Goal: Feedback & Contribution: Submit feedback/report problem

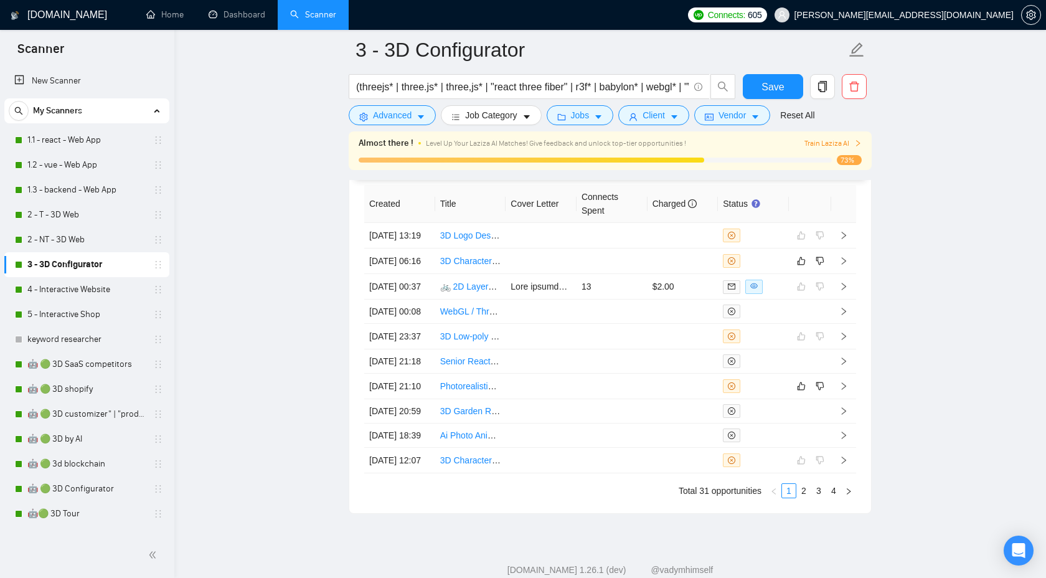
scroll to position [14, 0]
click at [76, 136] on link "1.1 - react - Web App" at bounding box center [86, 140] width 118 height 25
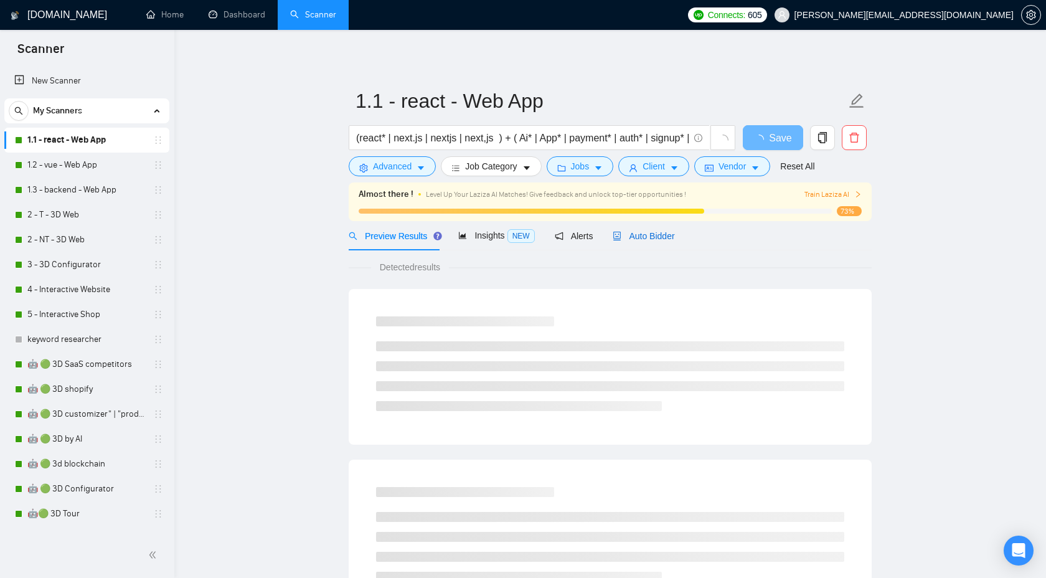
click at [651, 231] on span "Auto Bidder" at bounding box center [644, 236] width 62 height 10
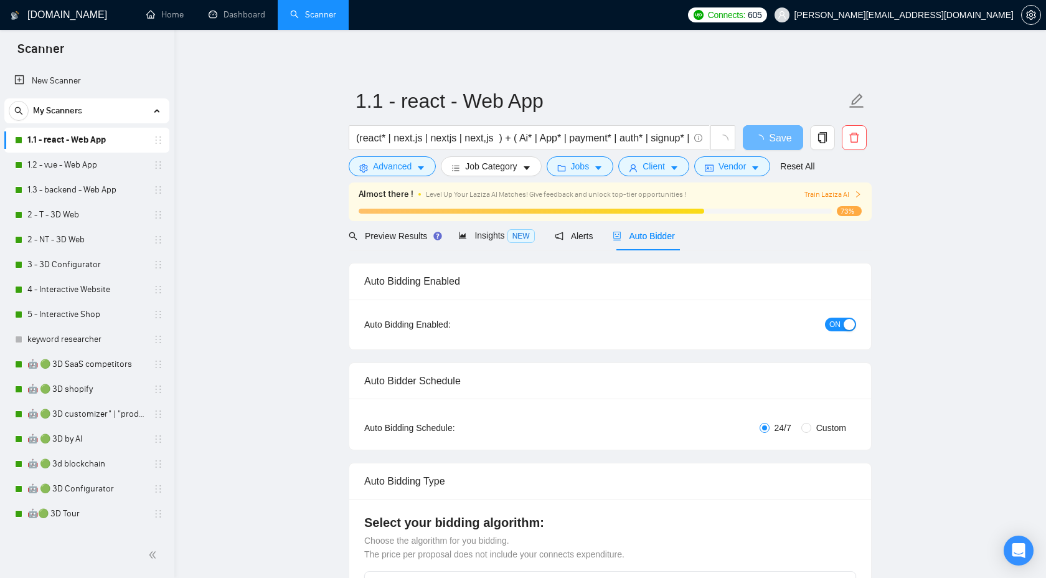
checkbox input "true"
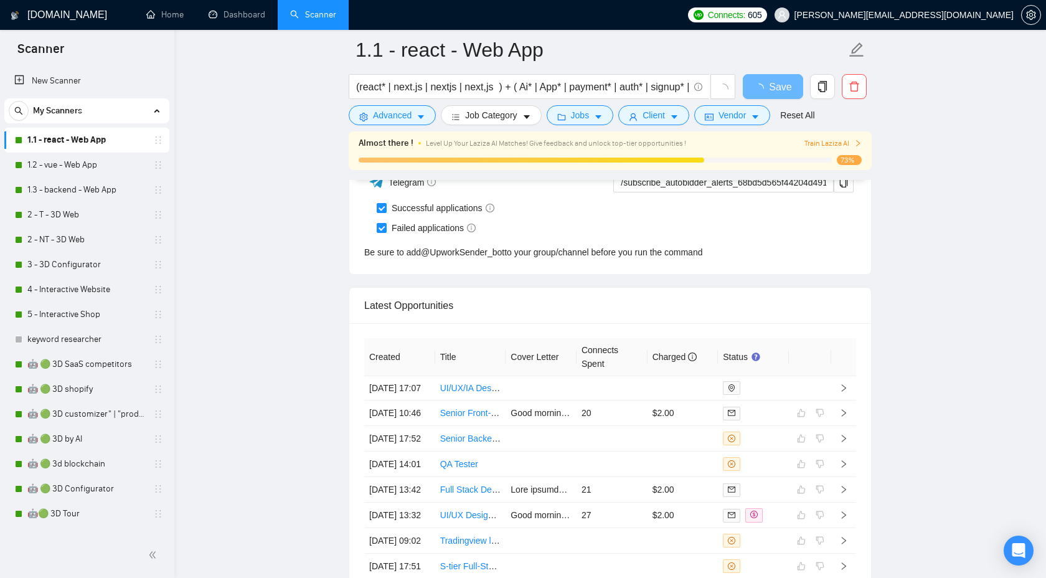
scroll to position [3097, 0]
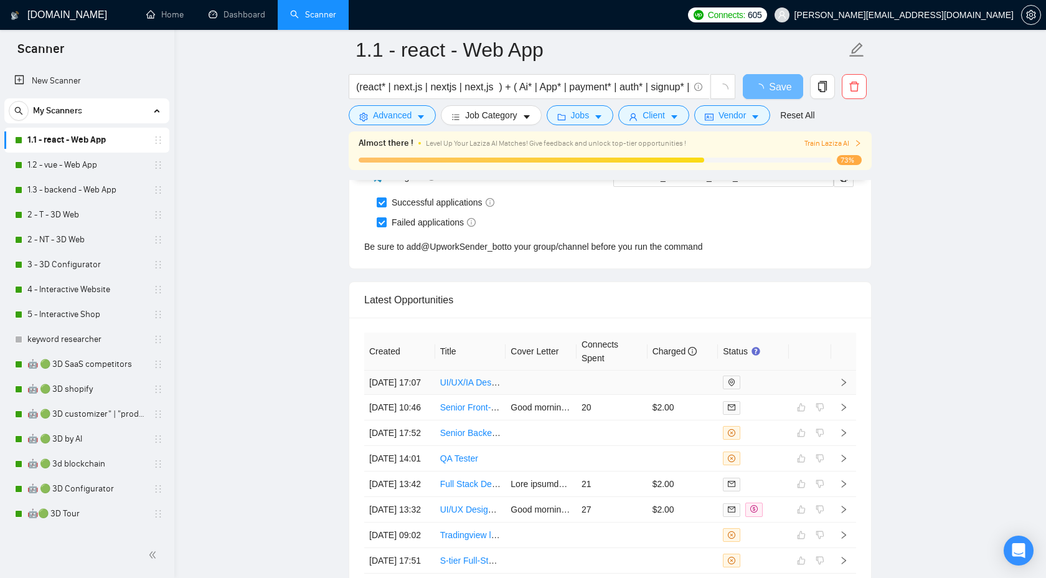
click at [845, 387] on icon "right" at bounding box center [843, 382] width 9 height 9
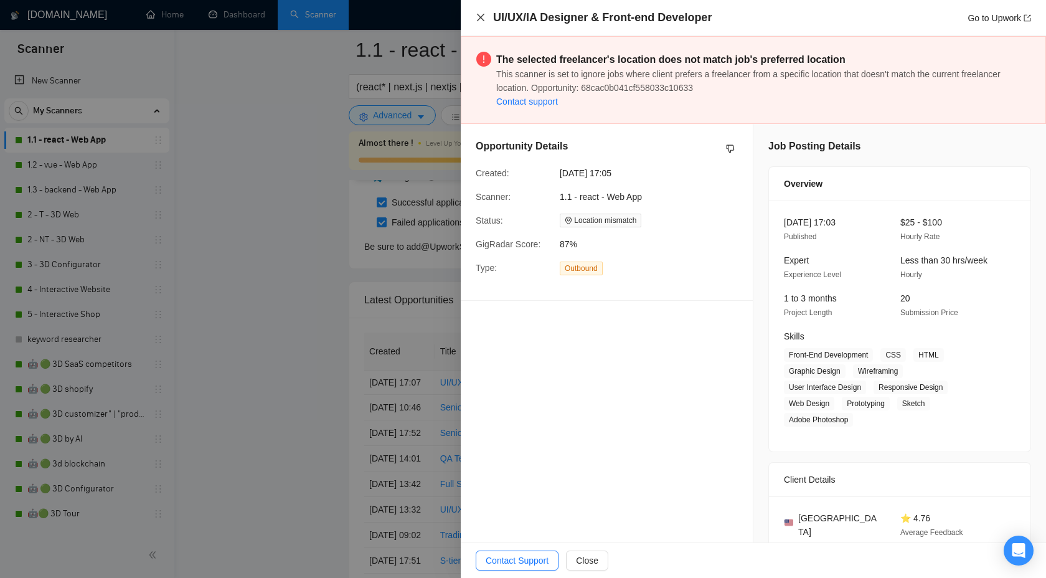
click at [479, 16] on icon "close" at bounding box center [481, 17] width 10 height 10
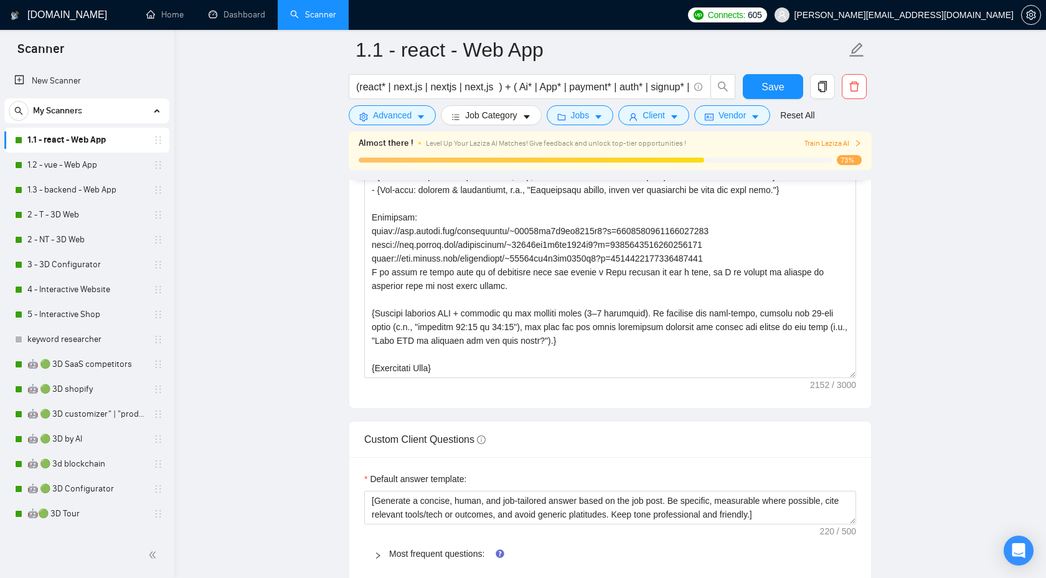
scroll to position [1527, 0]
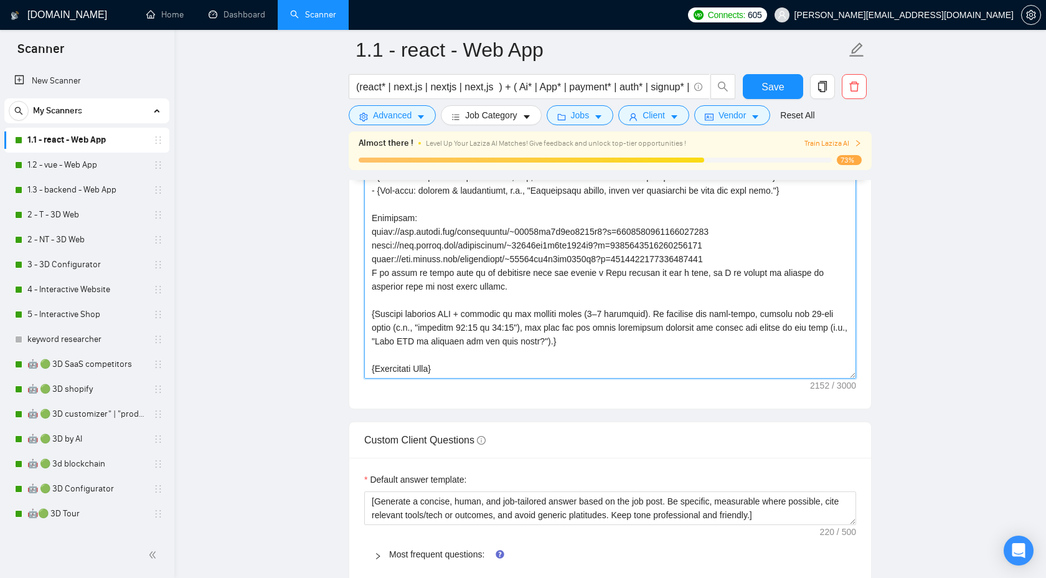
click at [556, 309] on textarea "Cover letter template:" at bounding box center [610, 238] width 492 height 280
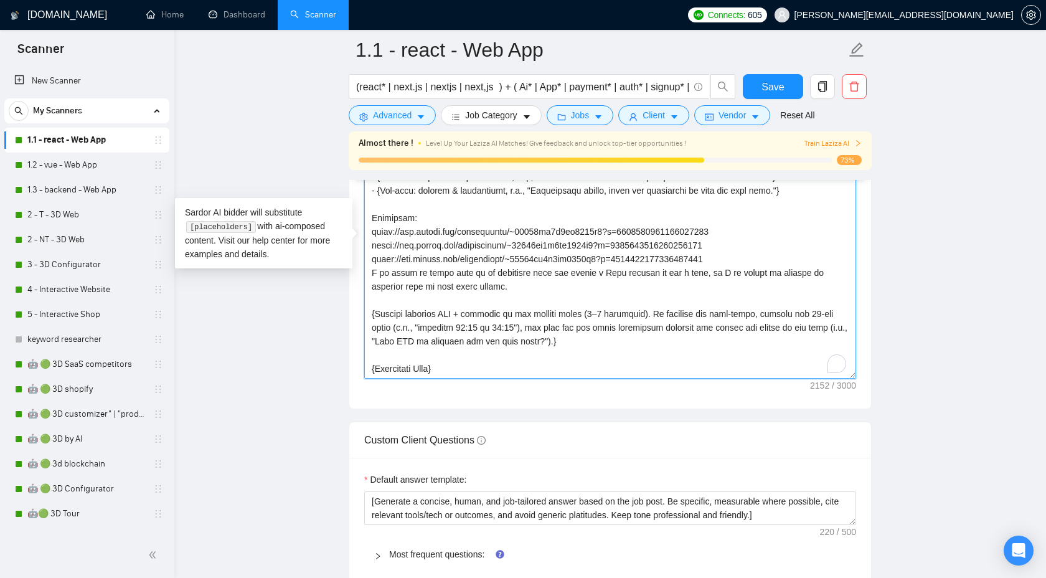
click at [556, 309] on textarea "Cover letter template:" at bounding box center [610, 238] width 492 height 280
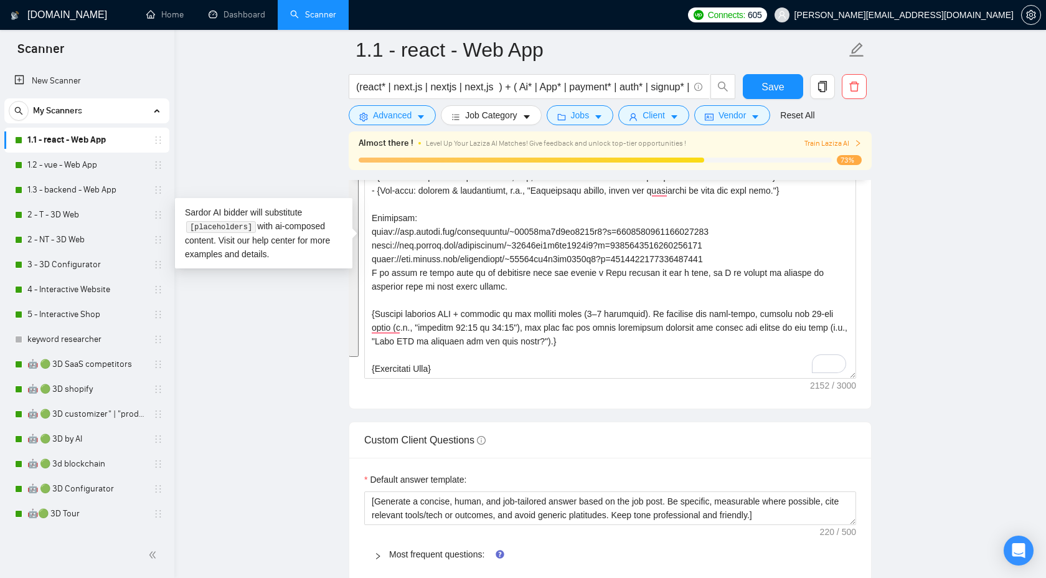
click at [951, 248] on main "1.1 - react - Web App (react* | next.js | nextjs | next,js ) + ( Ai* | App* | p…" at bounding box center [610, 425] width 832 height 3804
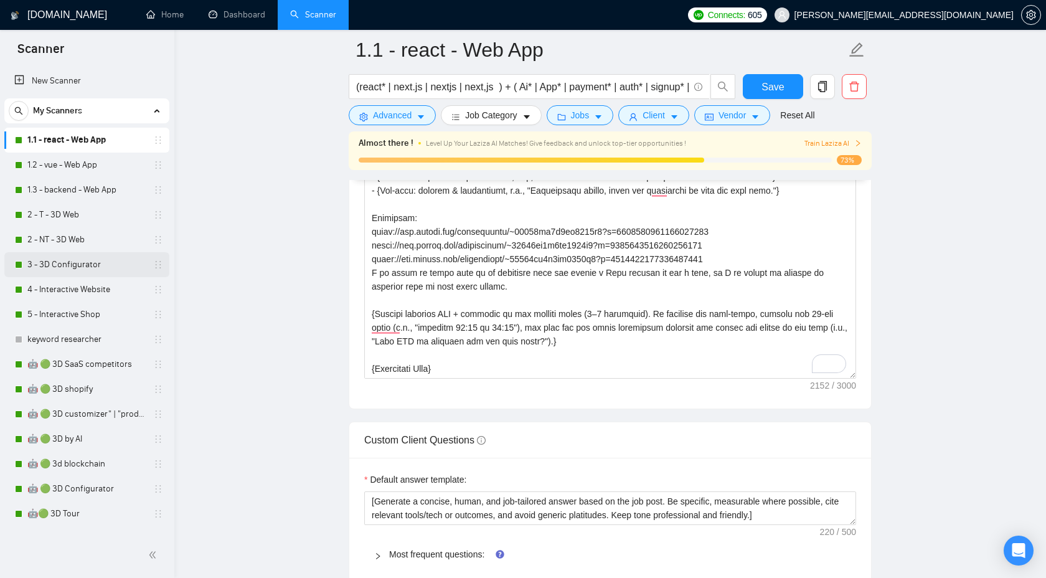
click at [103, 259] on link "3 - 3D Configurator" at bounding box center [86, 264] width 118 height 25
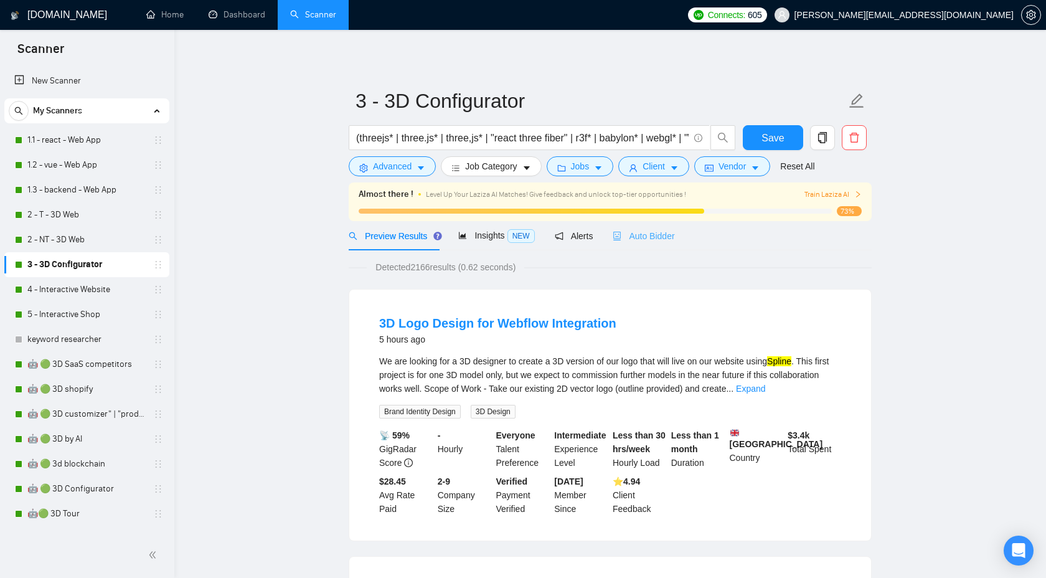
click at [648, 244] on div "Auto Bidder" at bounding box center [644, 235] width 62 height 29
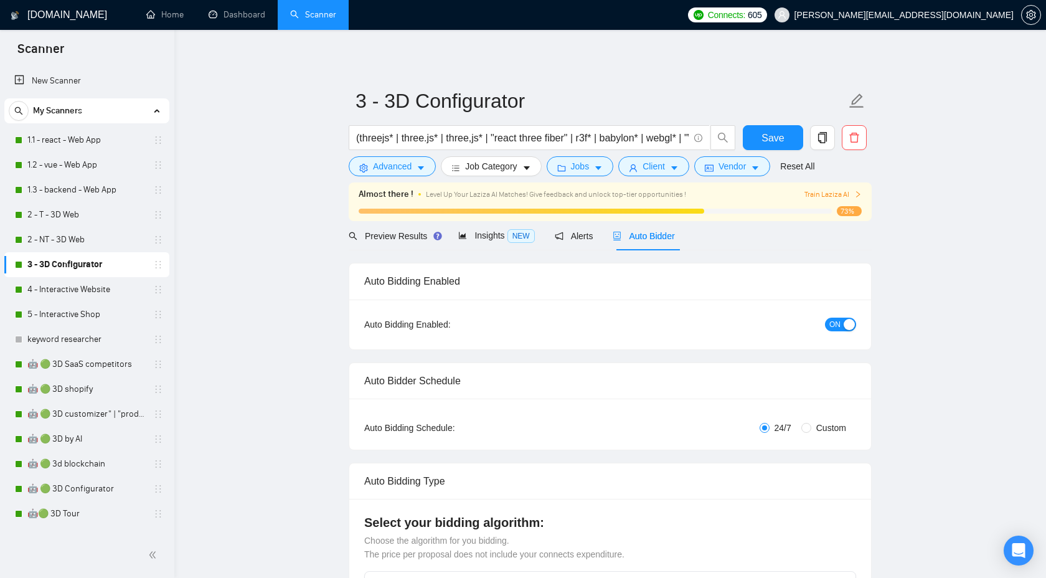
checkbox input "true"
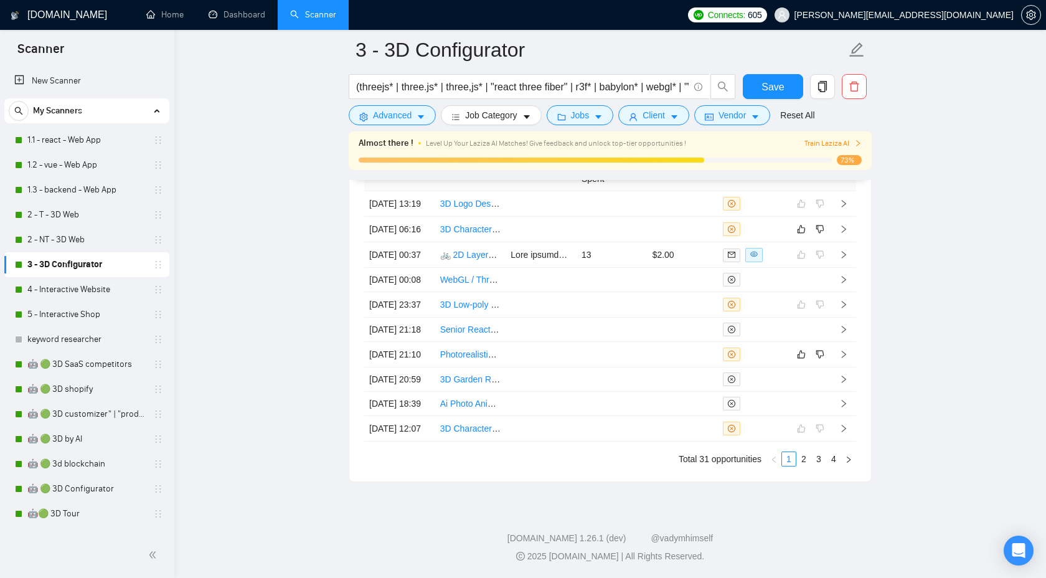
scroll to position [3541, 0]
click at [847, 342] on td at bounding box center [843, 355] width 25 height 26
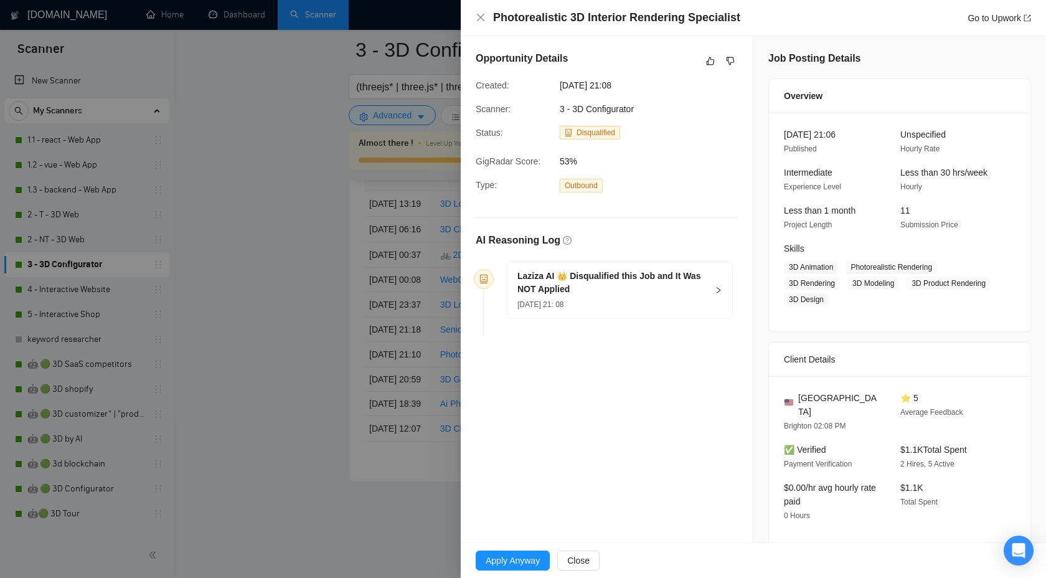
click at [356, 363] on div at bounding box center [523, 289] width 1046 height 578
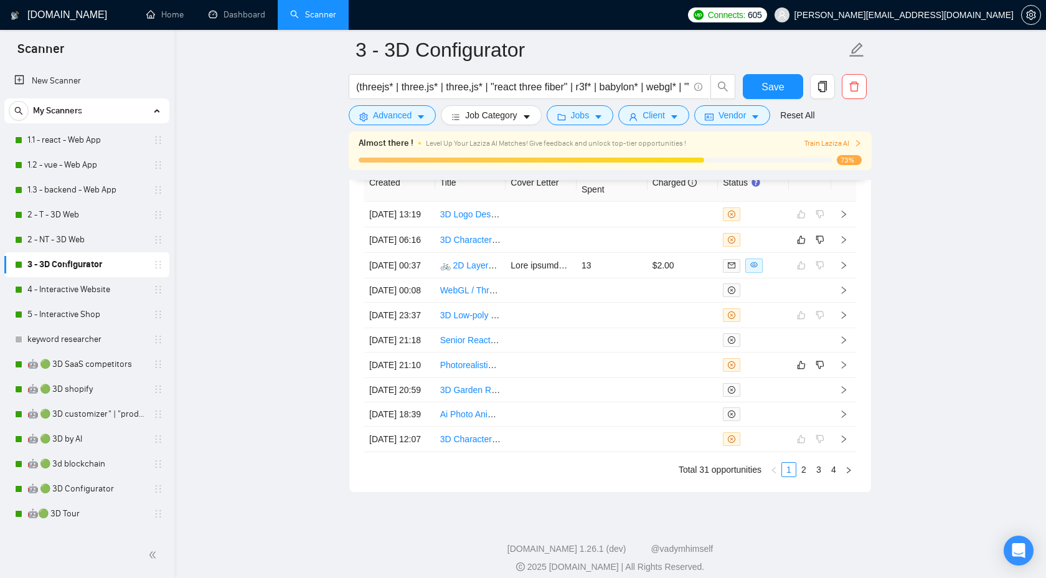
scroll to position [3374, 0]
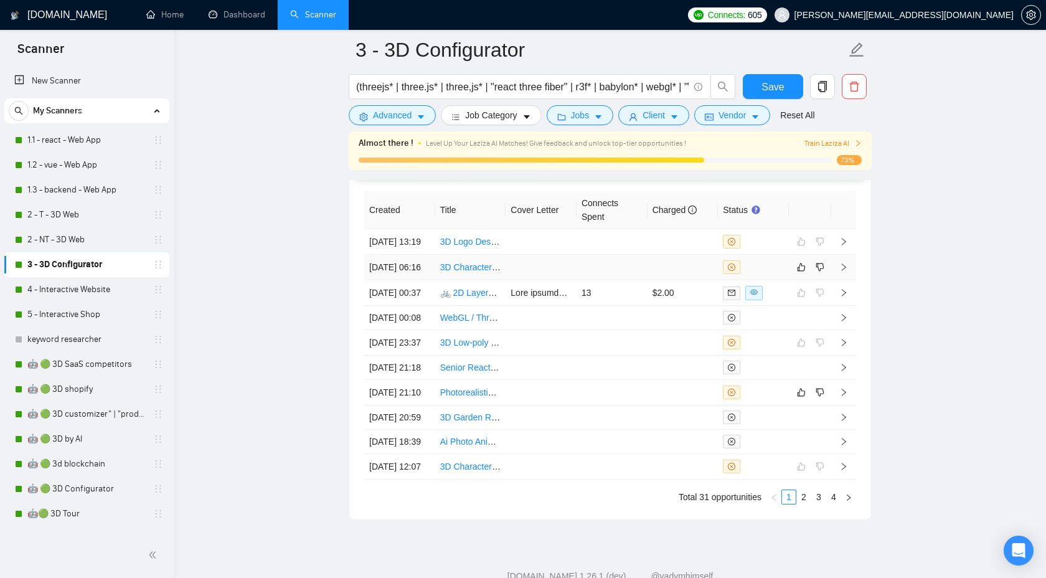
click at [847, 271] on icon "right" at bounding box center [843, 267] width 9 height 9
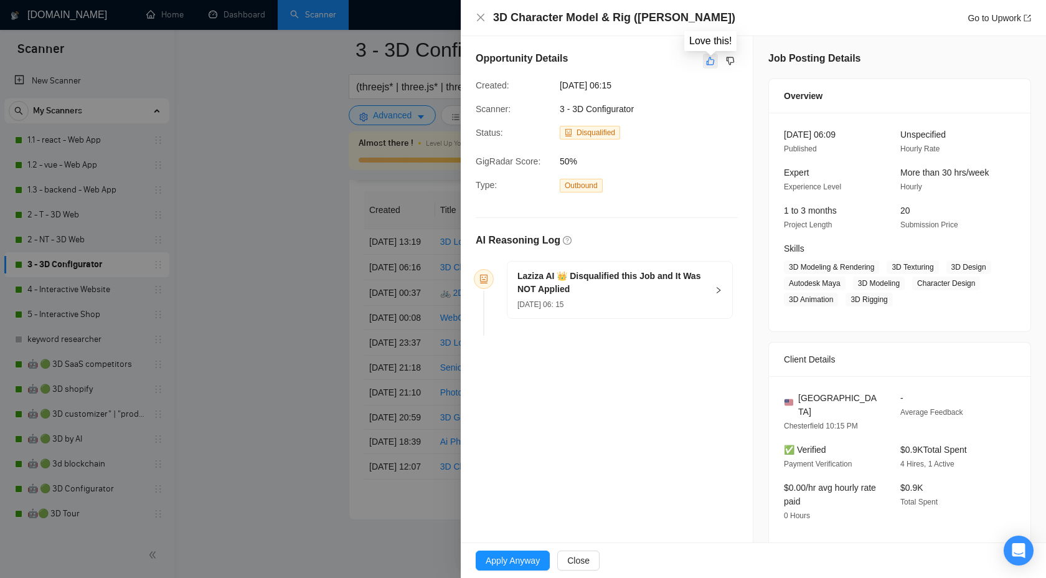
click at [710, 61] on icon "like" at bounding box center [710, 61] width 9 height 10
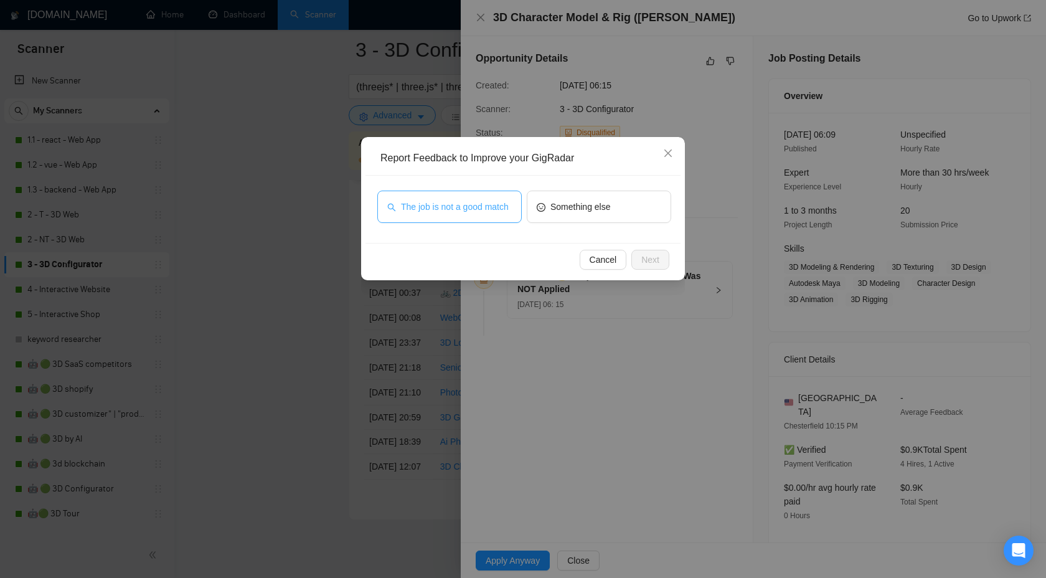
click at [460, 200] on span "The job is not a good match" at bounding box center [455, 207] width 108 height 14
click at [647, 257] on span "Next" at bounding box center [650, 260] width 18 height 14
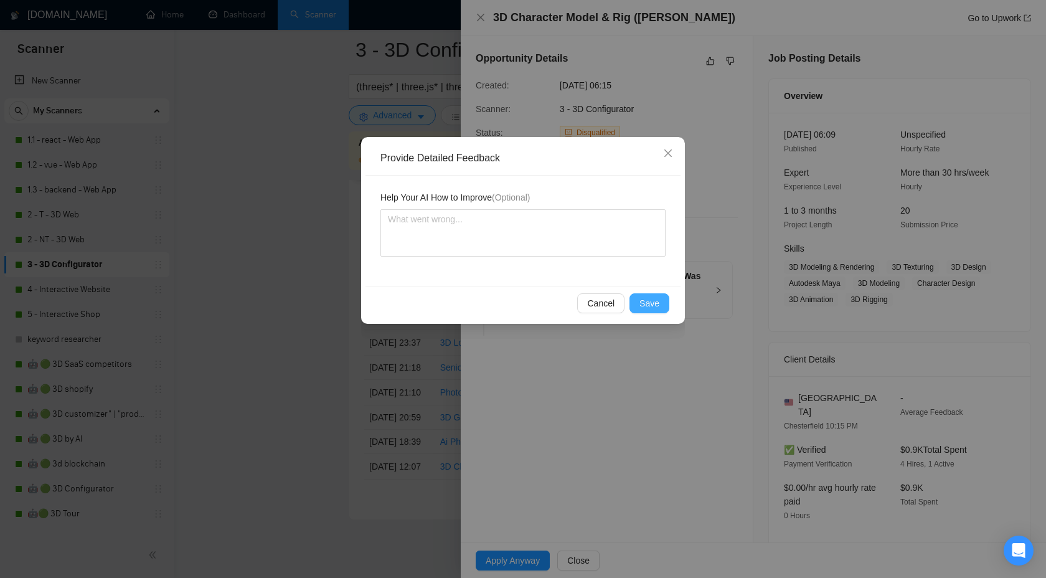
click at [641, 296] on span "Save" at bounding box center [649, 303] width 20 height 14
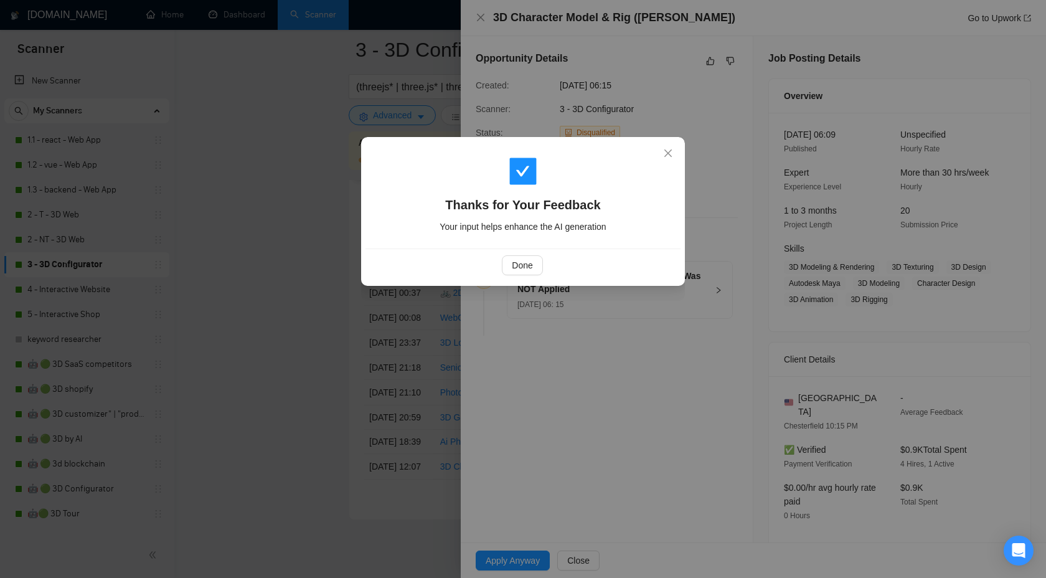
click at [501, 257] on div "Done" at bounding box center [522, 265] width 294 height 20
click at [512, 265] on span "Done" at bounding box center [522, 265] width 21 height 14
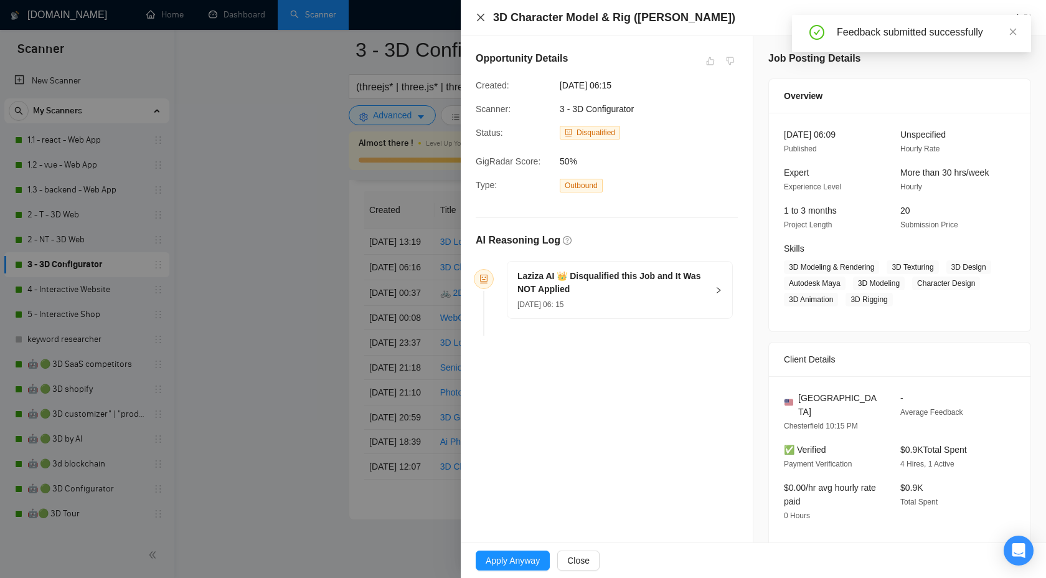
click at [481, 21] on icon "close" at bounding box center [481, 17] width 10 height 10
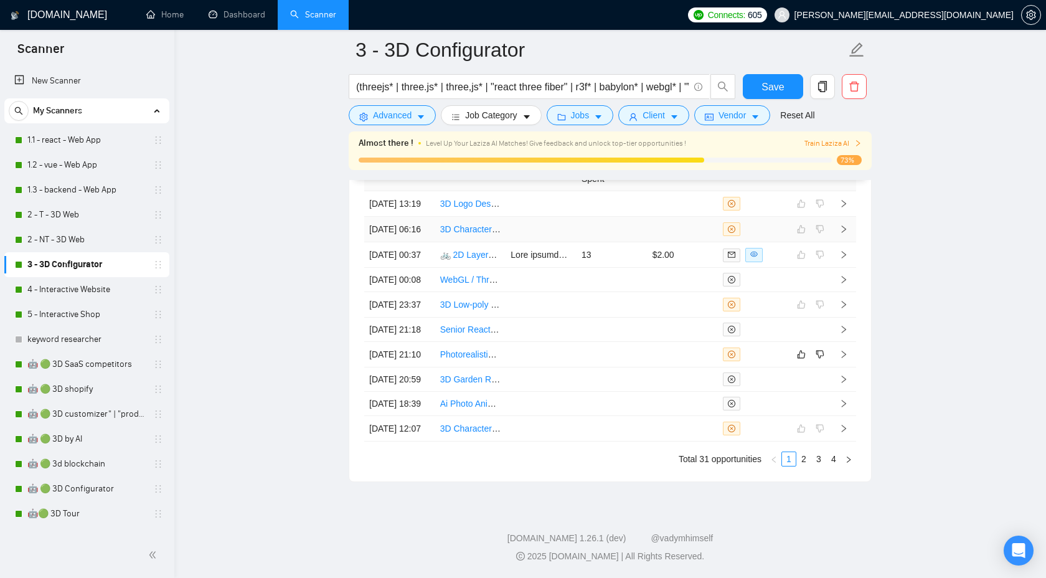
scroll to position [3541, 0]
click at [110, 286] on link "4 - Interactive Website" at bounding box center [86, 289] width 118 height 25
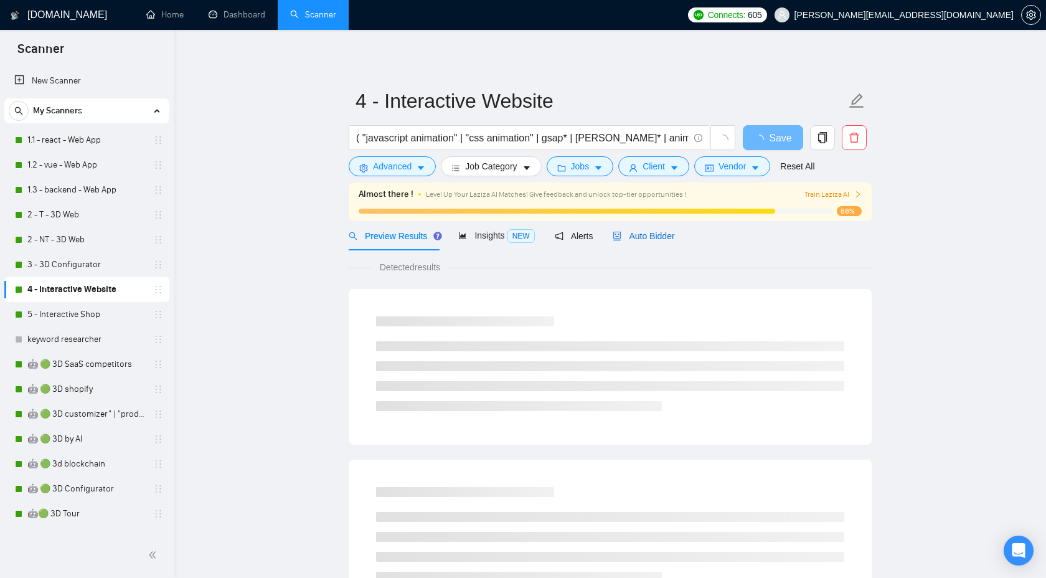
click at [653, 229] on div "Auto Bidder" at bounding box center [644, 236] width 62 height 14
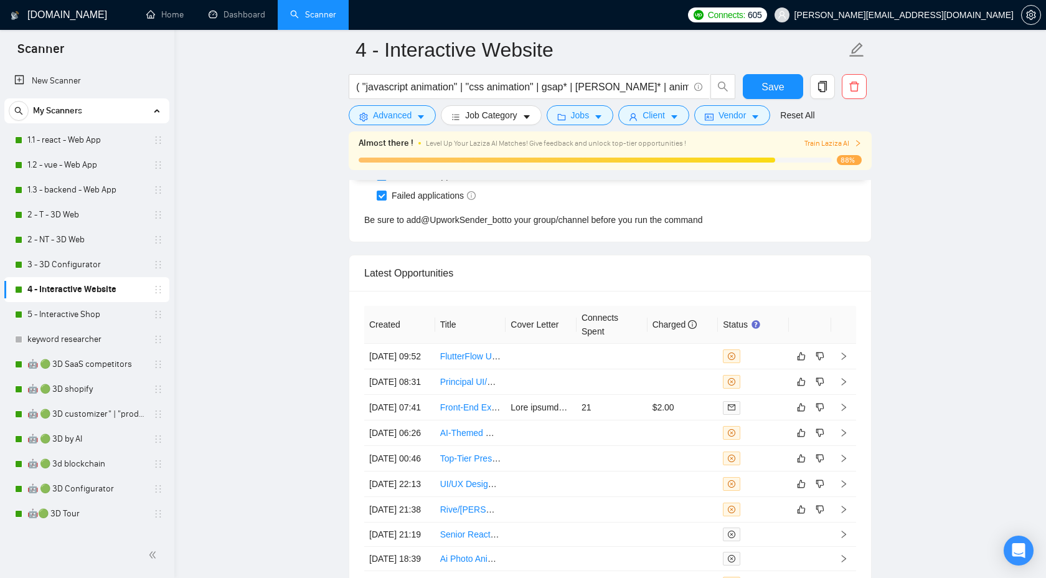
scroll to position [3541, 0]
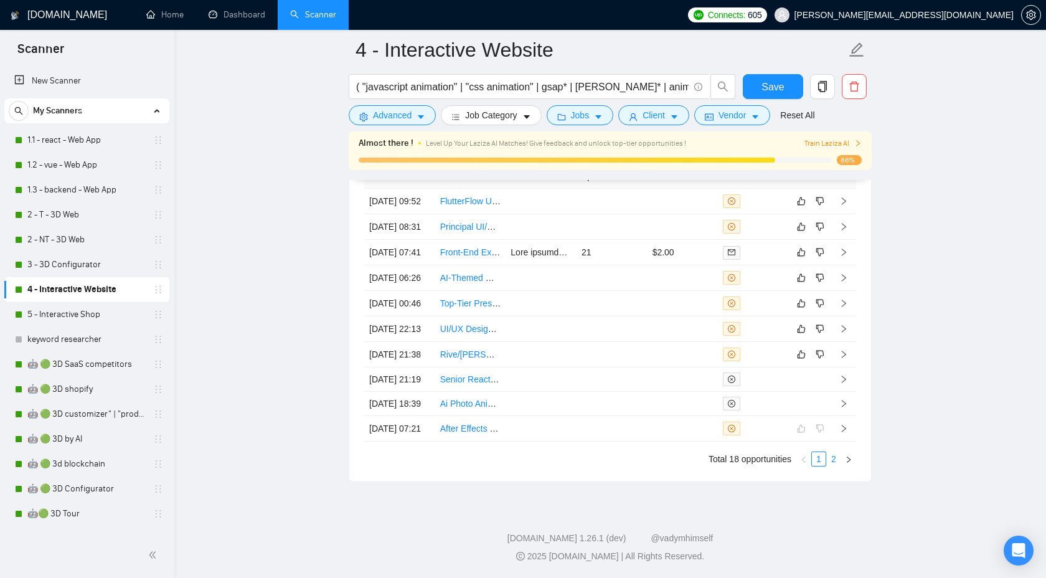
click at [833, 460] on link "2" at bounding box center [834, 459] width 14 height 14
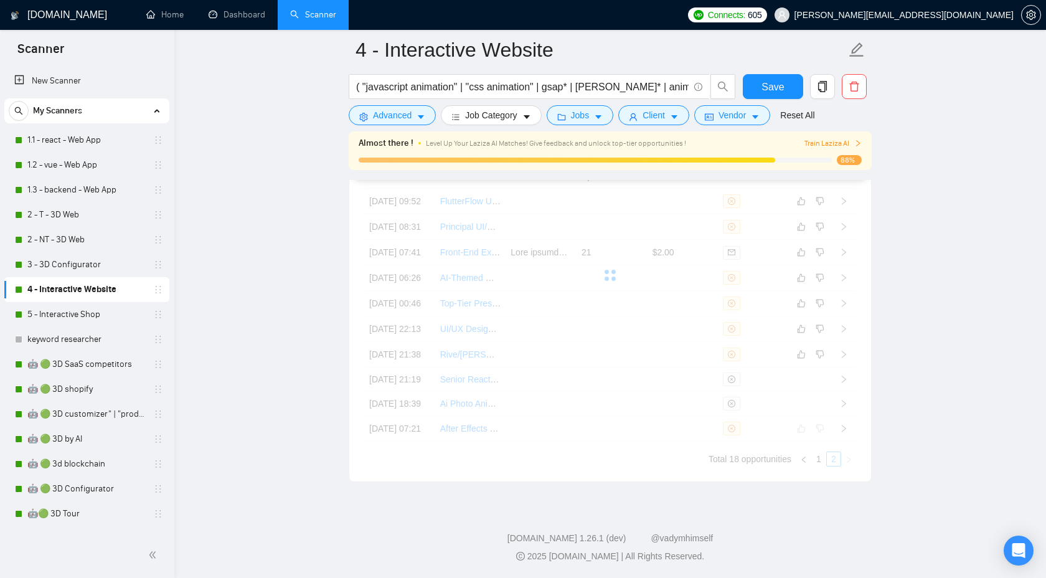
scroll to position [3465, 0]
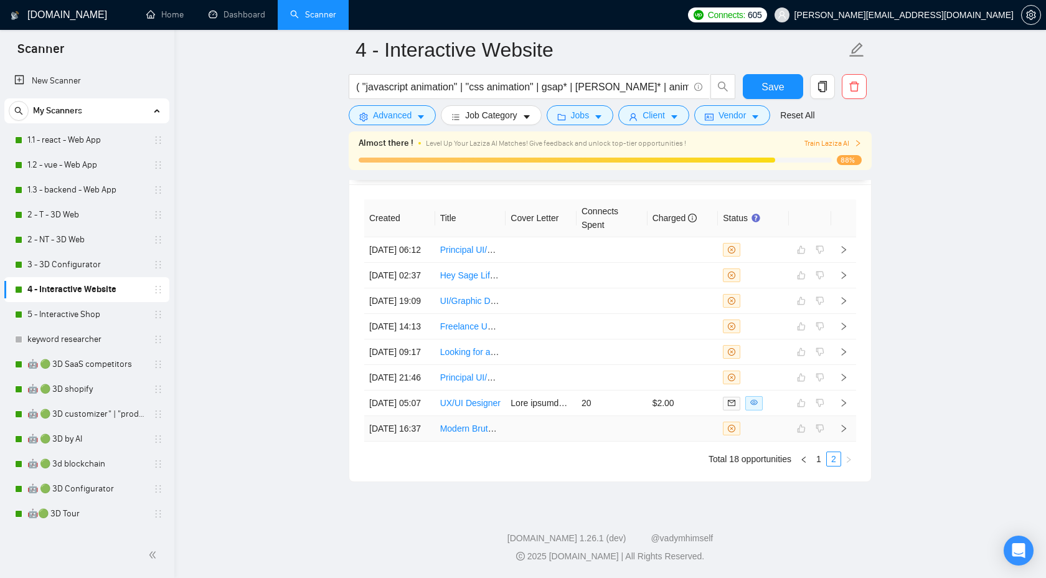
click at [839, 424] on icon "right" at bounding box center [843, 428] width 9 height 9
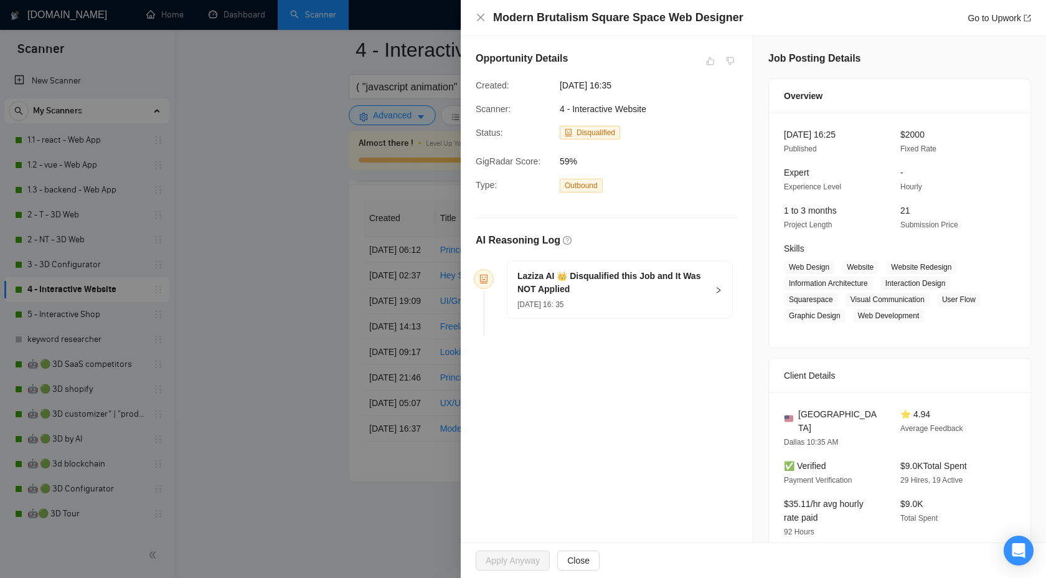
click at [694, 273] on h5 "Laziza AI 👑 Disqualified this Job and It Was NOT Applied" at bounding box center [612, 283] width 190 height 26
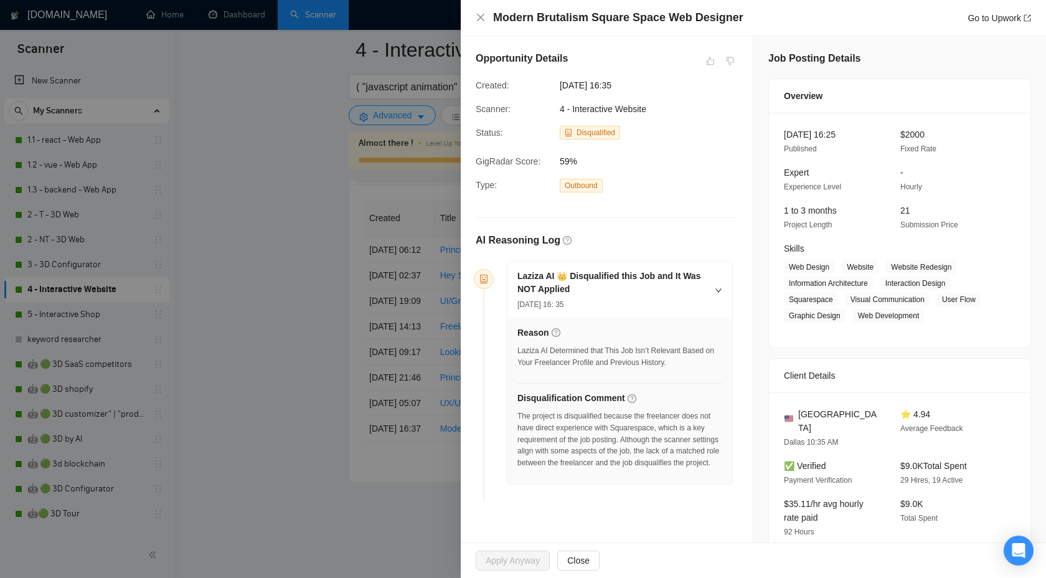
click at [562, 19] on h4 "Modern Brutalism Square Space Web Designer" at bounding box center [618, 18] width 250 height 16
click at [669, 68] on div "Opportunity Details" at bounding box center [607, 61] width 262 height 20
click at [484, 16] on icon "close" at bounding box center [481, 17] width 10 height 10
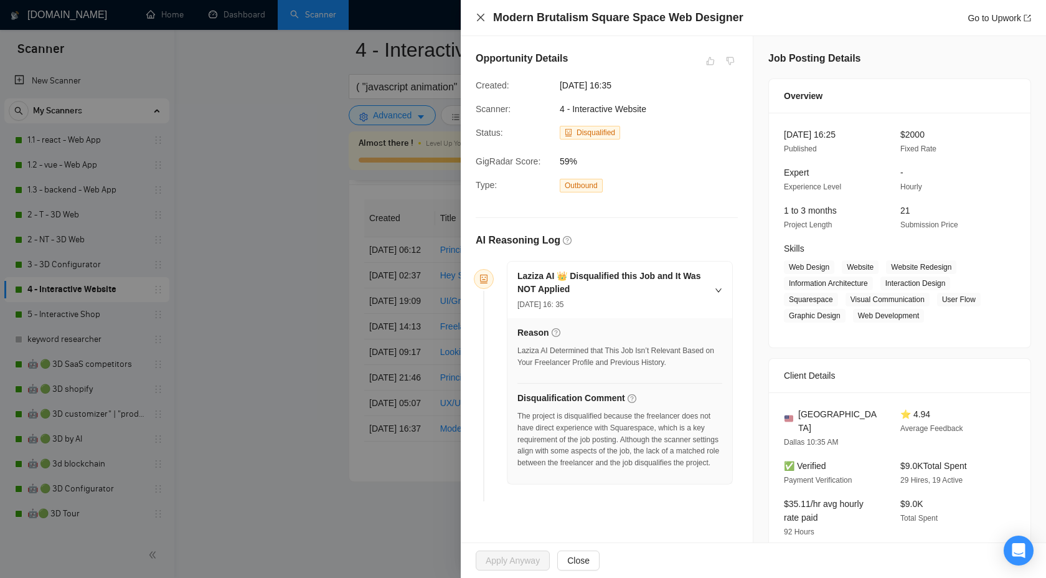
click at [481, 14] on icon "close" at bounding box center [481, 17] width 10 height 10
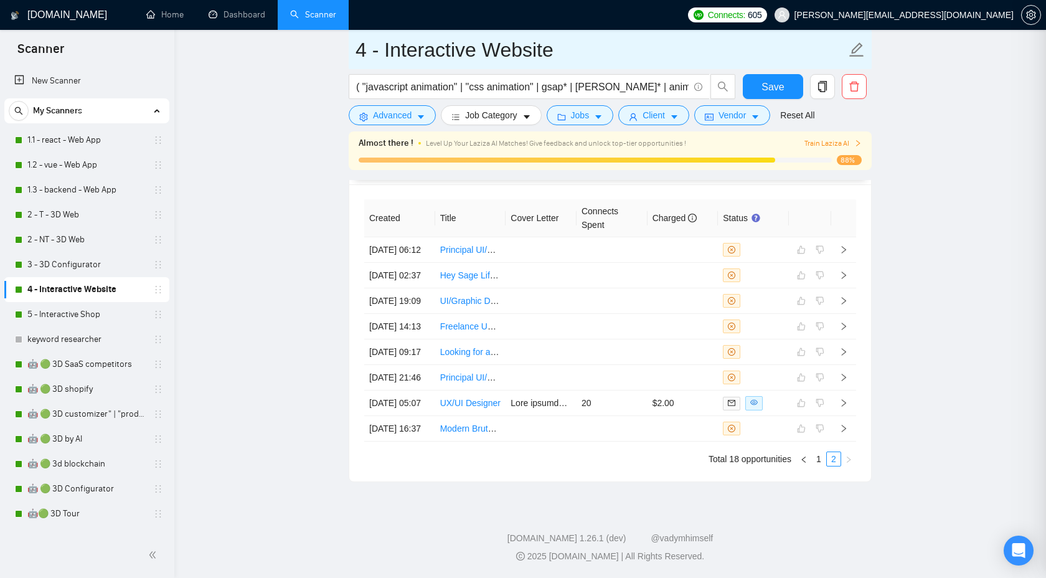
click at [481, 52] on input "4 - Interactive Website" at bounding box center [601, 49] width 491 height 31
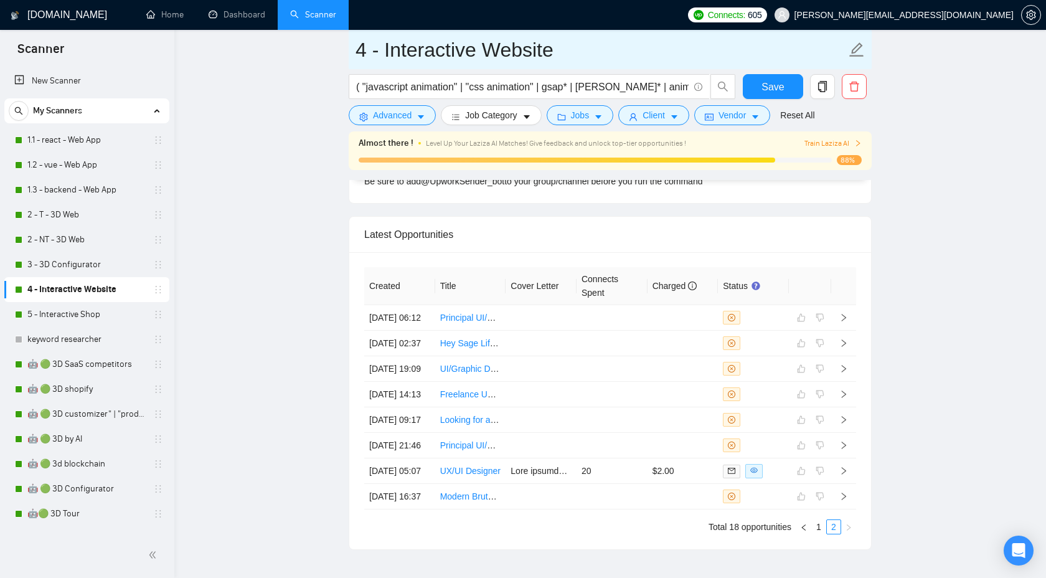
scroll to position [3465, 0]
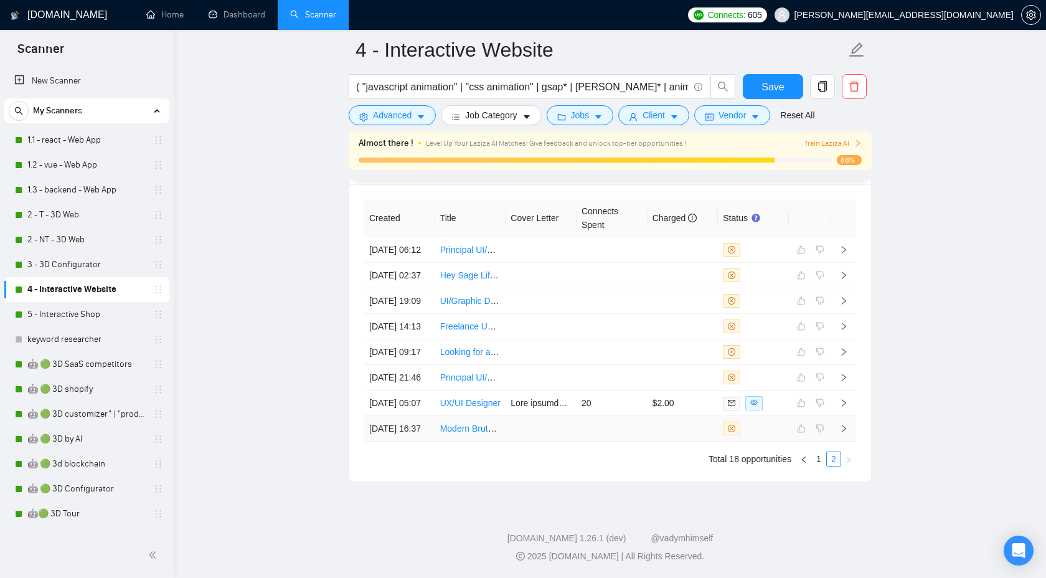
click at [844, 425] on icon "right" at bounding box center [844, 428] width 4 height 7
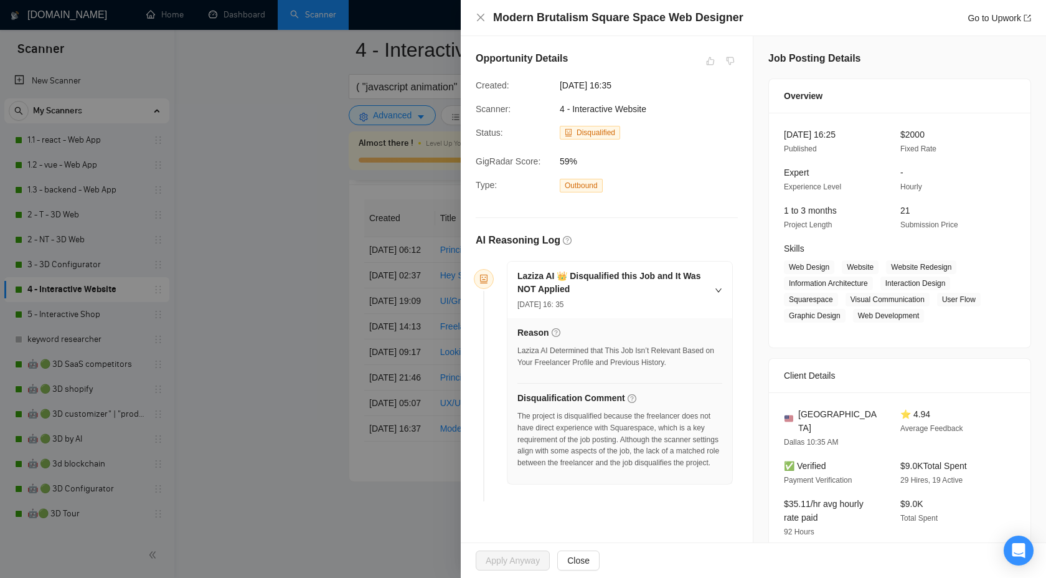
click at [425, 465] on div at bounding box center [523, 289] width 1046 height 578
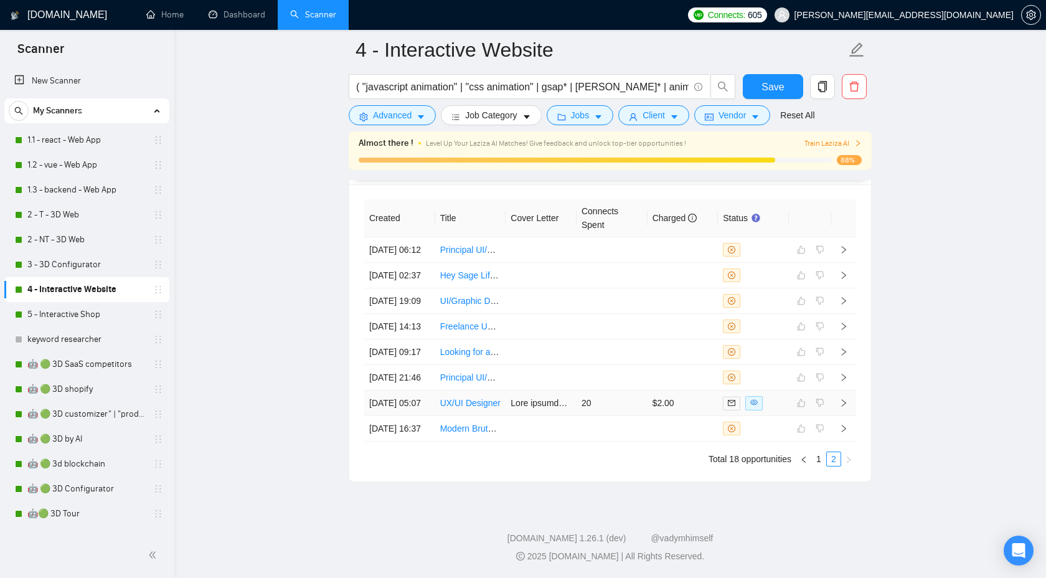
click at [845, 398] on icon "right" at bounding box center [843, 402] width 9 height 9
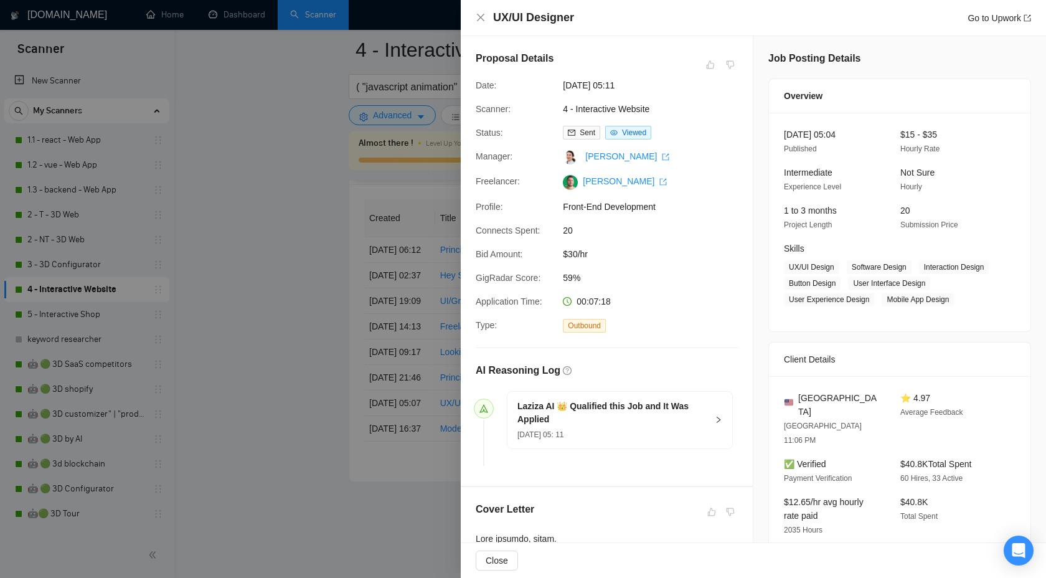
click at [686, 415] on h5 "Laziza AI 👑 Qualified this Job and It Was Applied" at bounding box center [612, 413] width 190 height 26
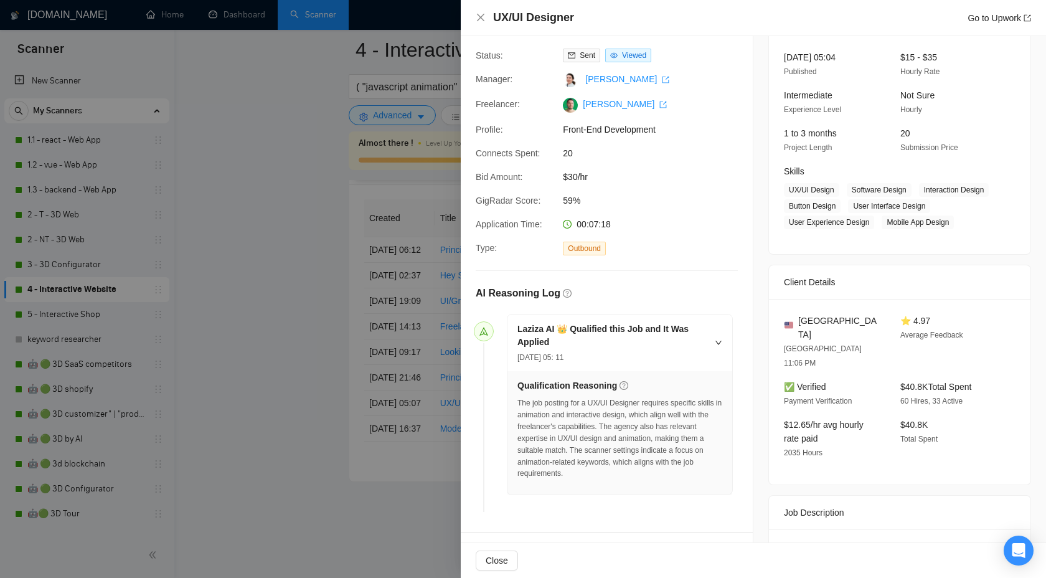
scroll to position [78, 0]
drag, startPoint x: 593, startPoint y: 400, endPoint x: 660, endPoint y: 408, distance: 67.7
click at [660, 408] on div "The job posting for a UX/UI Designer requires specific skills in animation and …" at bounding box center [619, 437] width 205 height 82
copy div "UX/UI Designer requires specific skills in animation and interactive design"
click at [389, 417] on div at bounding box center [523, 289] width 1046 height 578
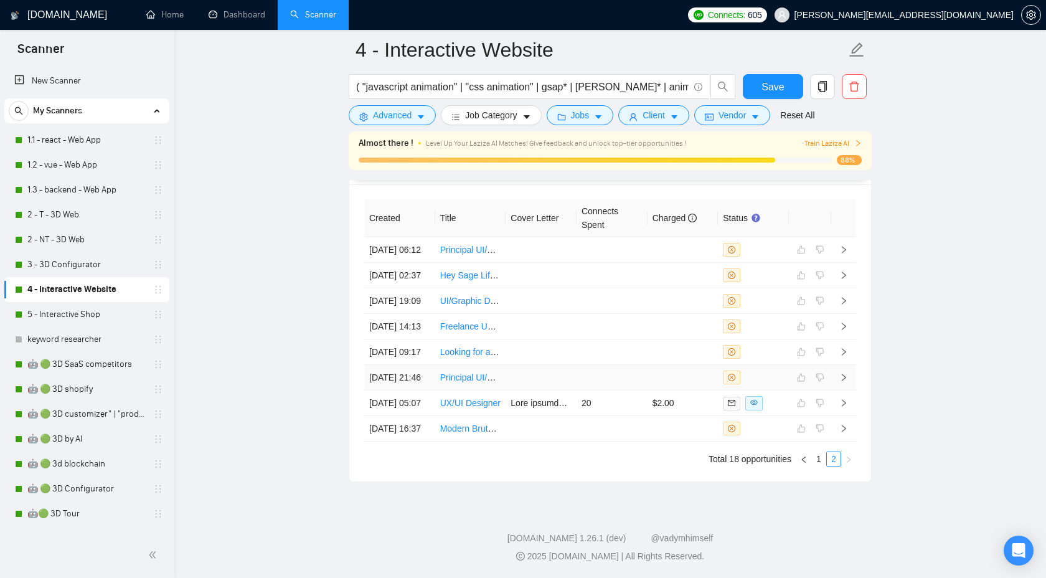
click at [843, 373] on icon "right" at bounding box center [843, 377] width 9 height 9
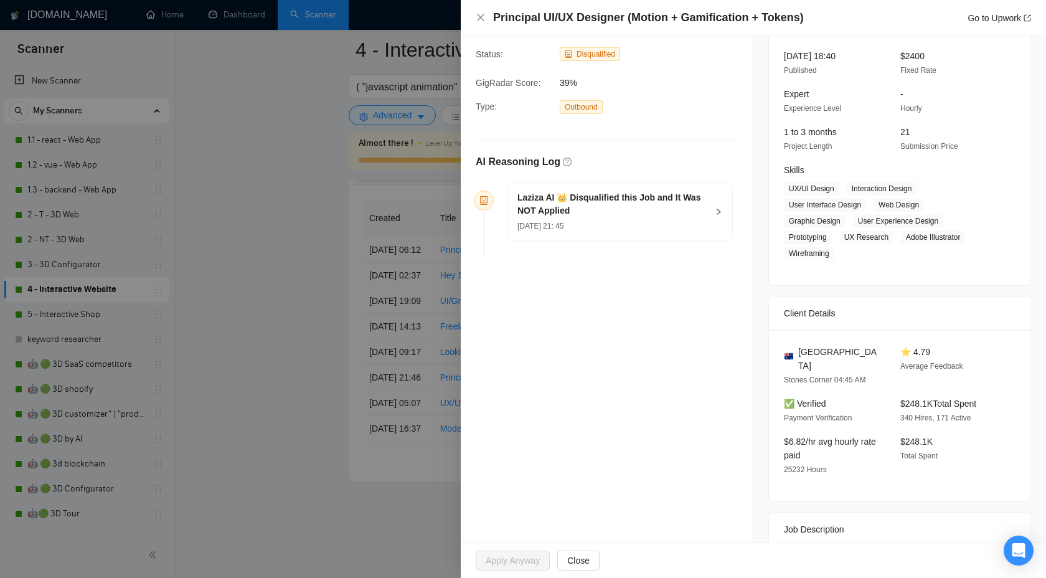
click at [697, 207] on h5 "Laziza AI 👑 Disqualified this Job and It Was NOT Applied" at bounding box center [612, 204] width 190 height 26
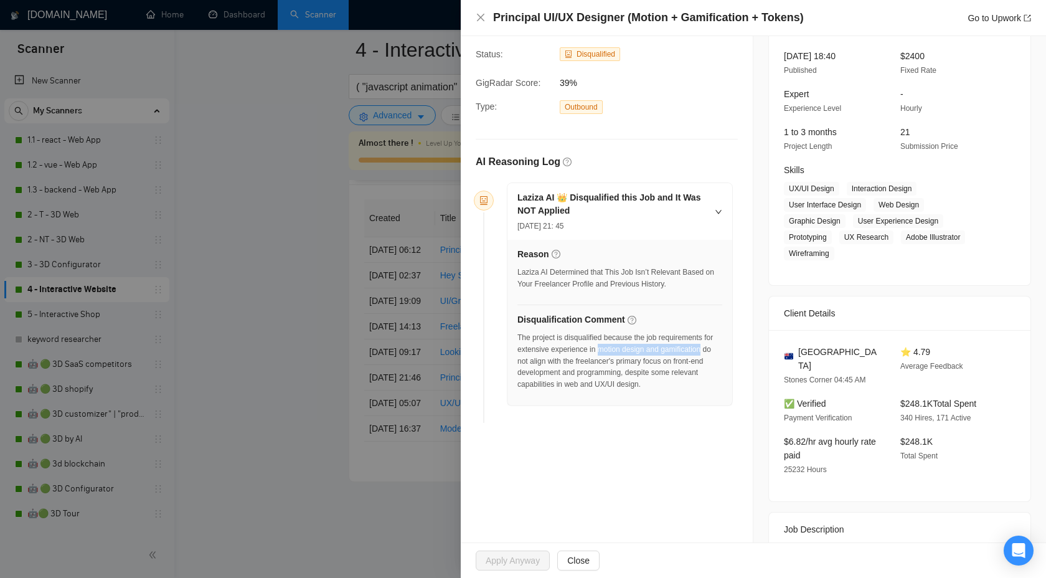
drag, startPoint x: 613, startPoint y: 349, endPoint x: 560, endPoint y: 363, distance: 54.8
click at [561, 363] on div "The project is disqualified because the job requirements for extensive experien…" at bounding box center [619, 361] width 205 height 59
copy div "motion design and gamification"
click at [369, 308] on div at bounding box center [523, 289] width 1046 height 578
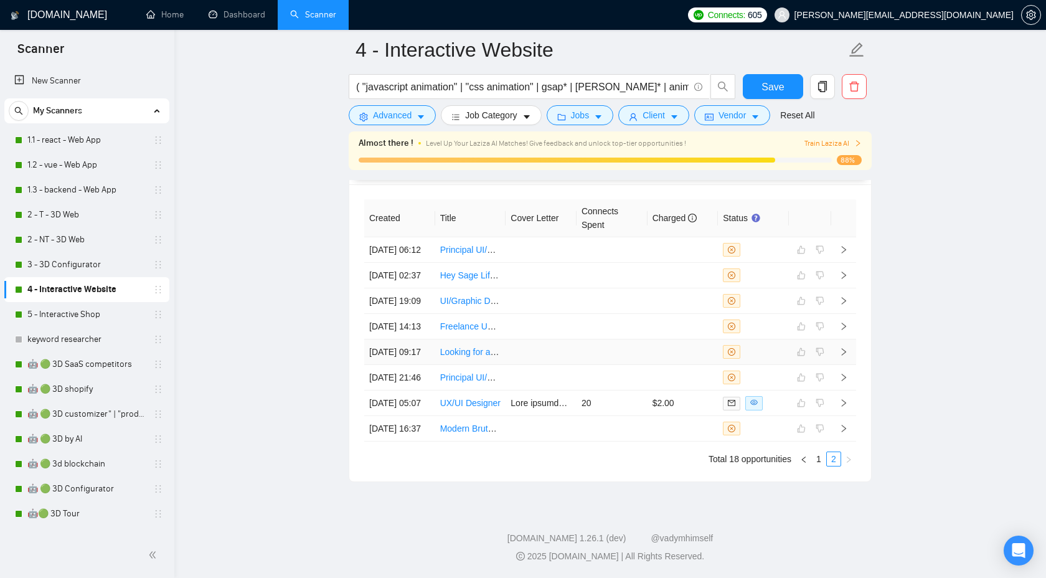
click at [848, 339] on td at bounding box center [843, 352] width 25 height 26
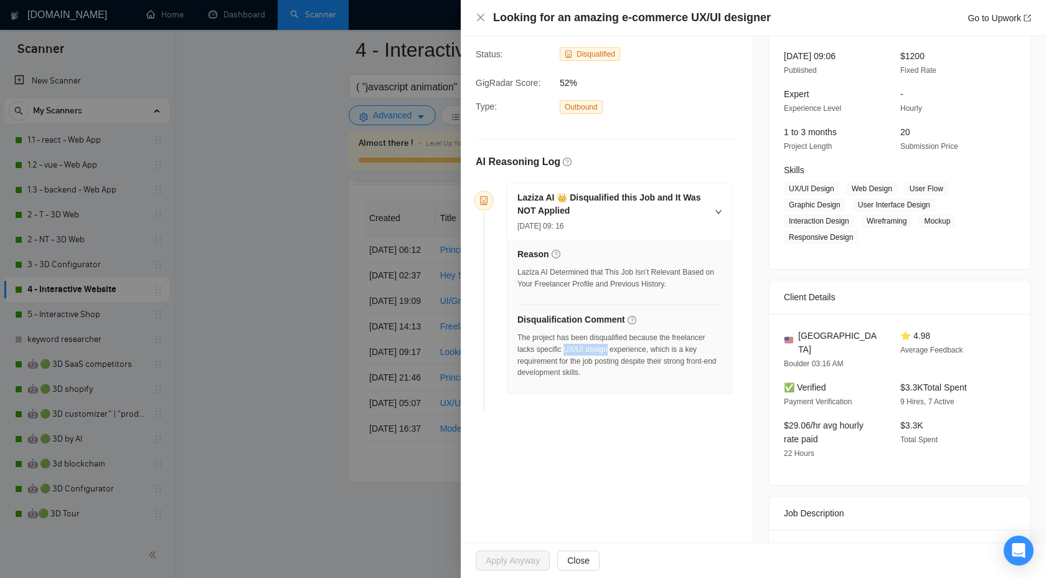
drag, startPoint x: 567, startPoint y: 350, endPoint x: 614, endPoint y: 349, distance: 47.3
click at [614, 349] on div "The project has been disqualified because the freelancer lacks specific UX/UI d…" at bounding box center [619, 355] width 205 height 47
copy div "UX/UI design"
click at [336, 341] on div at bounding box center [523, 289] width 1046 height 578
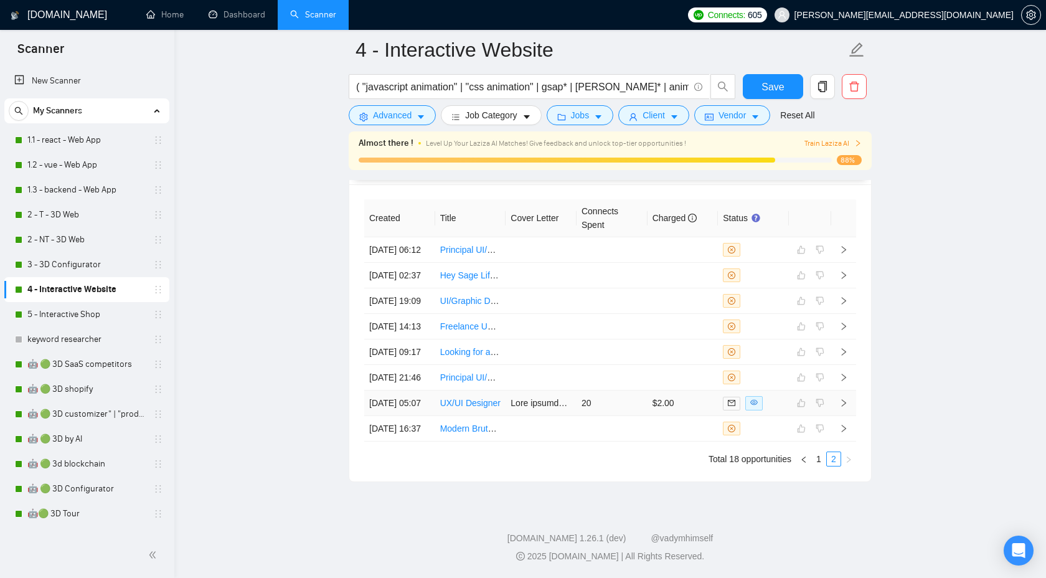
scroll to position [3402, 0]
click at [844, 331] on icon "right" at bounding box center [843, 326] width 9 height 9
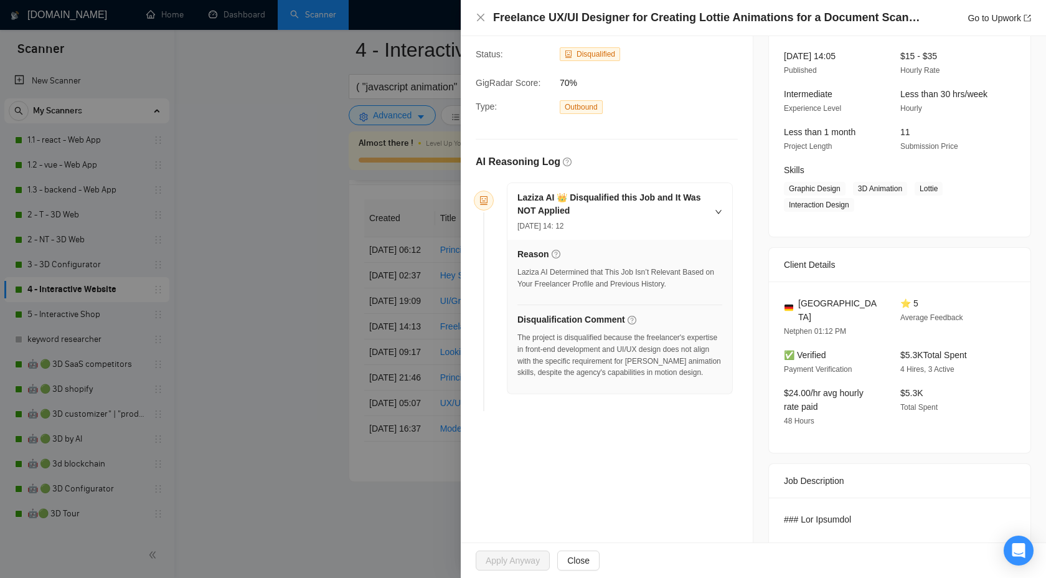
click at [441, 362] on div at bounding box center [523, 289] width 1046 height 578
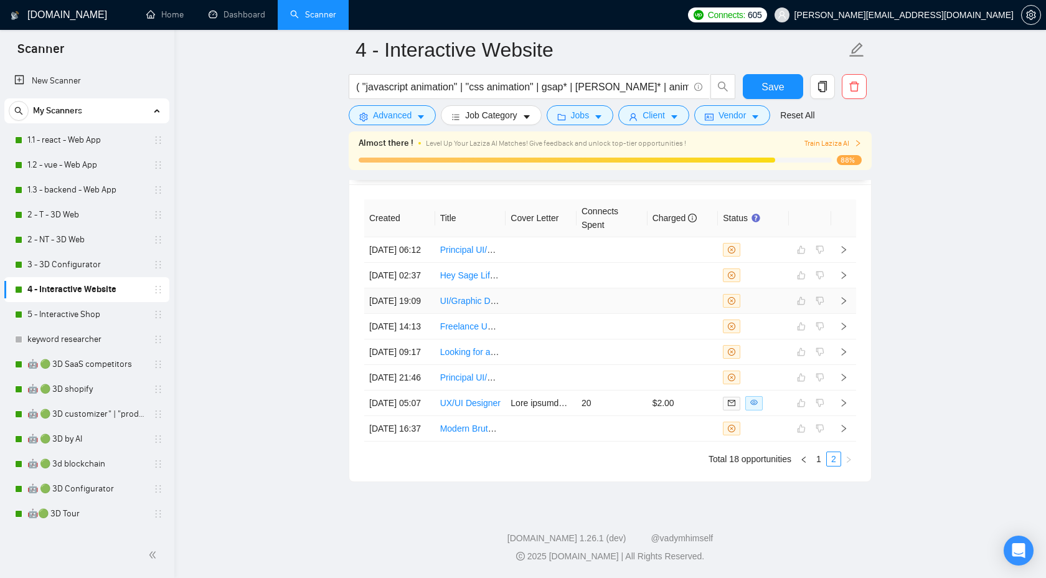
click at [846, 297] on icon "right" at bounding box center [843, 300] width 9 height 9
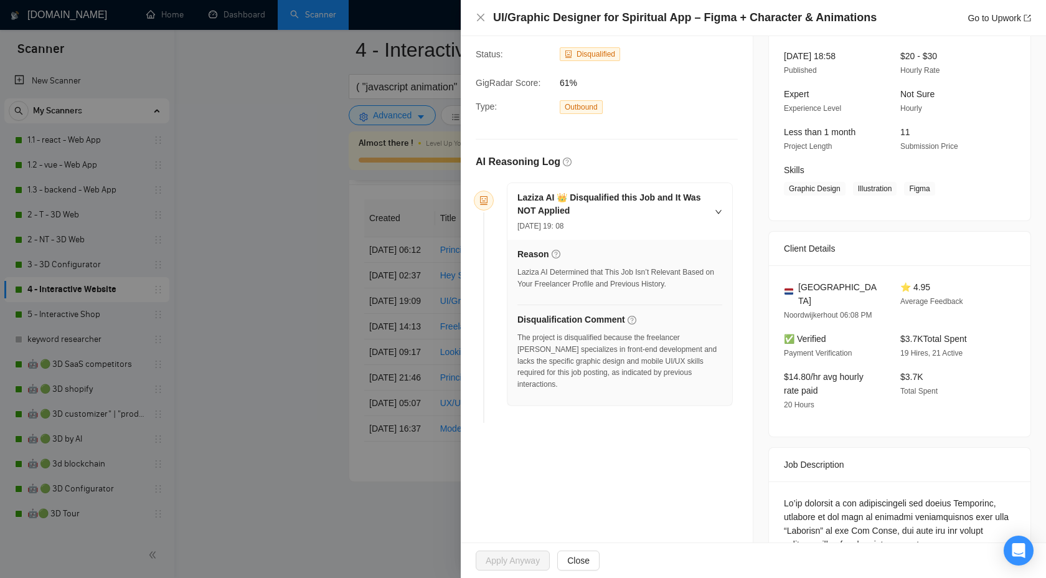
click at [436, 385] on div at bounding box center [523, 289] width 1046 height 578
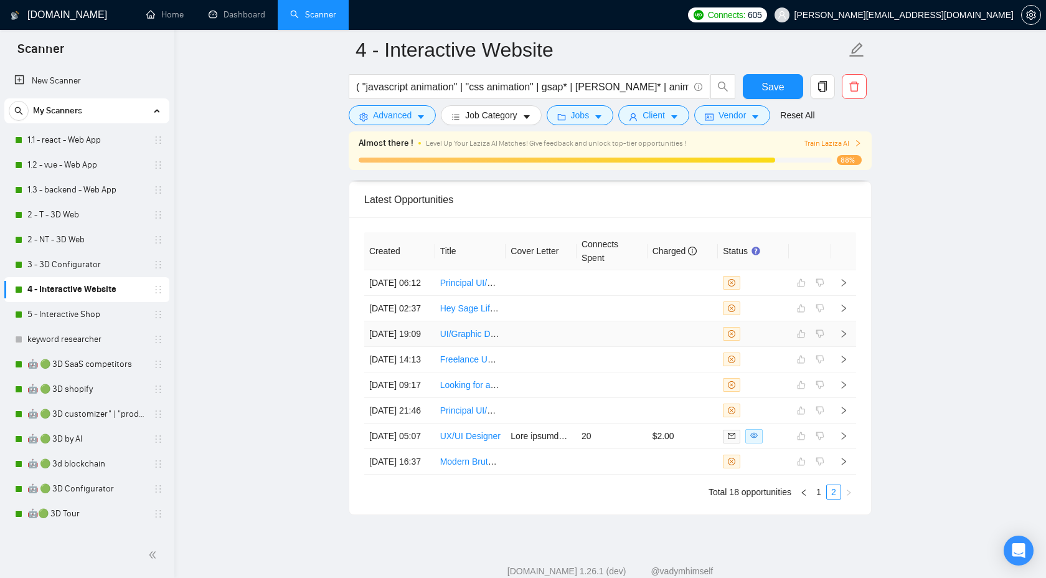
scroll to position [3324, 0]
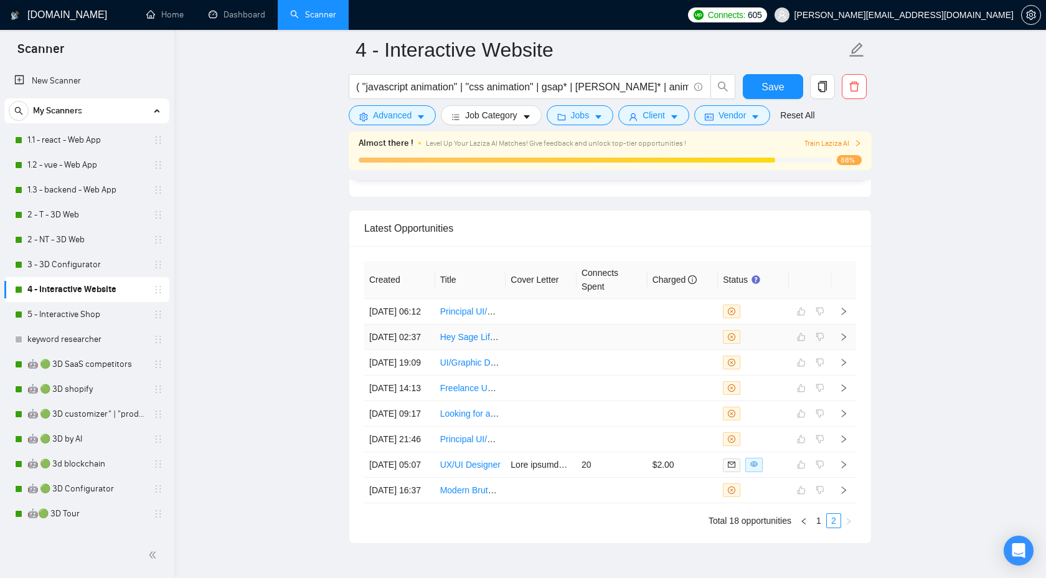
click at [842, 336] on icon "right" at bounding box center [843, 336] width 9 height 9
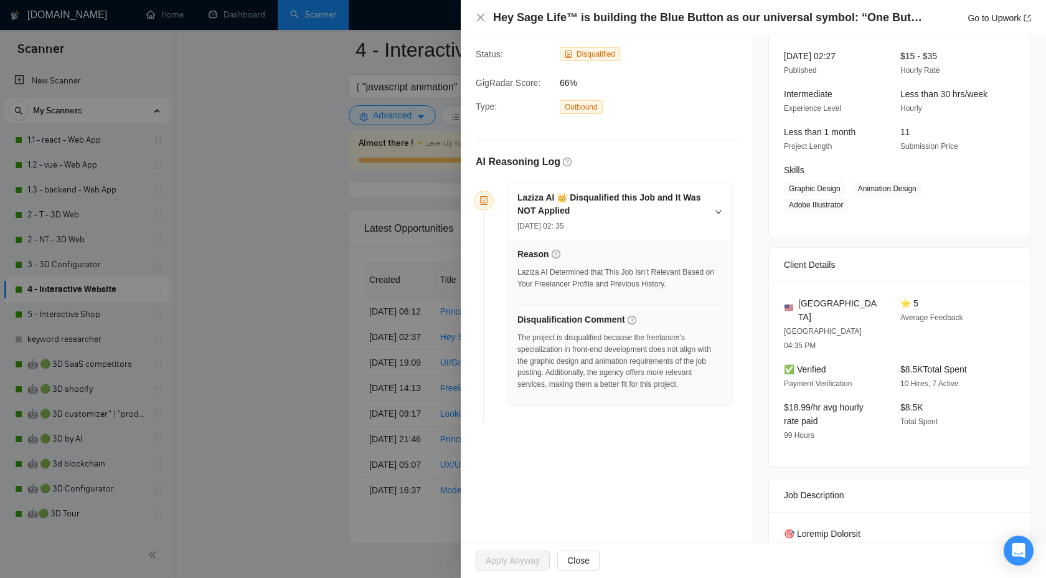
click at [410, 389] on div at bounding box center [523, 289] width 1046 height 578
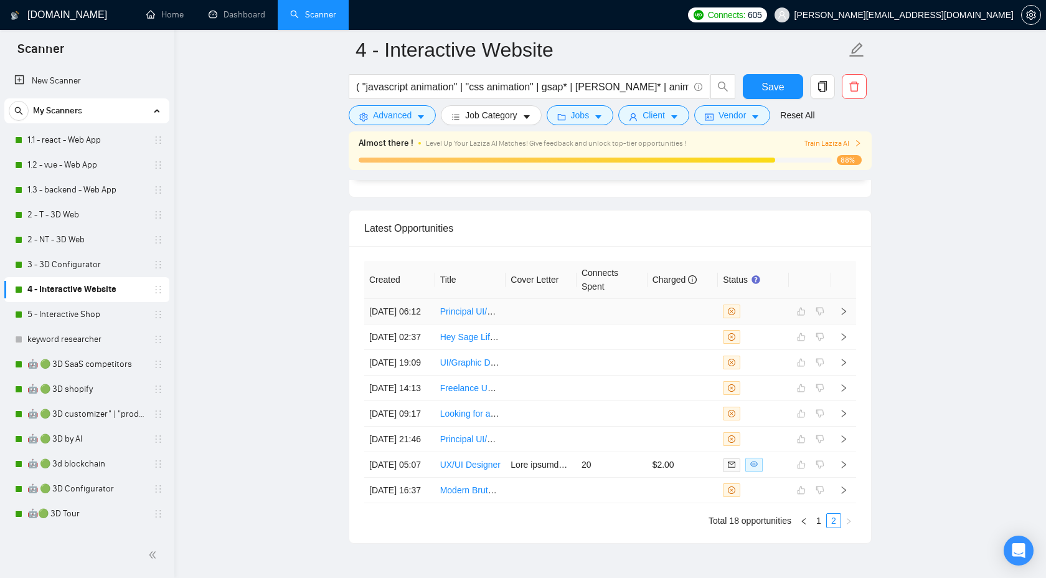
click at [844, 307] on icon "right" at bounding box center [843, 311] width 9 height 9
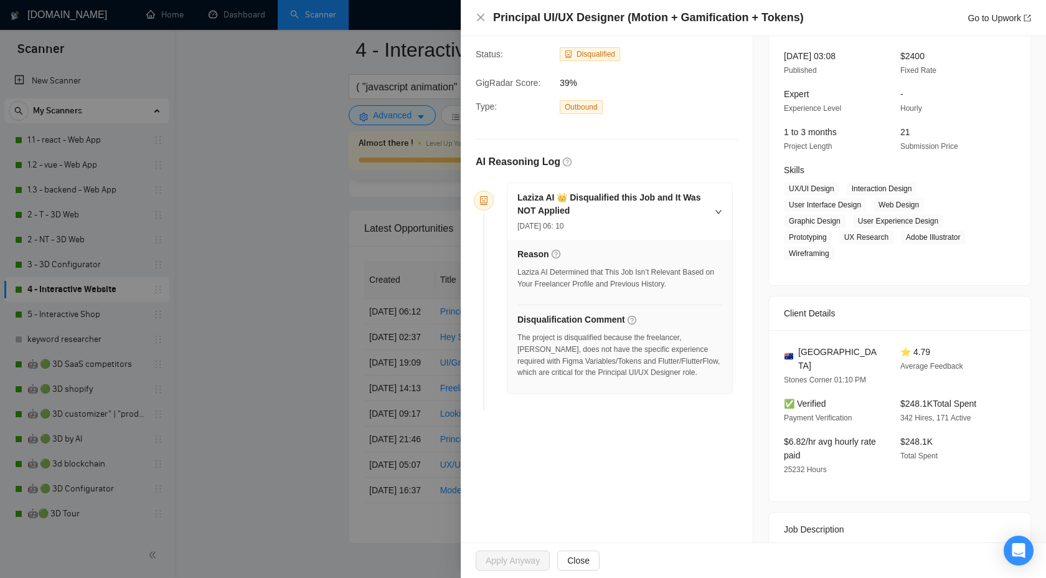
click at [433, 299] on div at bounding box center [523, 289] width 1046 height 578
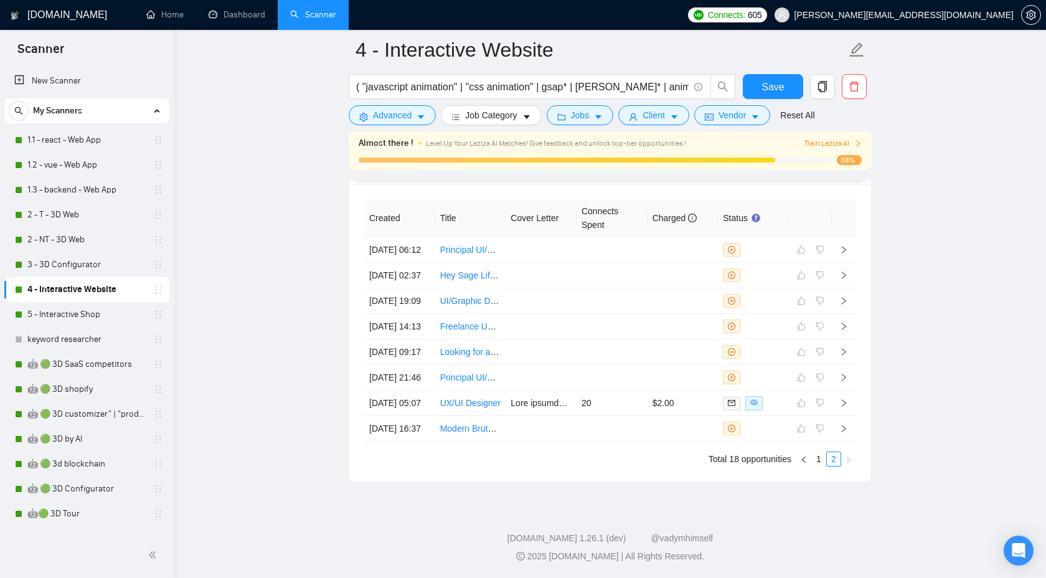
scroll to position [3465, 0]
click at [814, 452] on link "1" at bounding box center [819, 459] width 14 height 14
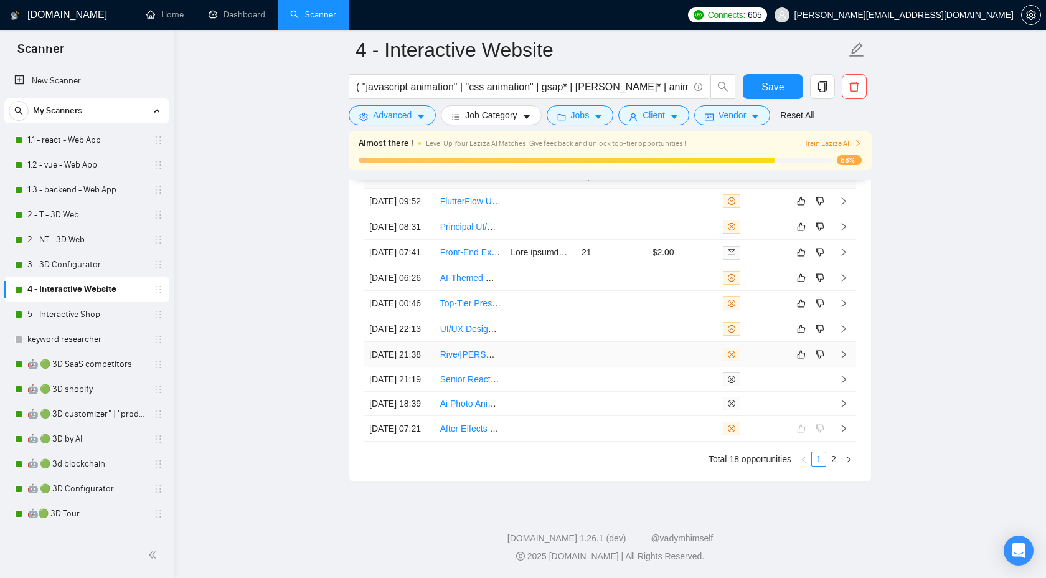
scroll to position [3541, 0]
click at [842, 424] on icon "right" at bounding box center [843, 428] width 9 height 9
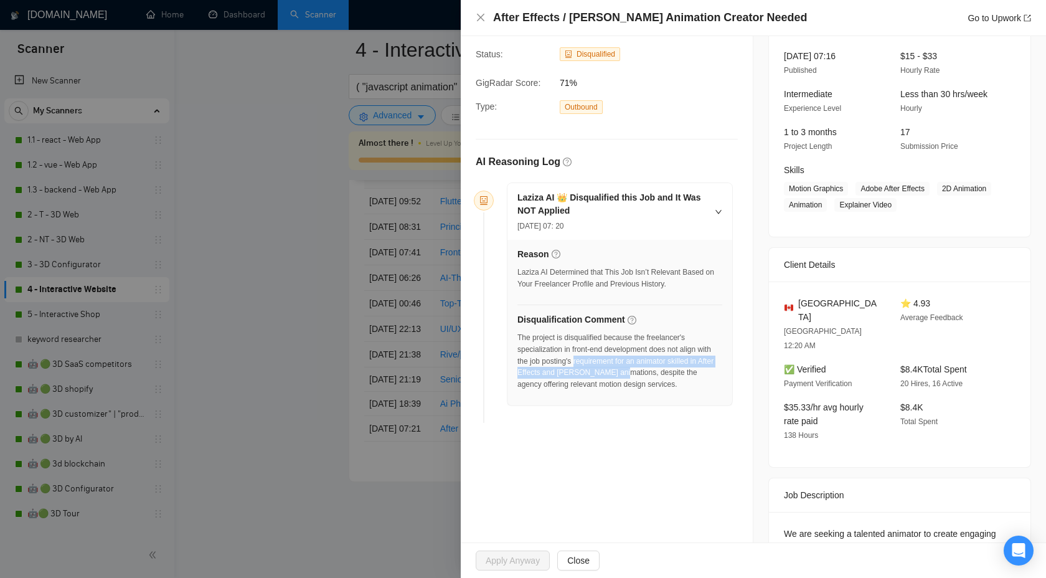
drag, startPoint x: 594, startPoint y: 358, endPoint x: 648, endPoint y: 369, distance: 54.6
click at [647, 369] on div "The project is disqualified because the freelancer's specialization in front-en…" at bounding box center [619, 361] width 205 height 59
copy div "requirement for an animator skilled in After Effects and [PERSON_NAME] animatio…"
click at [351, 318] on div at bounding box center [523, 289] width 1046 height 578
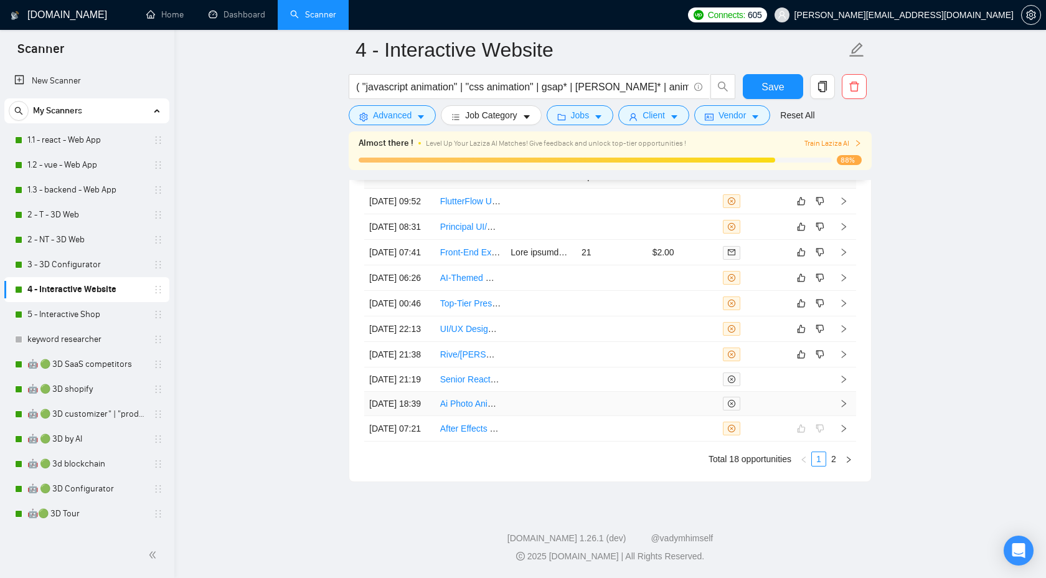
click at [842, 399] on icon "right" at bounding box center [843, 403] width 9 height 9
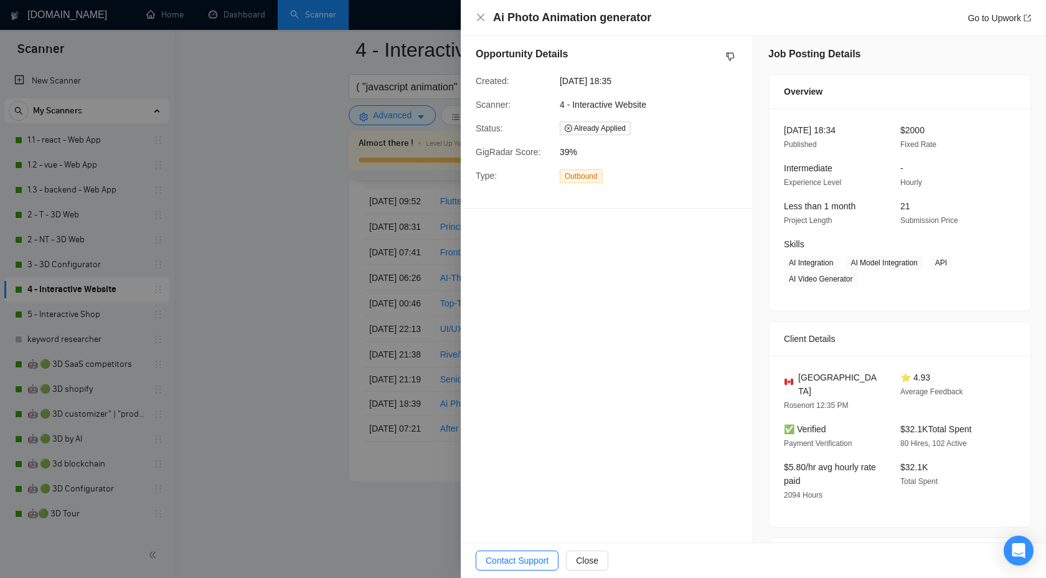
click at [326, 327] on div at bounding box center [523, 289] width 1046 height 578
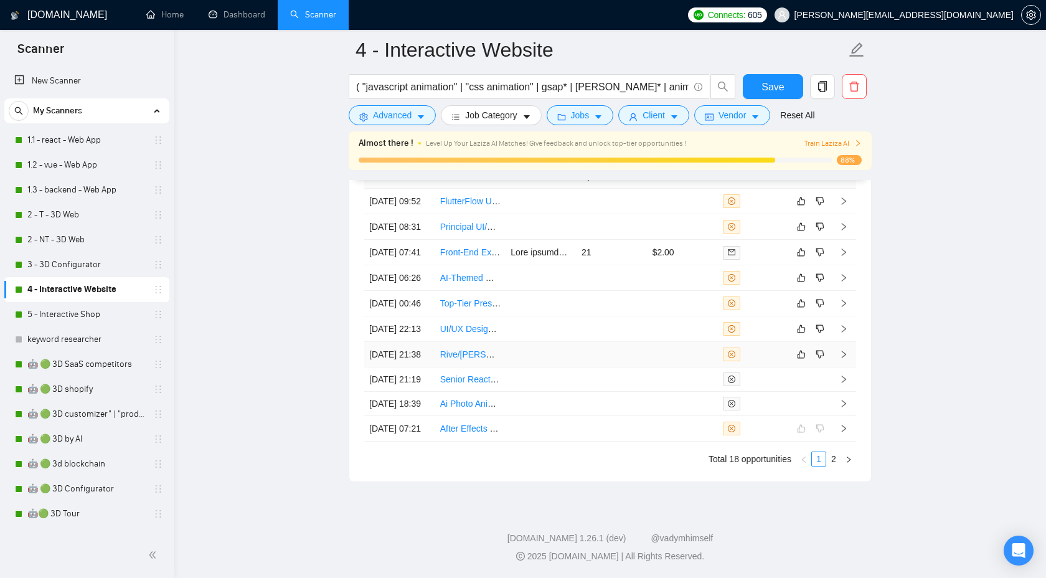
click at [847, 350] on icon "right" at bounding box center [843, 354] width 9 height 9
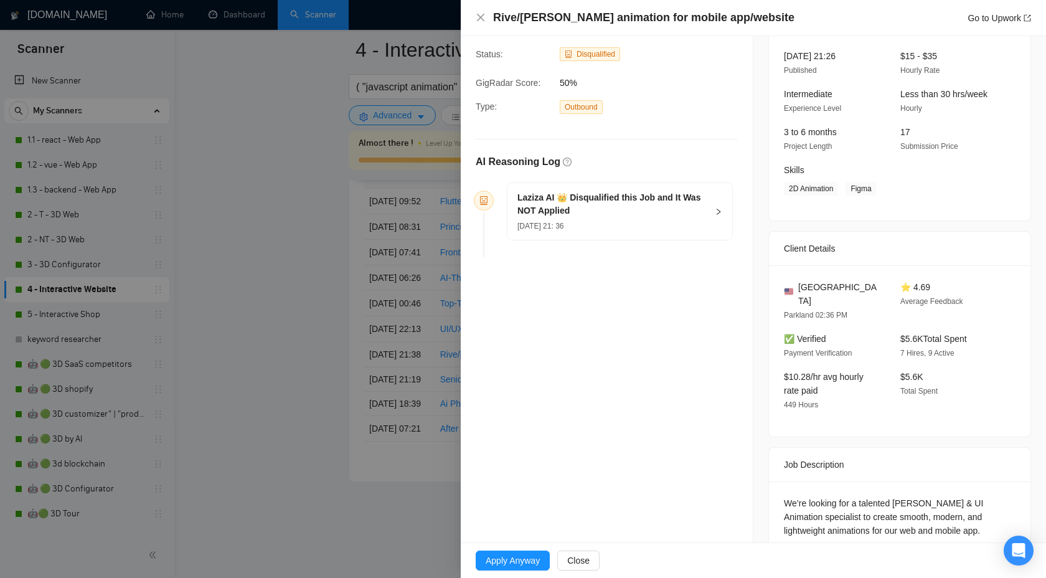
click at [713, 210] on div "Laziza AI 👑 Disqualified this Job and It Was NOT Applied [DATE] 21: 36" at bounding box center [619, 211] width 225 height 57
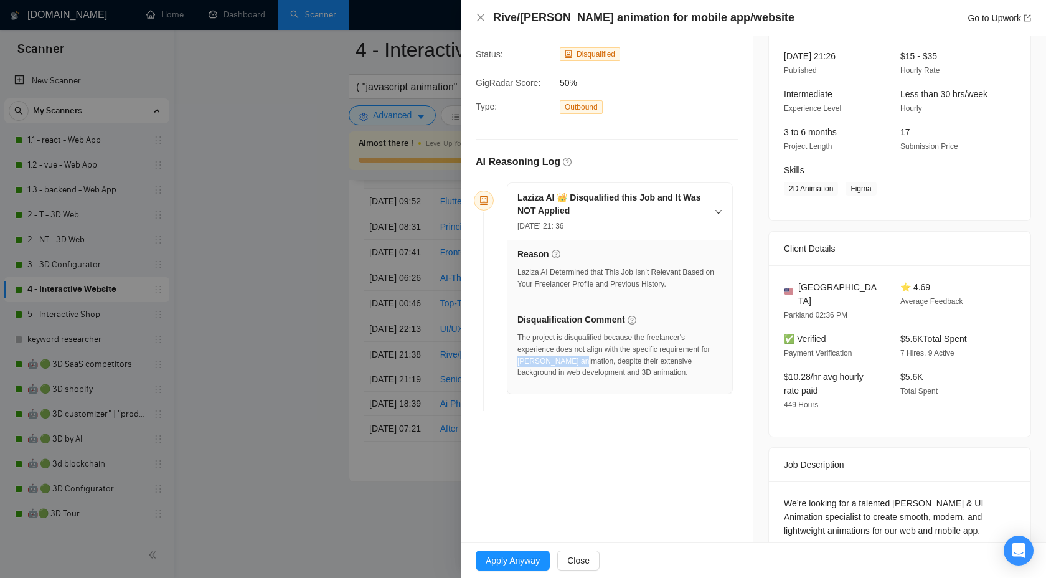
drag, startPoint x: 527, startPoint y: 360, endPoint x: 584, endPoint y: 361, distance: 56.7
click at [584, 361] on div "The project is disqualified because the freelancer's experience does not align …" at bounding box center [619, 355] width 205 height 47
copy div "[PERSON_NAME] animation"
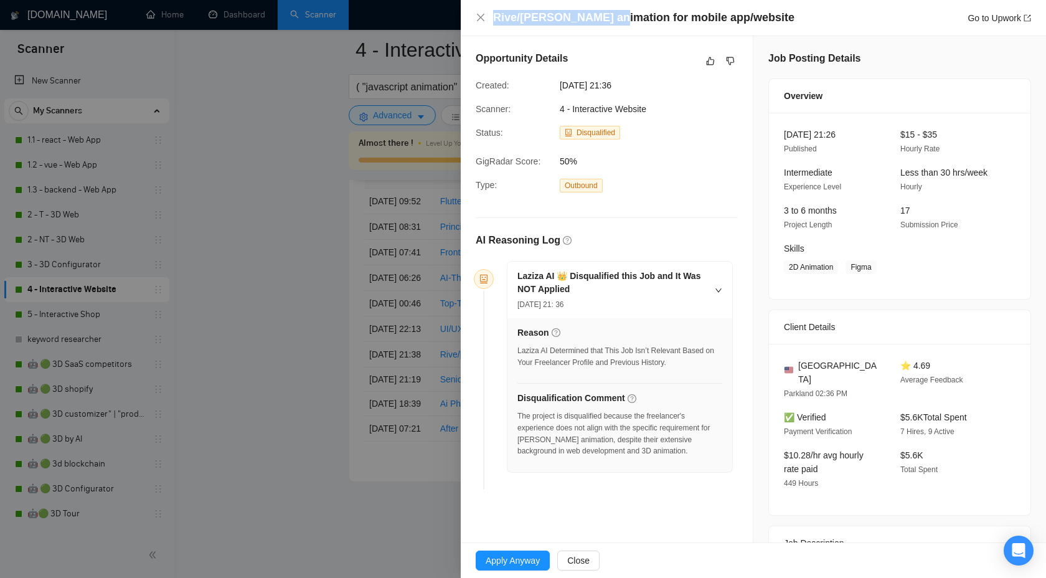
drag, startPoint x: 493, startPoint y: 17, endPoint x: 600, endPoint y: 17, distance: 107.1
click at [601, 17] on h4 "Rive/[PERSON_NAME] animation for mobile app/website" at bounding box center [643, 18] width 301 height 16
copy h4 "Rive/[PERSON_NAME] animation"
click at [727, 60] on icon "dislike" at bounding box center [731, 61] width 8 height 8
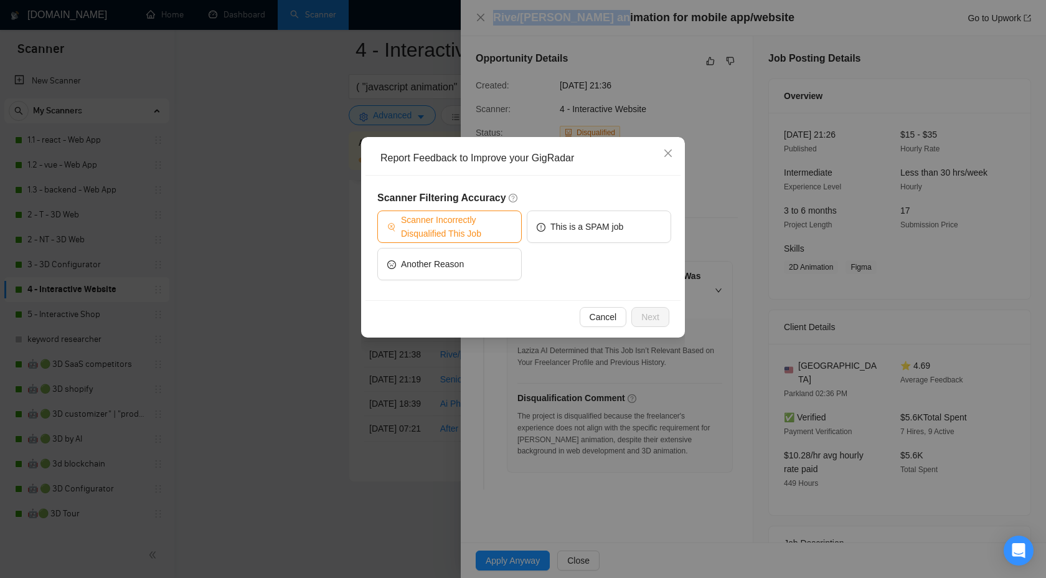
click at [478, 230] on span "Scanner Incorrectly Disqualified This Job" at bounding box center [456, 226] width 111 height 27
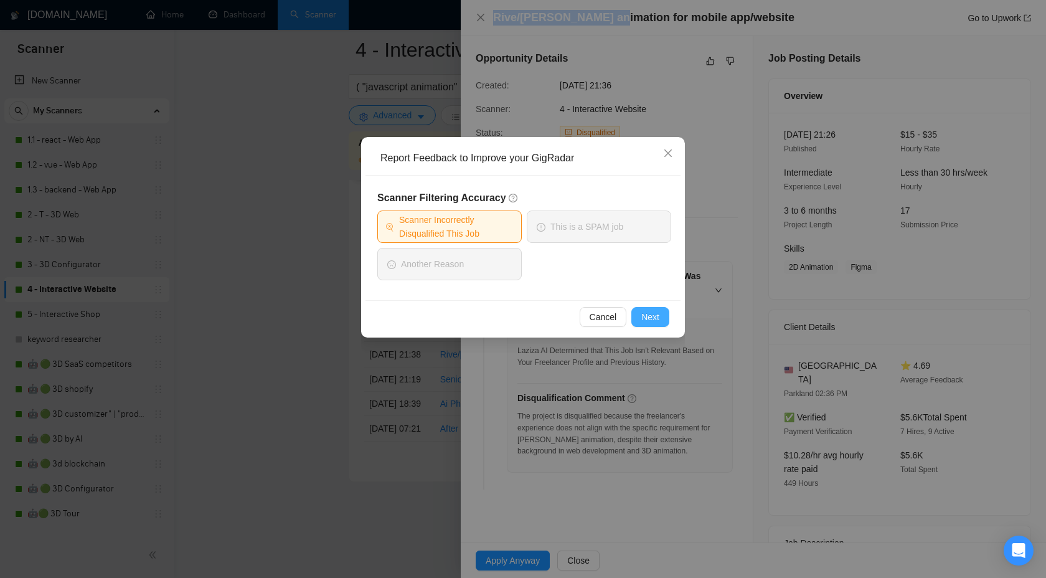
click at [652, 318] on span "Next" at bounding box center [650, 317] width 18 height 14
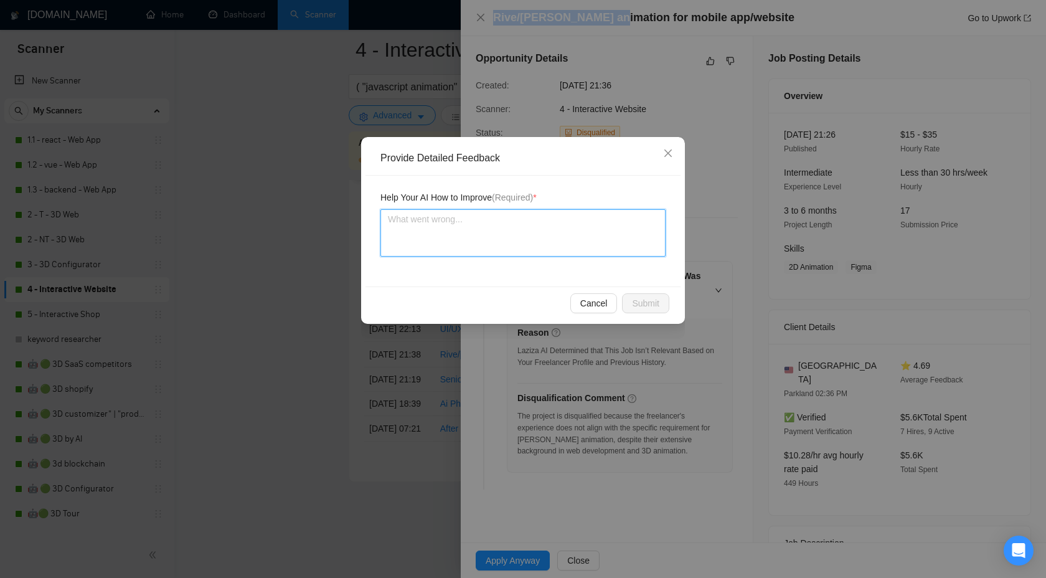
click at [559, 247] on textarea at bounding box center [522, 232] width 285 height 47
type textarea "ц"
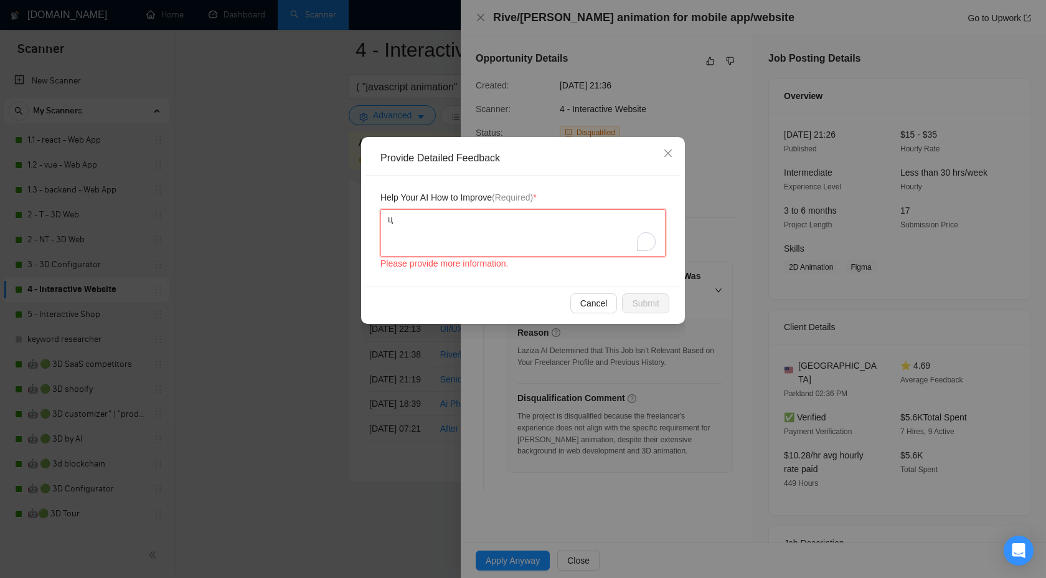
type textarea "цк"
type textarea "ц"
type textarea "цW"
type textarea "цWe"
type textarea "цW"
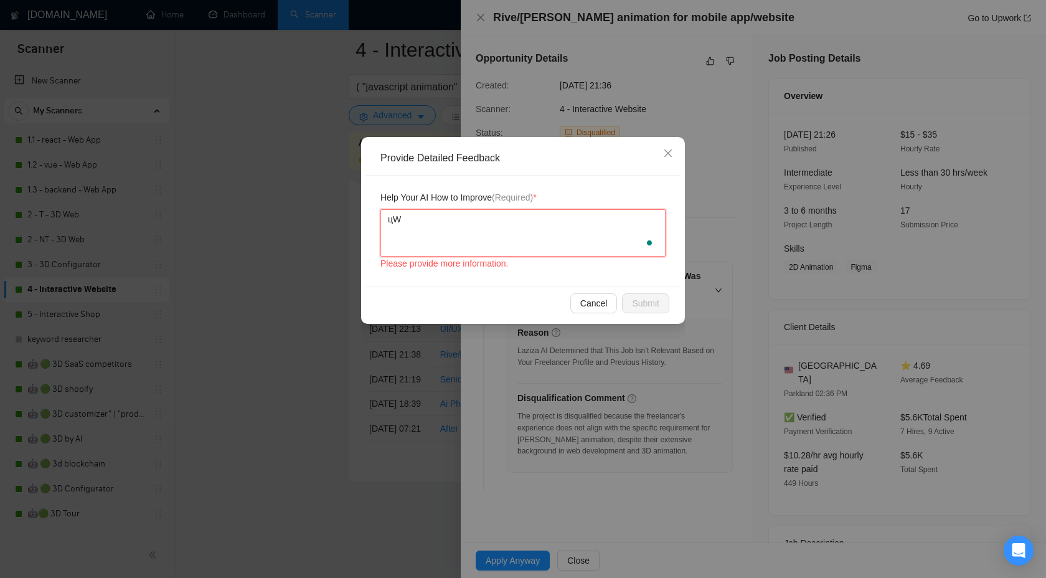
type textarea "ц"
type textarea "W"
type textarea "We"
type textarea "We c"
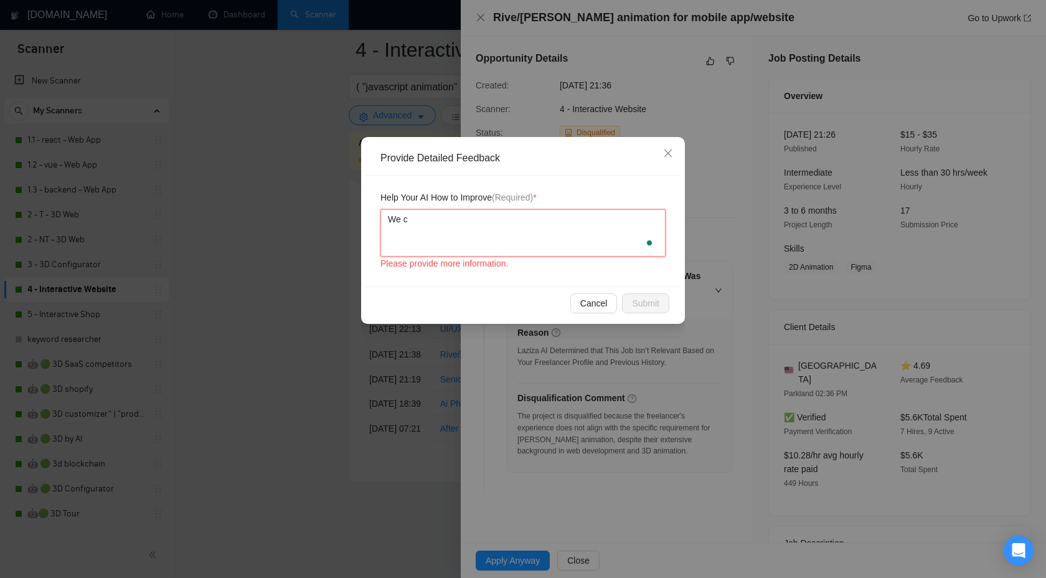
type textarea "We ca"
type textarea "We cam"
type textarea "We ca"
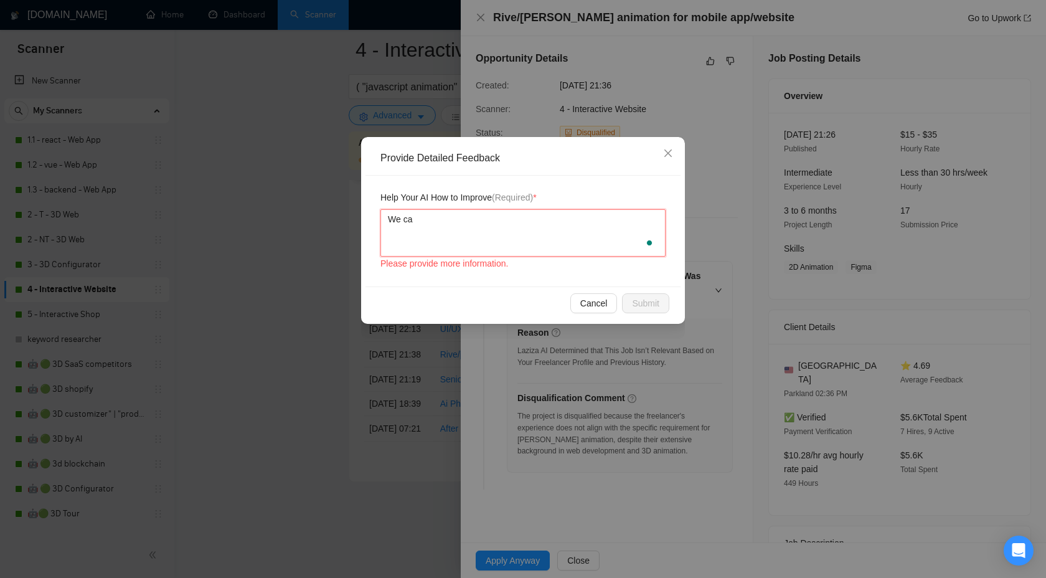
type textarea "We can"
type textarea "We can a"
type textarea "We can"
type textarea "We can e"
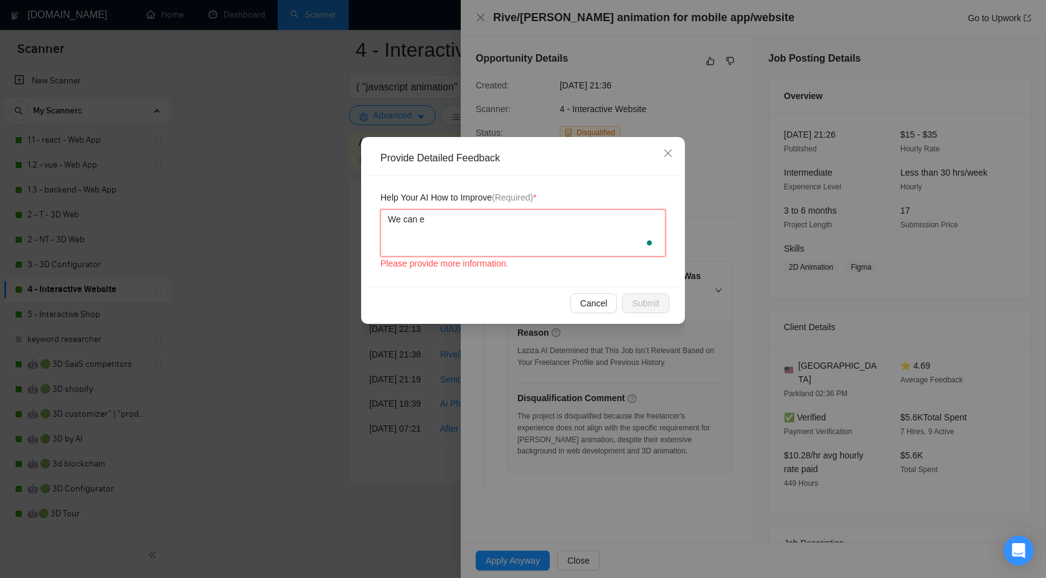
type textarea "We can ea"
type textarea "We can easily"
type textarea "We can easily h"
type textarea "We can easily ha"
type textarea "We can easily han"
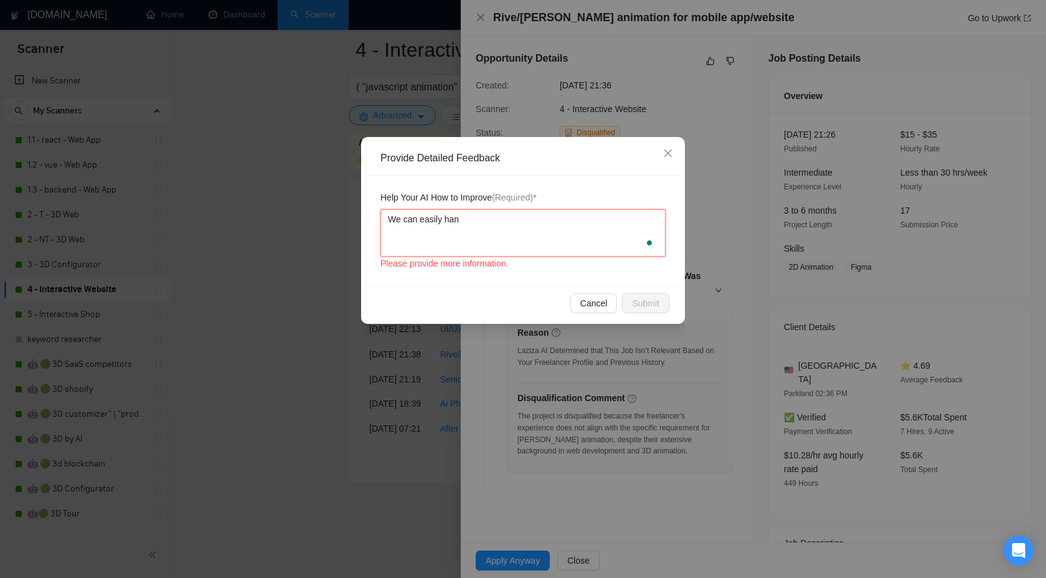
type textarea "We can easily hand"
type textarea "We can easily handl"
type textarea "We can easily handle"
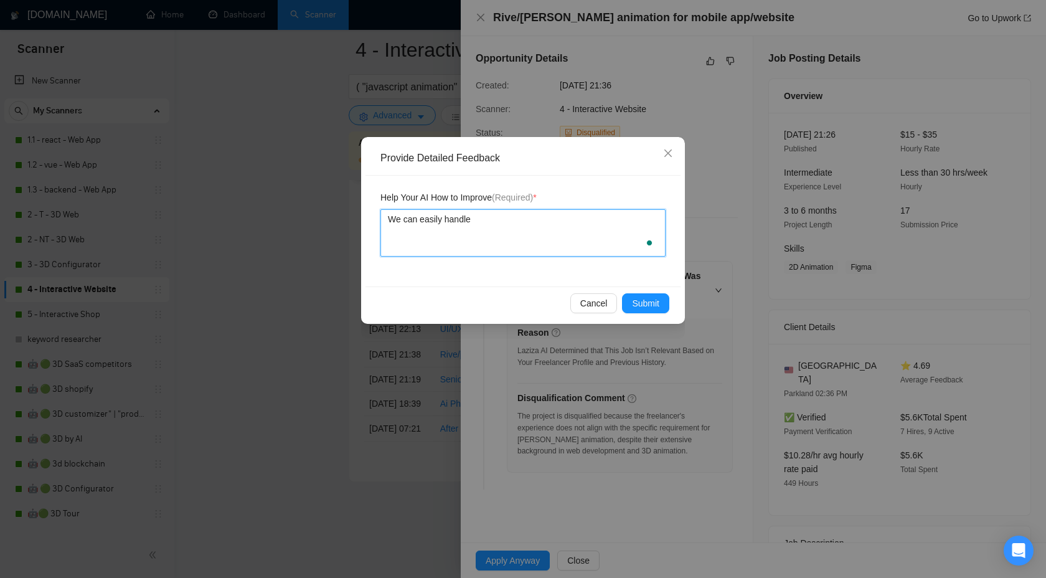
type textarea "We can easily handle"
paste textarea "Rive/[PERSON_NAME] animation"
type textarea "We can easily handle Rive/[PERSON_NAME] animation"
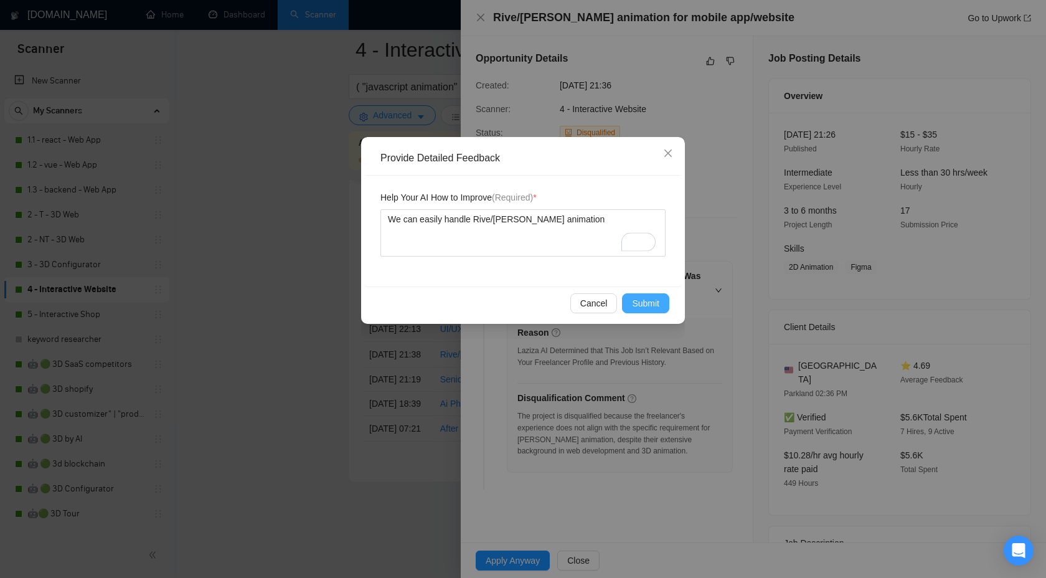
click at [653, 308] on span "Submit" at bounding box center [645, 303] width 27 height 14
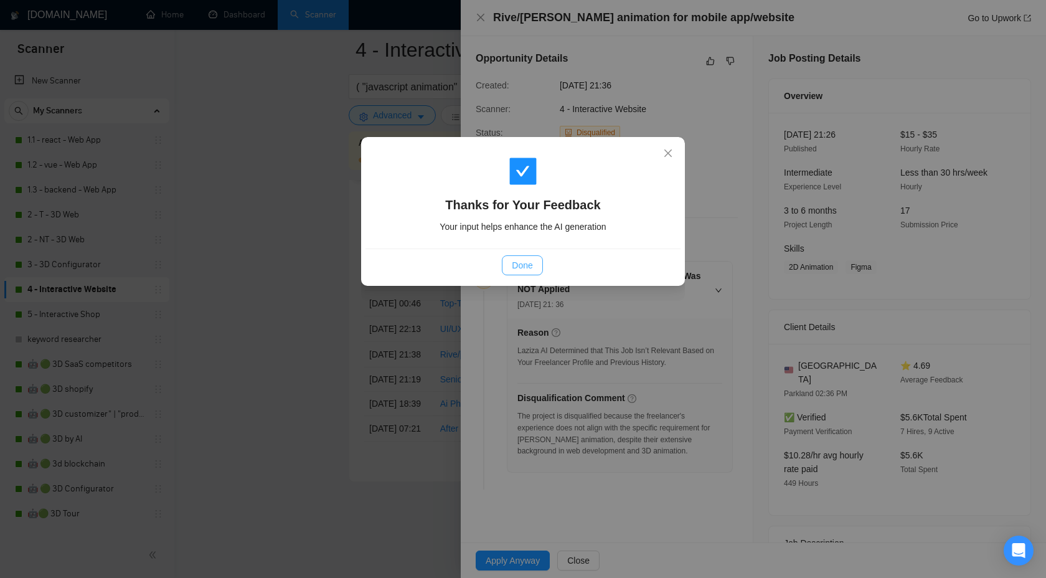
click at [512, 263] on span "Done" at bounding box center [522, 265] width 21 height 14
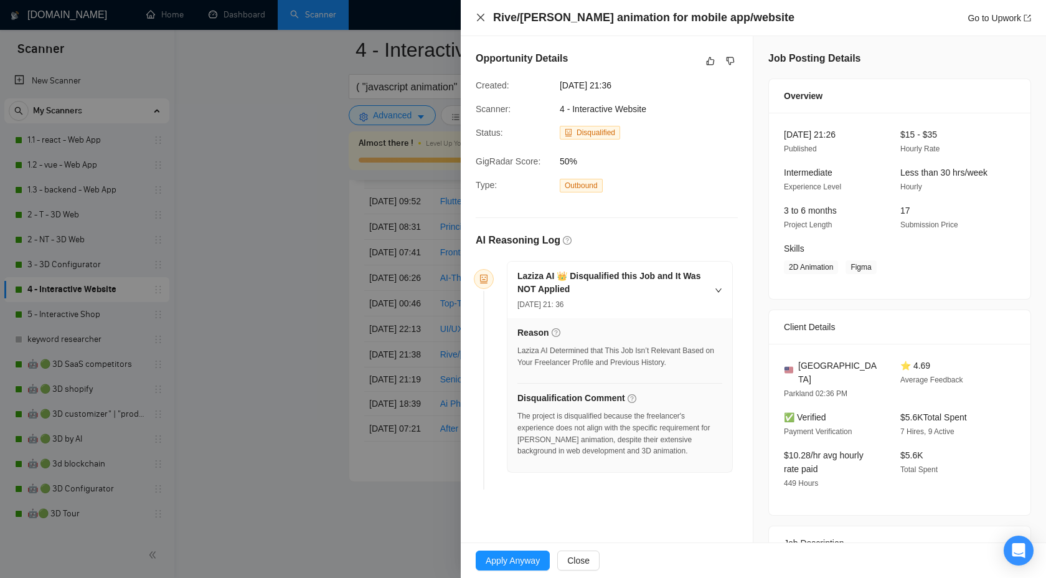
click at [482, 16] on icon "close" at bounding box center [480, 17] width 7 height 7
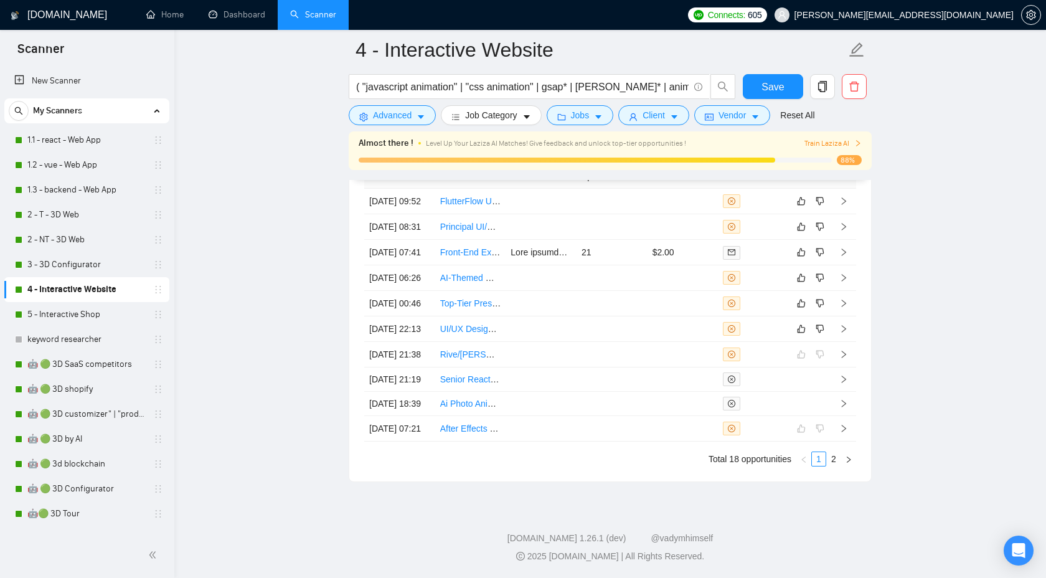
scroll to position [3484, 0]
click at [841, 329] on icon "right" at bounding box center [843, 328] width 9 height 9
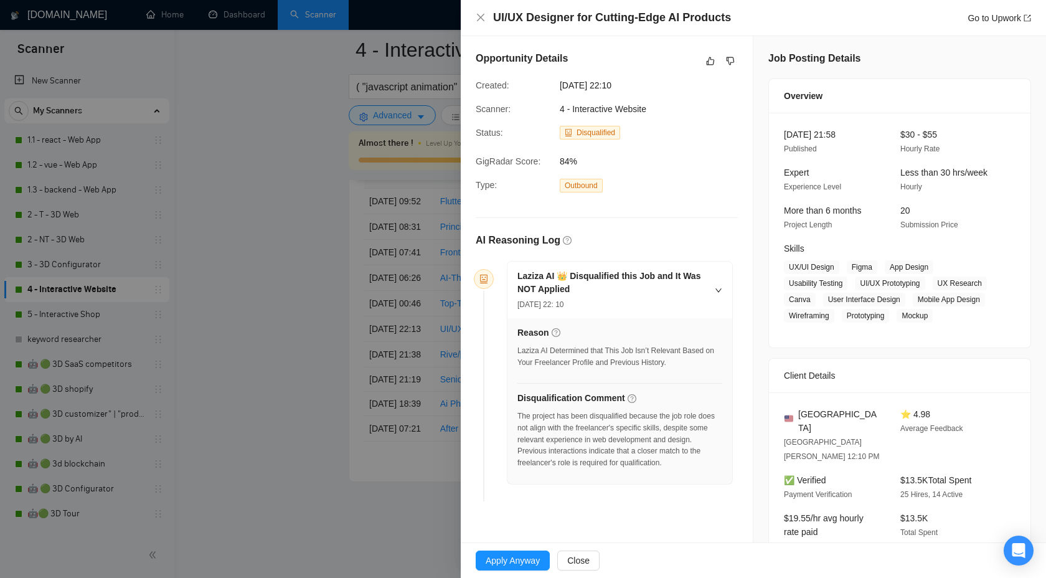
click at [394, 337] on div at bounding box center [523, 289] width 1046 height 578
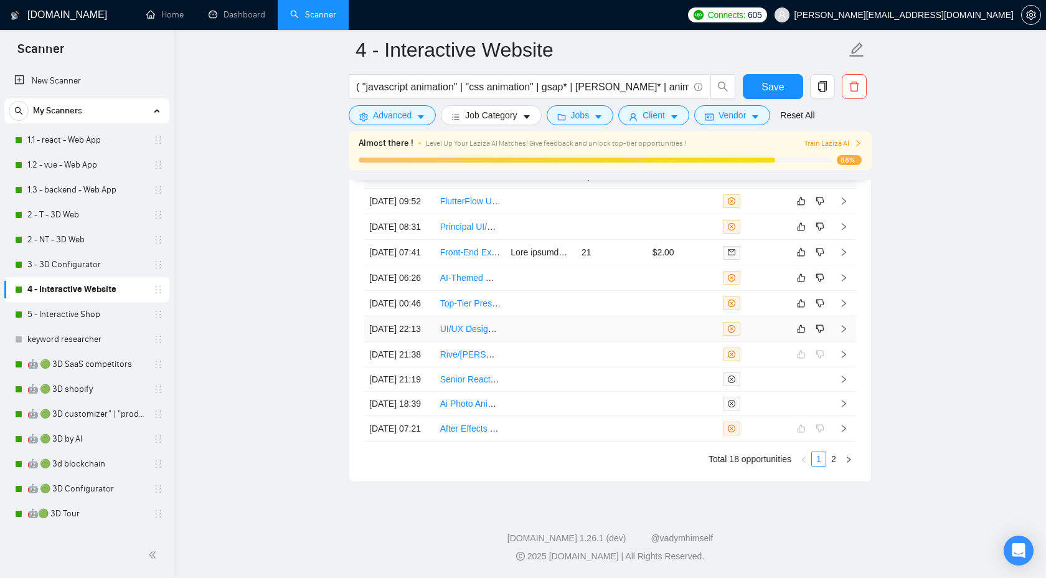
click at [848, 332] on td at bounding box center [843, 329] width 25 height 26
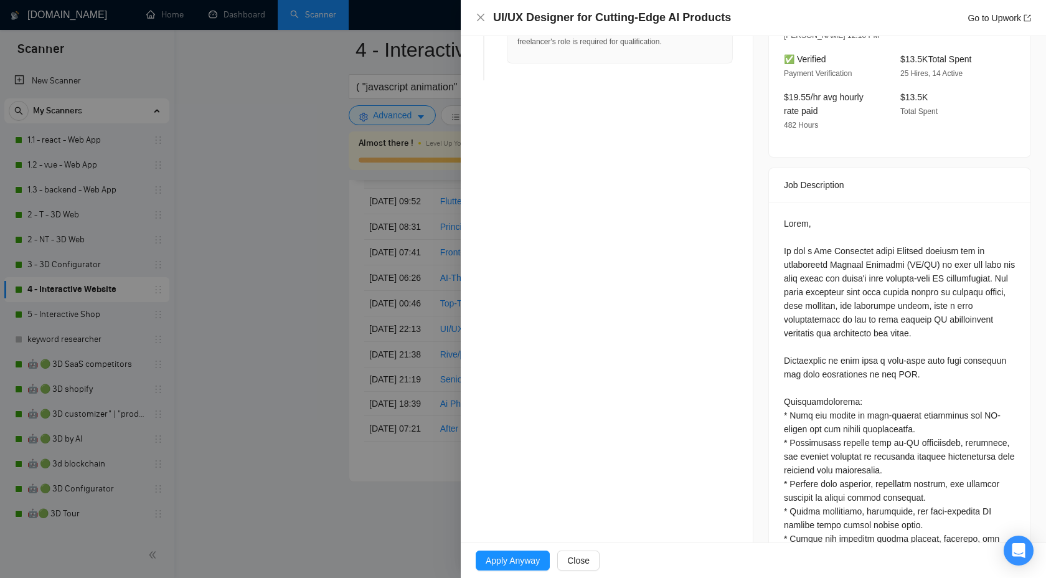
scroll to position [446, 0]
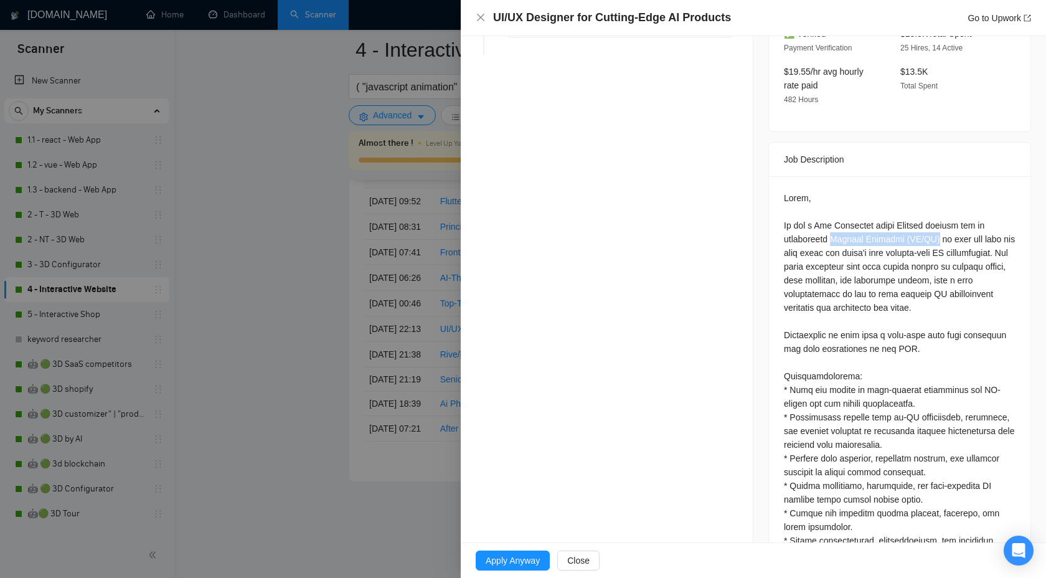
drag, startPoint x: 835, startPoint y: 228, endPoint x: 937, endPoint y: 224, distance: 102.2
copy div "Product Designer (UI/UX)"
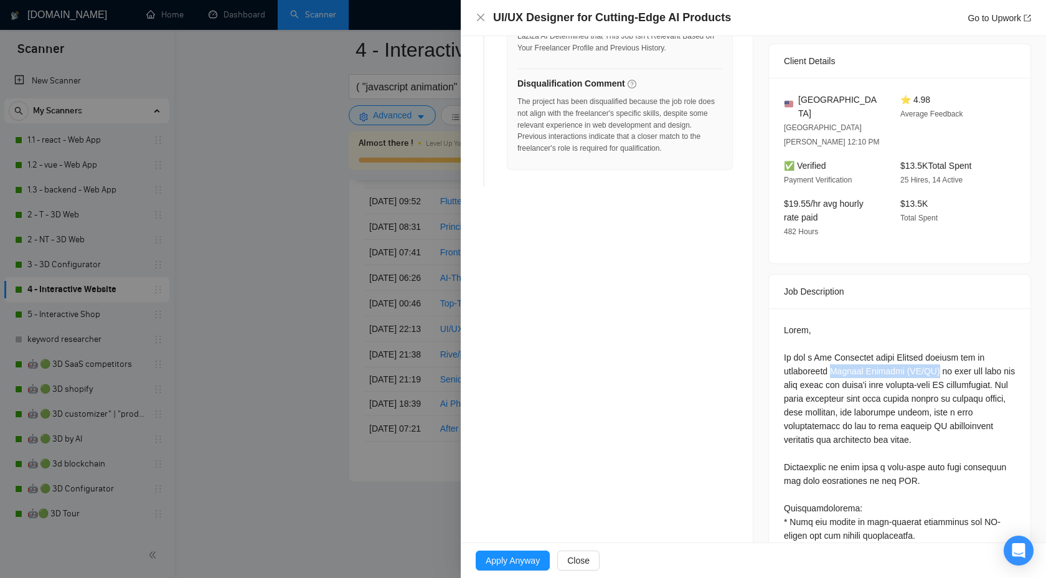
scroll to position [0, 0]
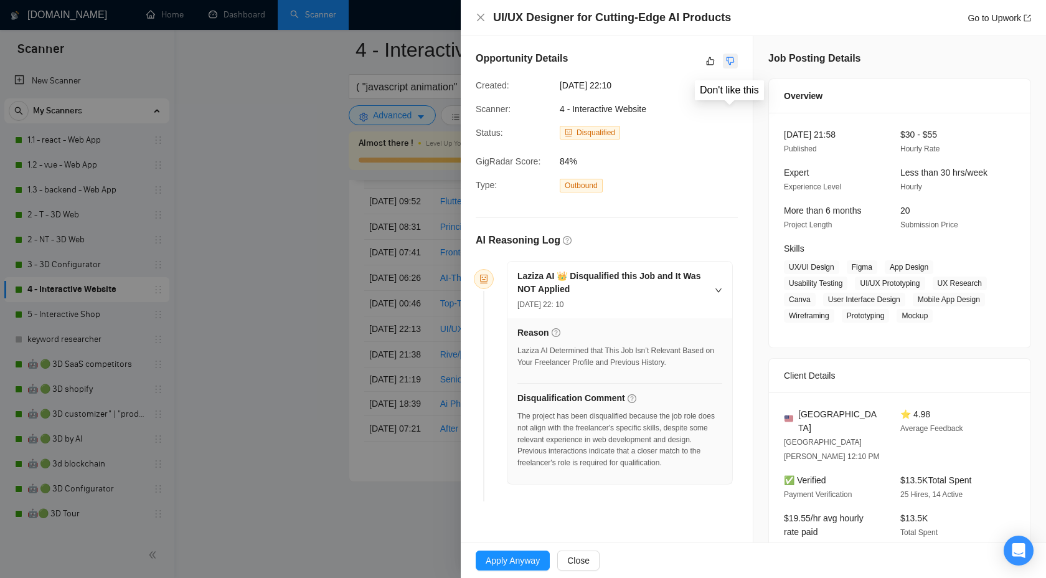
click at [729, 64] on icon "dislike" at bounding box center [731, 61] width 8 height 8
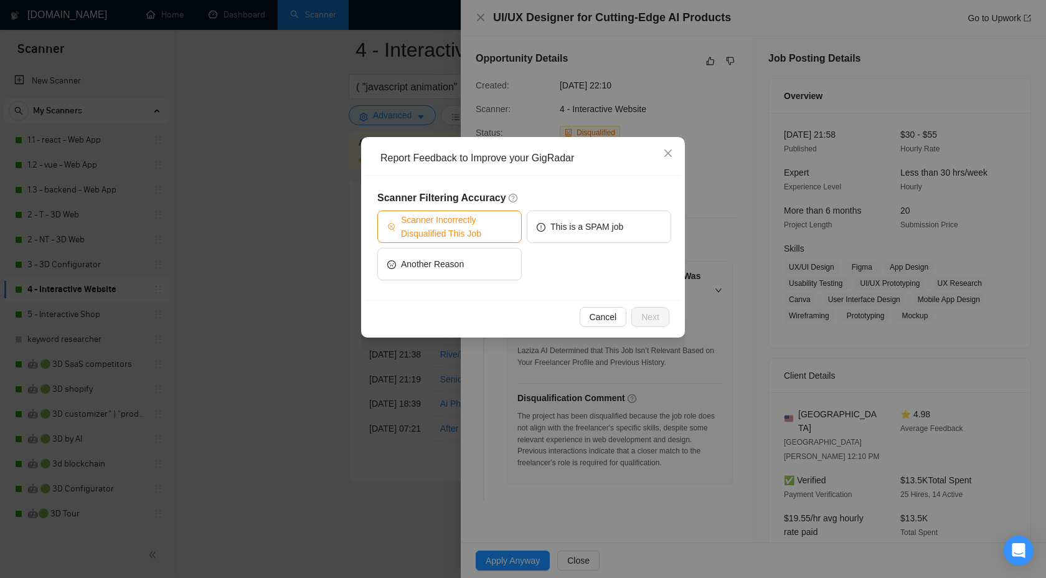
click at [431, 235] on span "Scanner Incorrectly Disqualified This Job" at bounding box center [456, 226] width 111 height 27
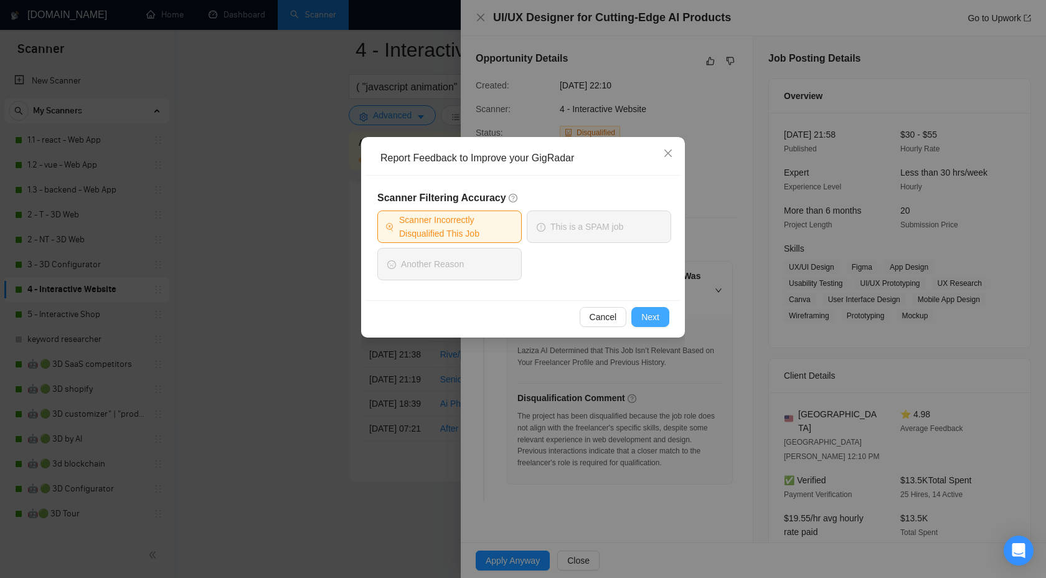
click at [641, 316] on span "Next" at bounding box center [650, 317] width 18 height 14
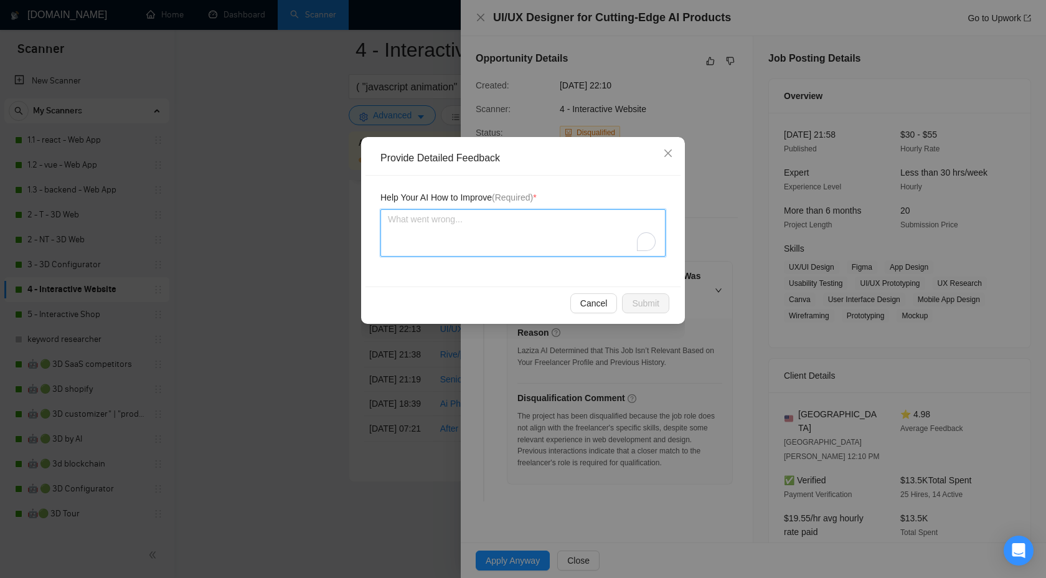
click at [448, 213] on textarea "To enrich screen reader interactions, please activate Accessibility in Grammarl…" at bounding box center [522, 232] width 285 height 47
type textarea "Ц"
type textarea "W"
type textarea "Wr"
type textarea "W"
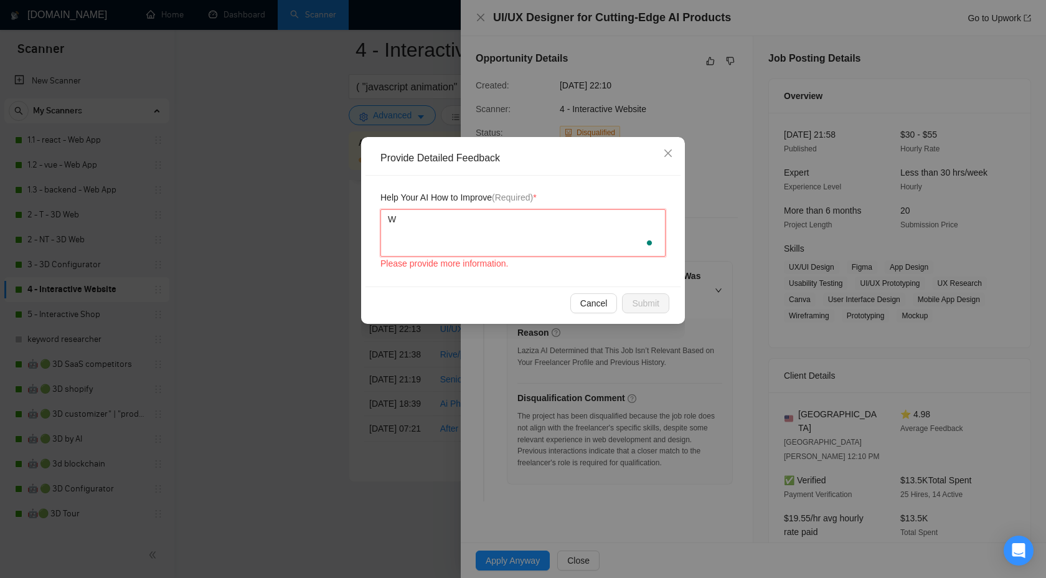
type textarea "We"
type textarea "We c"
type textarea "We ca"
type textarea "We can"
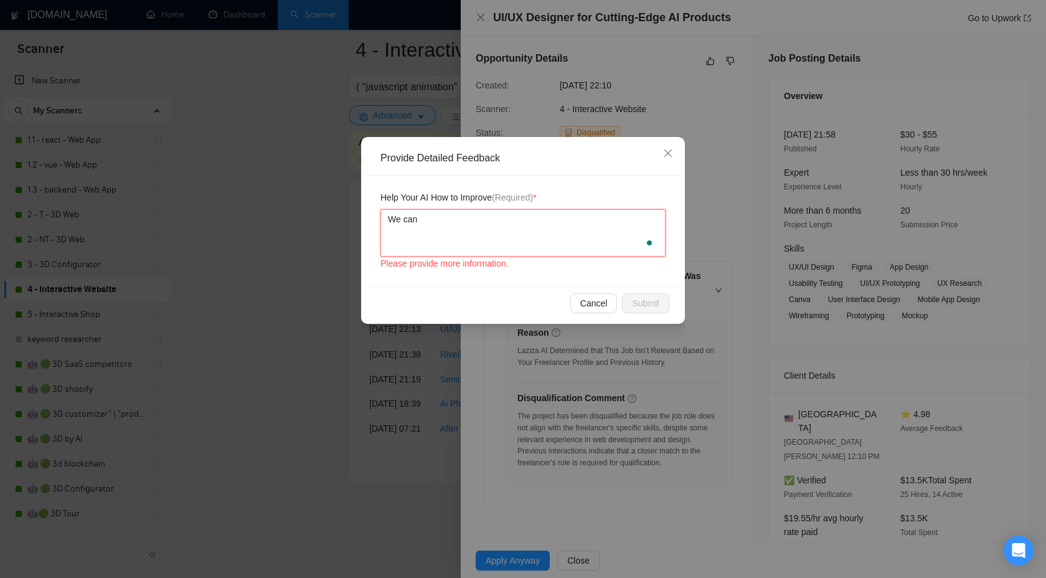
type textarea "We can"
type textarea "We can d"
type textarea "We can do"
type textarea "We can do a"
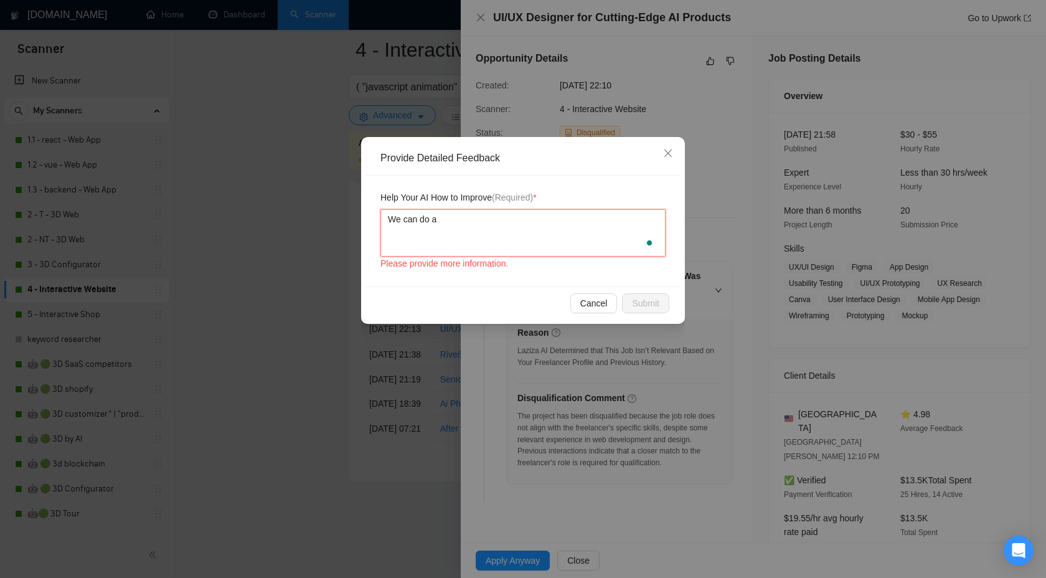
type textarea "We can do a"
paste textarea "Product Designer (UI/UX)"
type textarea "We can do a Product Designer (UI/UX)"
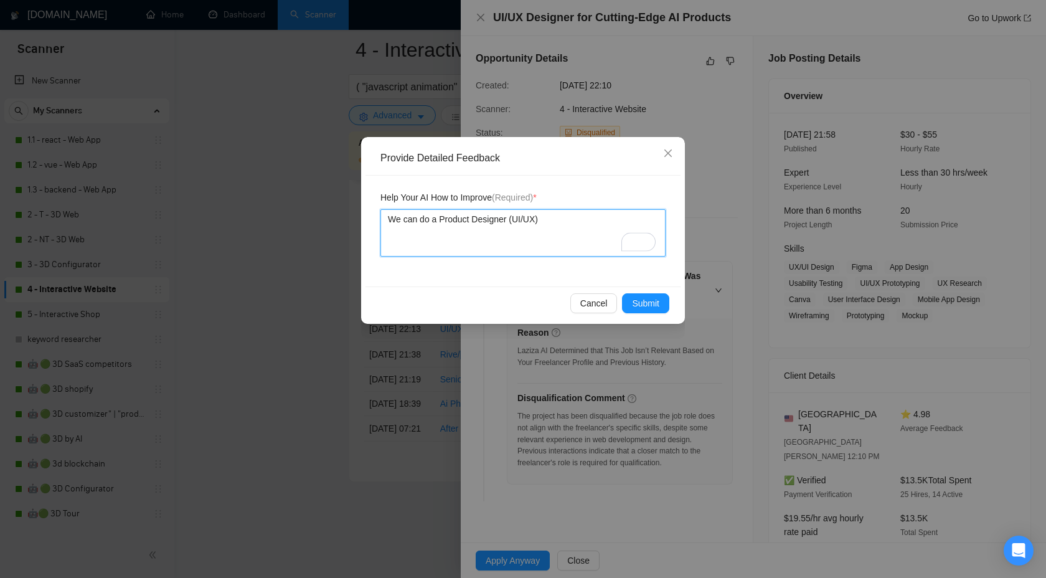
click at [511, 222] on textarea "We can do a Product Designer (UI/UX)" at bounding box center [522, 232] width 285 height 47
type textarea "We can do a Product Designe (UI/UX)"
click at [536, 219] on textarea "We can do a Product Design (UI/UX)" at bounding box center [522, 232] width 285 height 47
type textarea "We can do a Product Design (UI/UX)"
click at [630, 306] on button "Submit" at bounding box center [645, 303] width 47 height 20
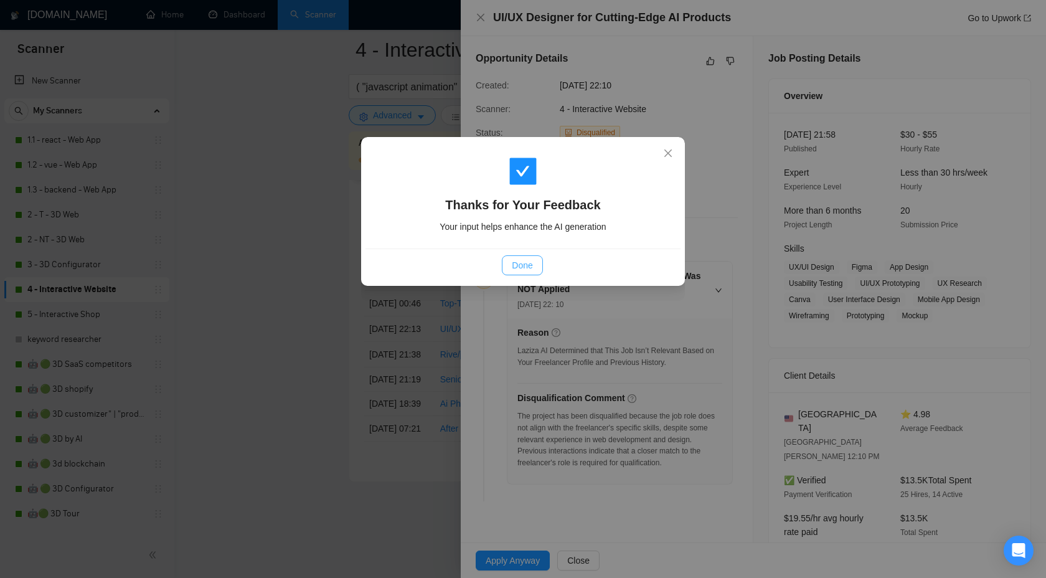
click at [514, 263] on span "Done" at bounding box center [522, 265] width 21 height 14
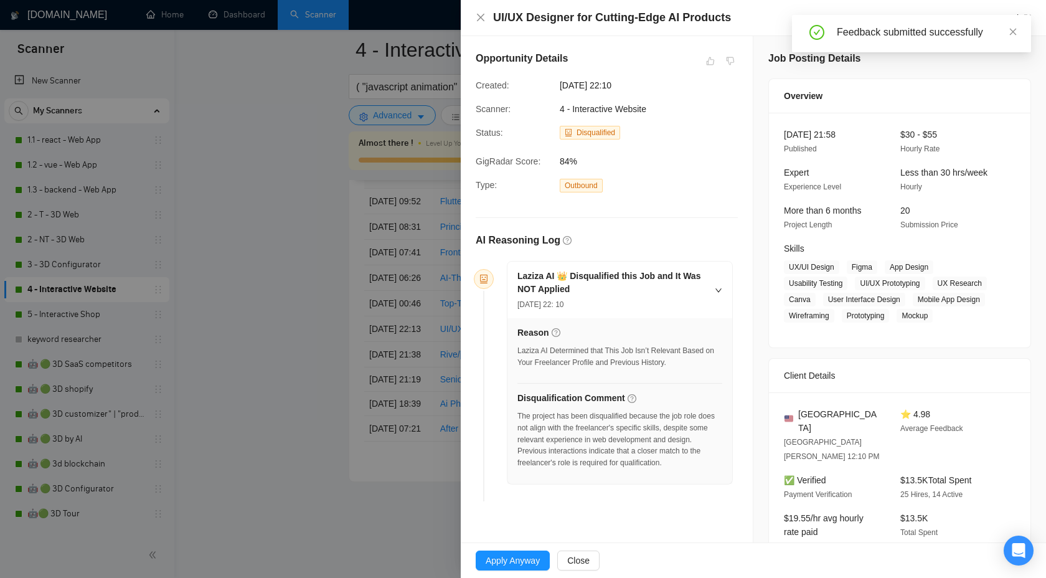
click at [301, 179] on div at bounding box center [523, 289] width 1046 height 578
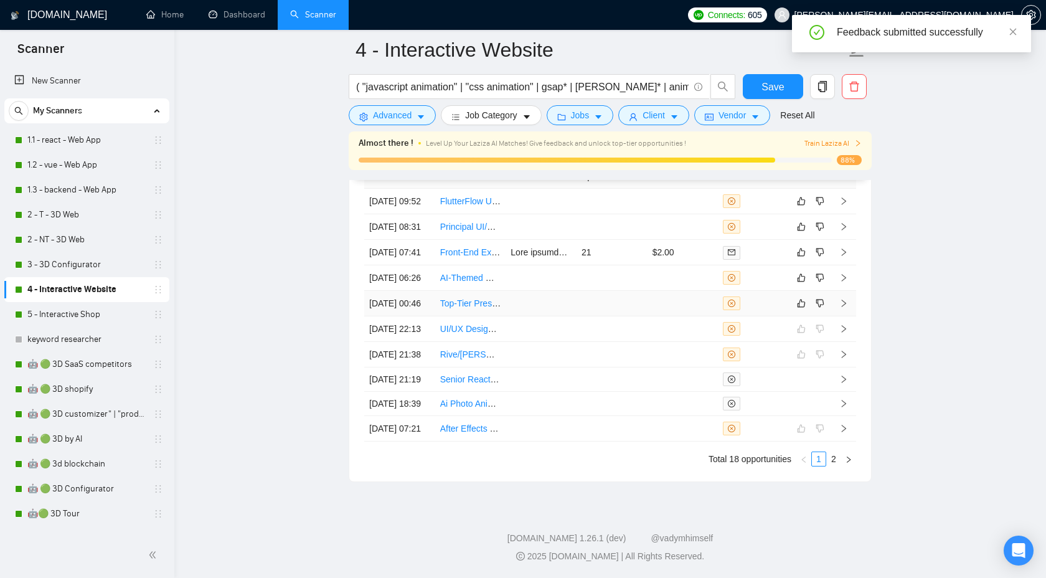
scroll to position [3461, 0]
click at [844, 307] on icon "right" at bounding box center [844, 302] width 4 height 7
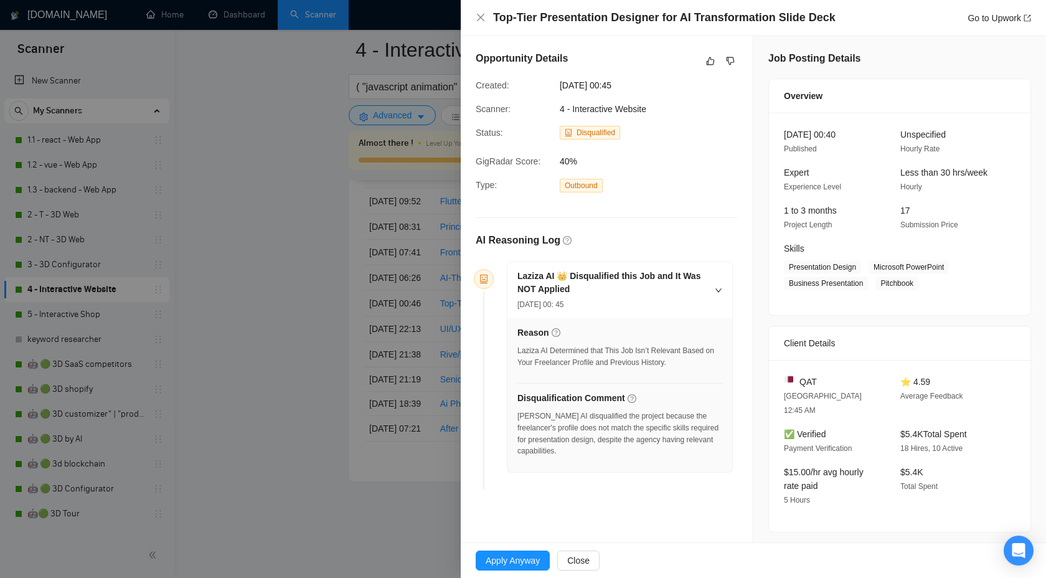
drag, startPoint x: 517, startPoint y: 443, endPoint x: 573, endPoint y: 444, distance: 56.1
click at [573, 444] on div "[PERSON_NAME] AI disqualified the project because the freelancer's profile does…" at bounding box center [619, 433] width 205 height 47
click at [730, 56] on icon "dislike" at bounding box center [730, 61] width 9 height 10
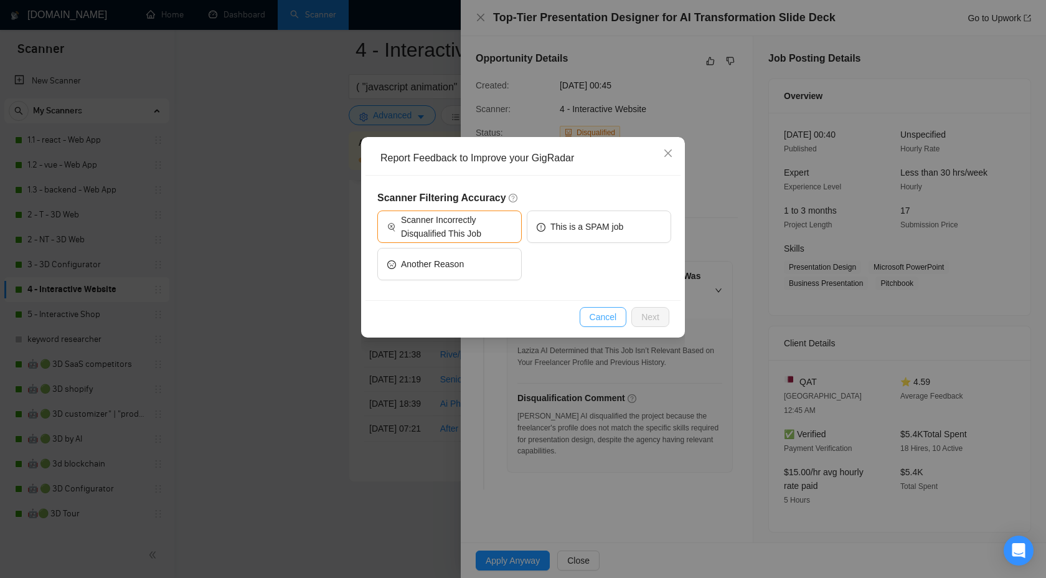
click at [603, 316] on span "Cancel" at bounding box center [603, 317] width 27 height 14
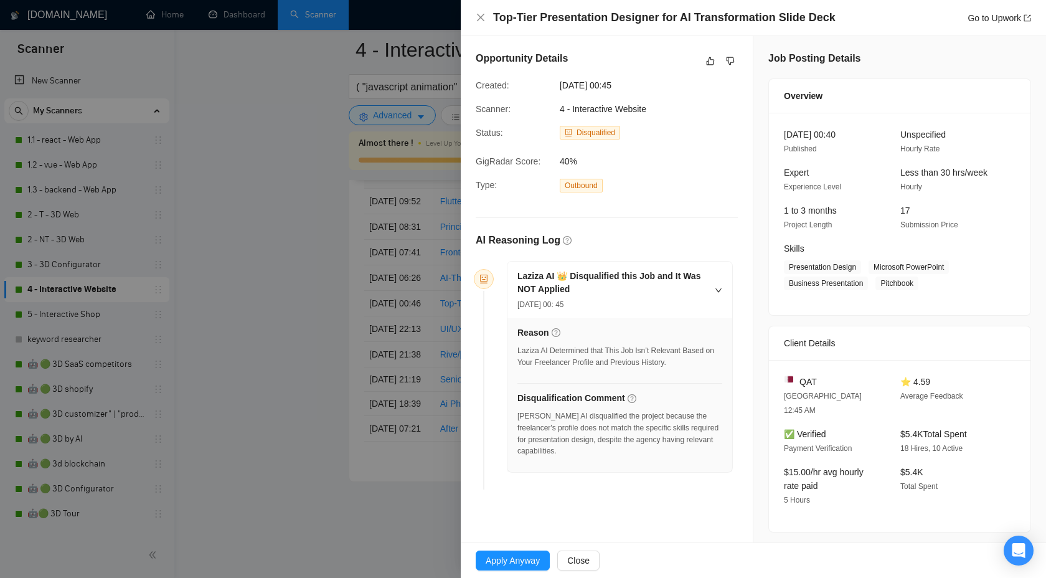
click at [720, 60] on div at bounding box center [720, 61] width 35 height 15
click at [712, 60] on icon "like" at bounding box center [710, 61] width 9 height 10
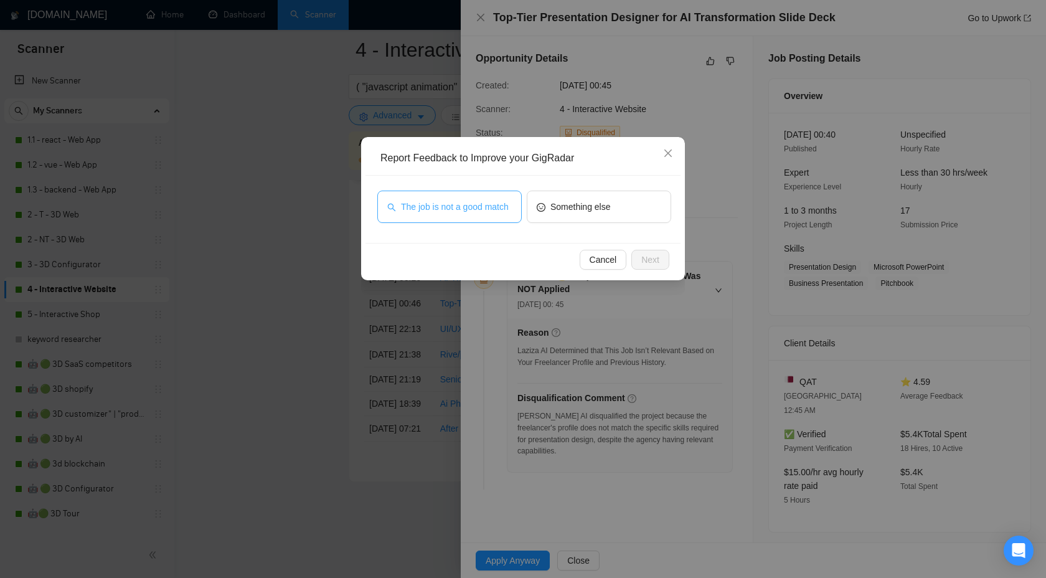
click at [492, 211] on span "The job is not a good match" at bounding box center [455, 207] width 108 height 14
click at [641, 259] on span "Next" at bounding box center [650, 260] width 18 height 14
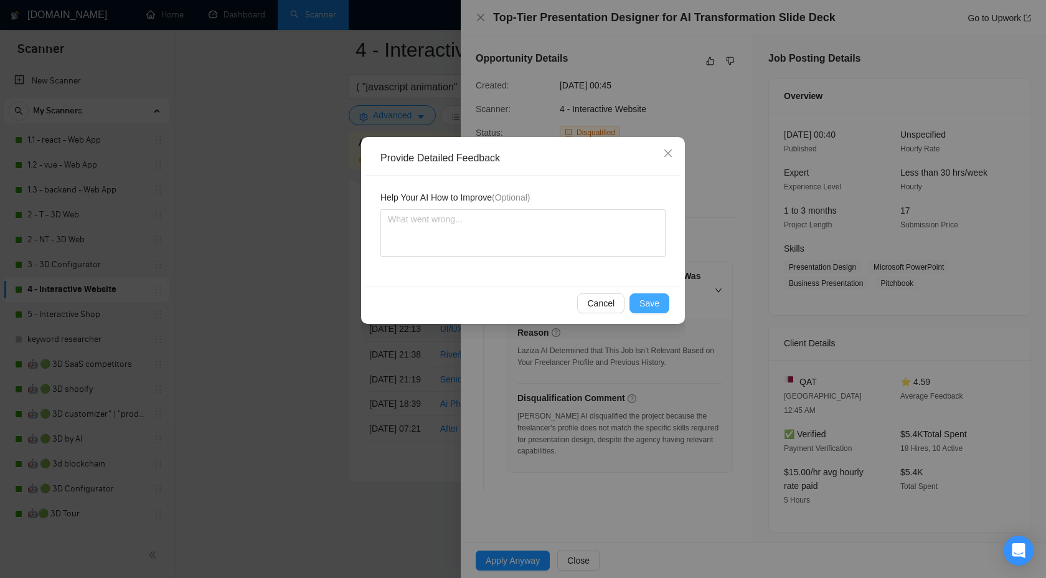
click at [644, 311] on button "Save" at bounding box center [650, 303] width 40 height 20
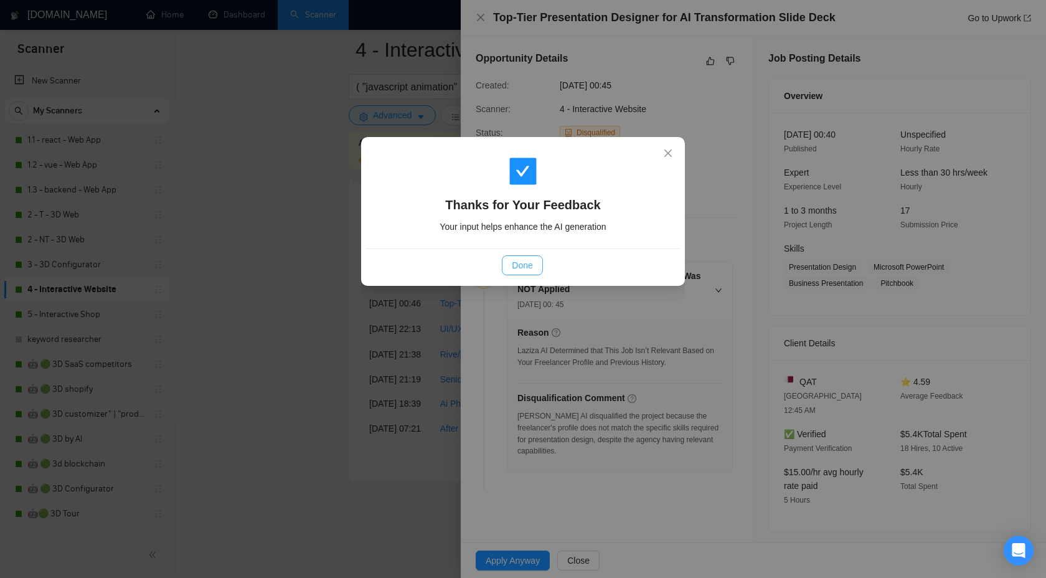
click at [538, 268] on button "Done" at bounding box center [522, 265] width 40 height 20
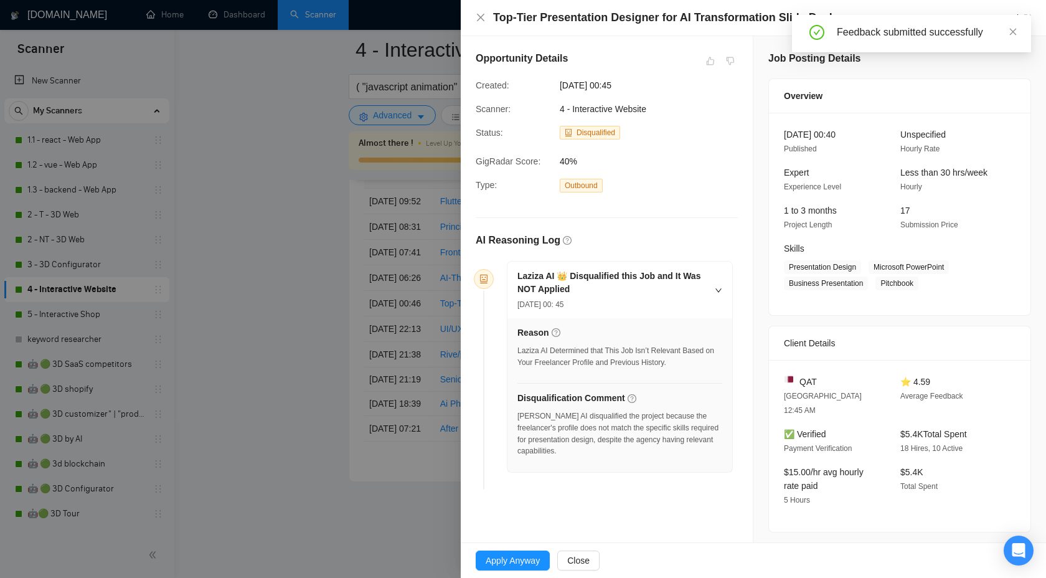
click at [321, 259] on div at bounding box center [523, 289] width 1046 height 578
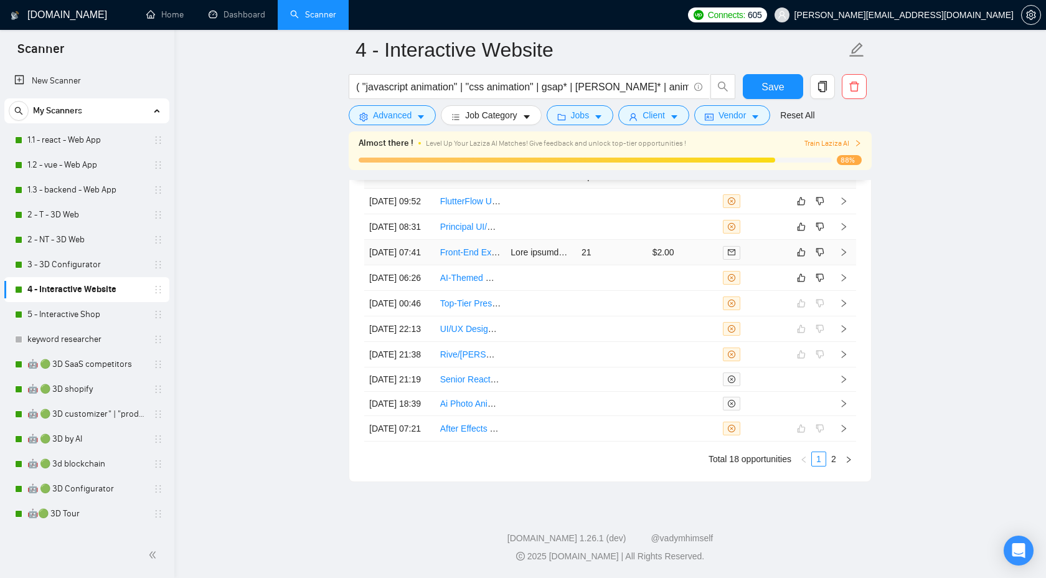
click at [841, 248] on icon "right" at bounding box center [843, 252] width 9 height 9
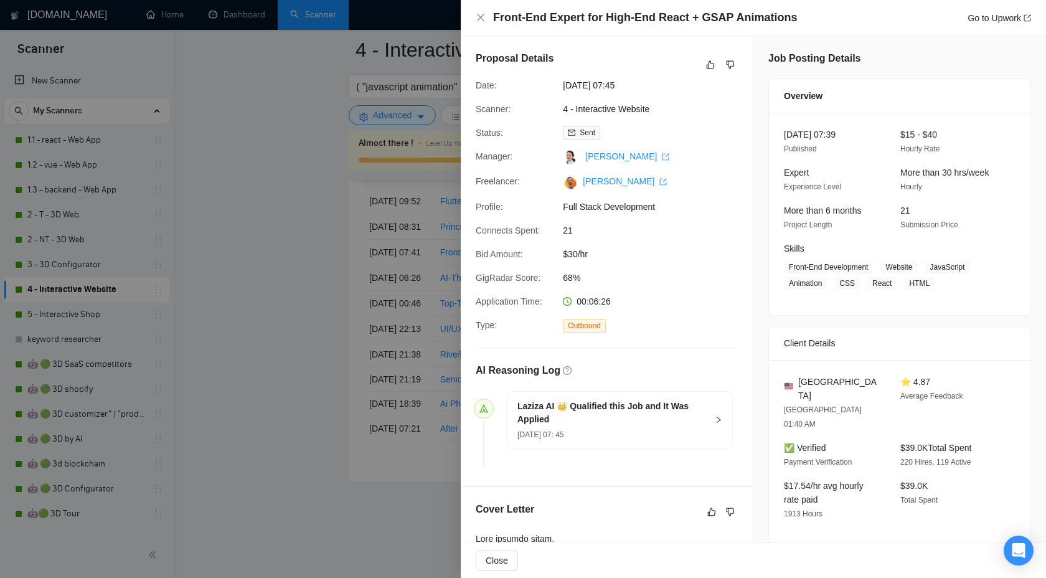
click at [726, 417] on div "Laziza AI 👑 Qualified this Job and It Was Applied [DATE] 07: 45" at bounding box center [619, 420] width 225 height 57
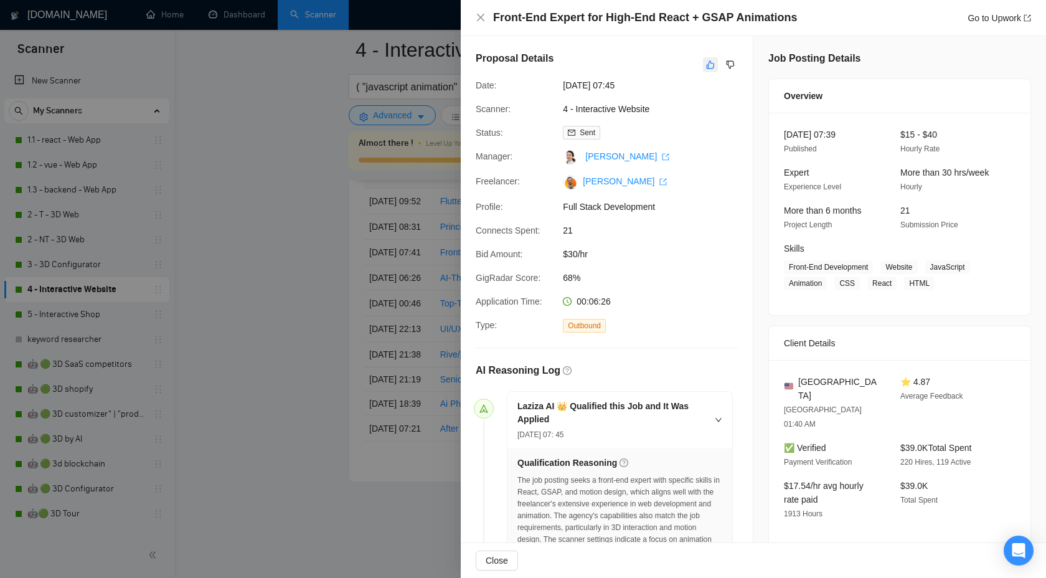
click at [710, 64] on icon "like" at bounding box center [711, 65] width 8 height 8
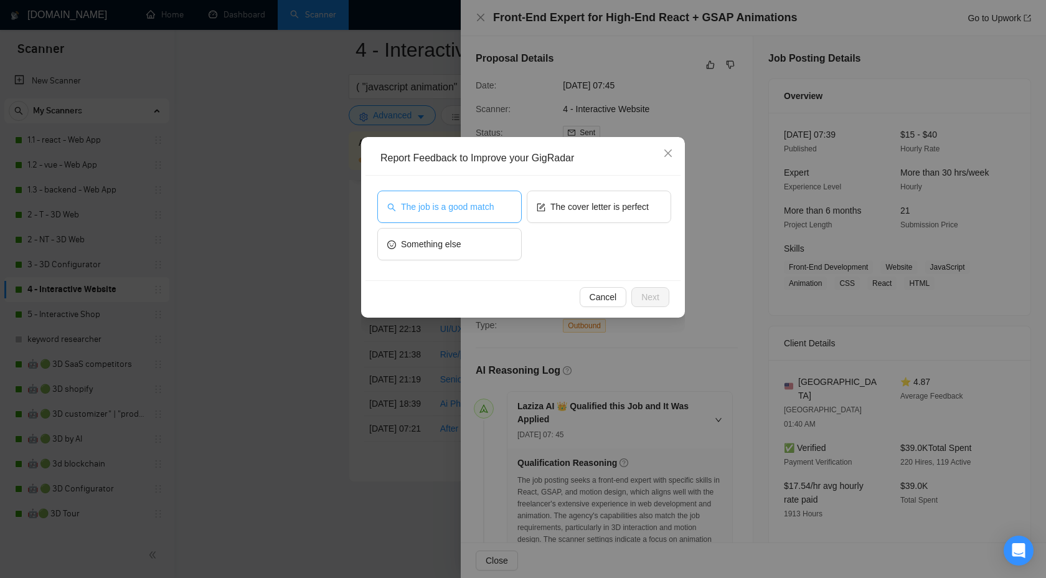
click at [462, 197] on button "The job is a good match" at bounding box center [449, 207] width 144 height 32
click at [649, 297] on span "Next" at bounding box center [650, 297] width 18 height 14
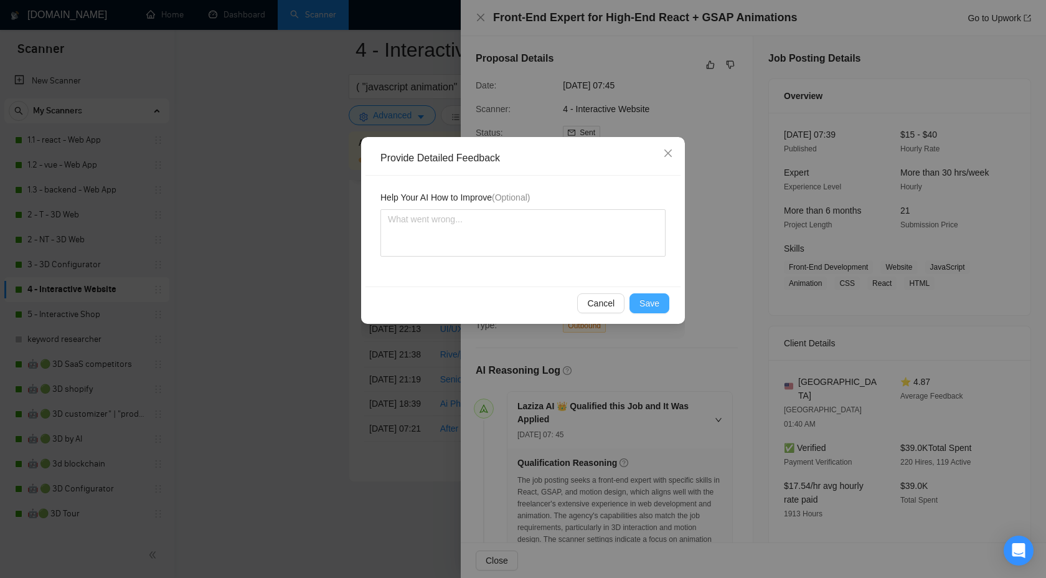
click at [647, 303] on span "Save" at bounding box center [649, 303] width 20 height 14
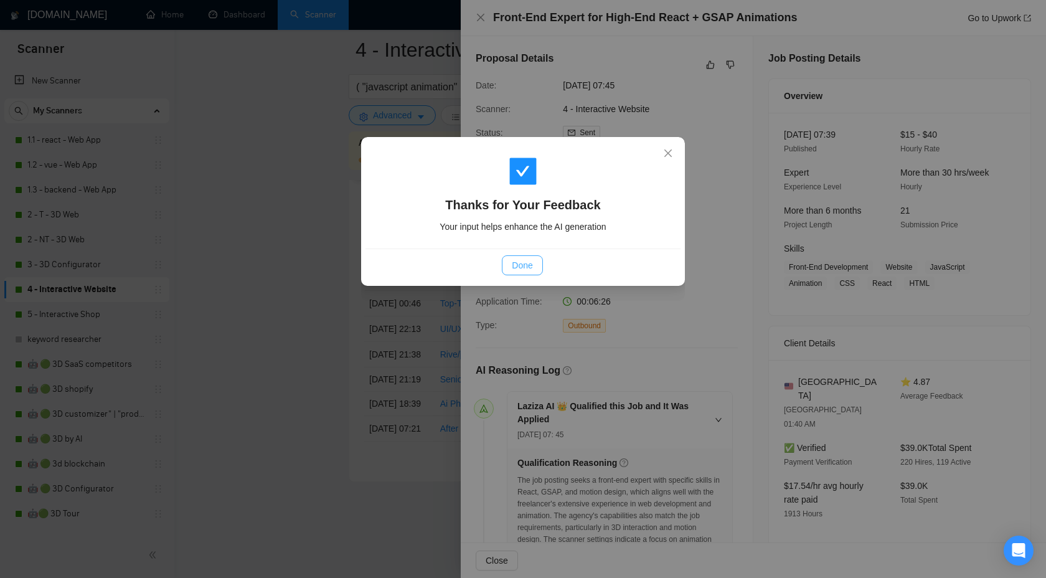
click at [536, 263] on button "Done" at bounding box center [522, 265] width 40 height 20
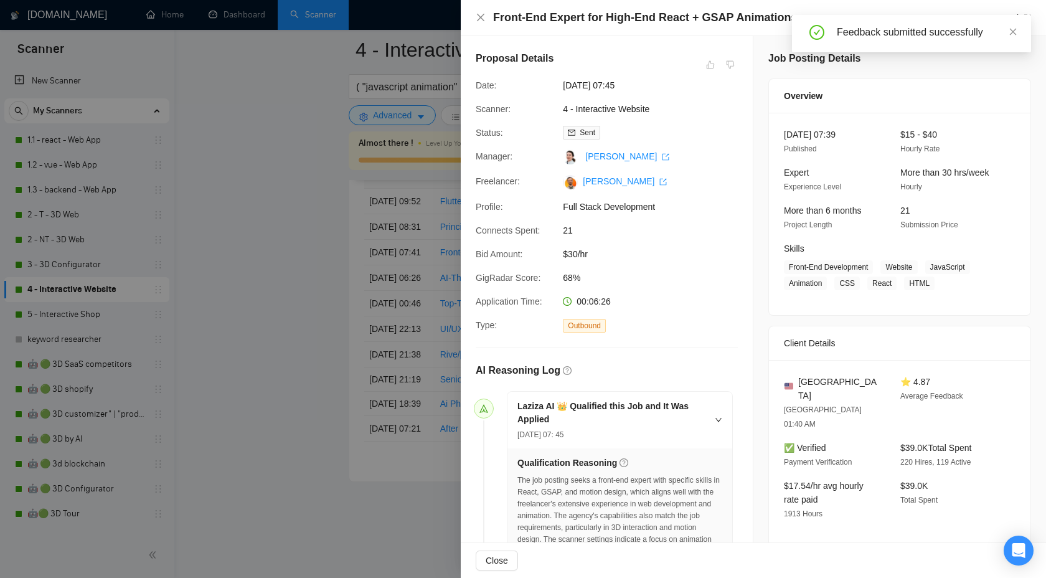
click at [510, 67] on div "Proposal Details" at bounding box center [607, 64] width 262 height 27
click at [483, 18] on icon "close" at bounding box center [481, 17] width 10 height 10
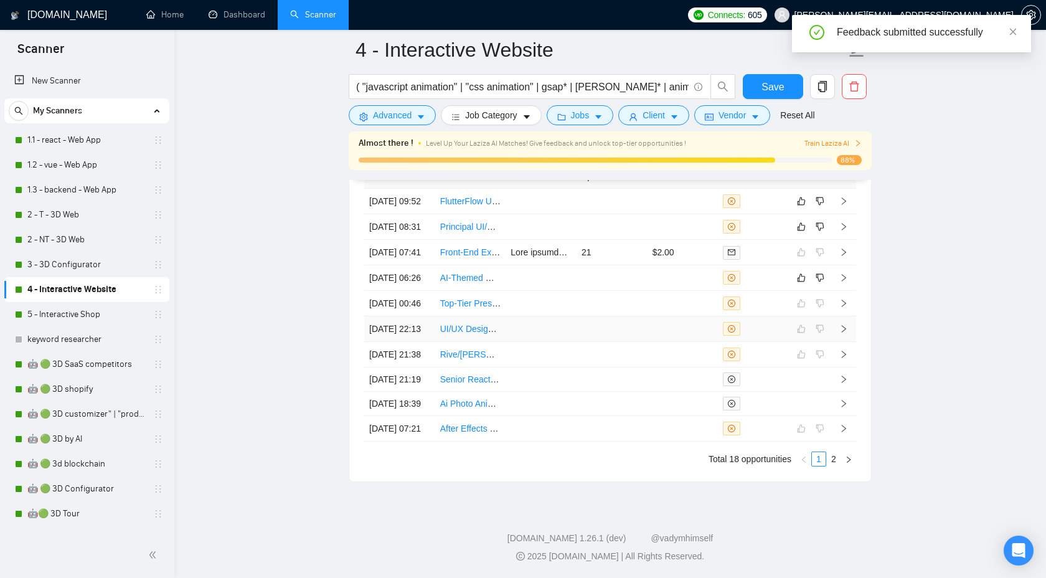
scroll to position [3436, 0]
click at [844, 281] on icon "right" at bounding box center [844, 277] width 4 height 7
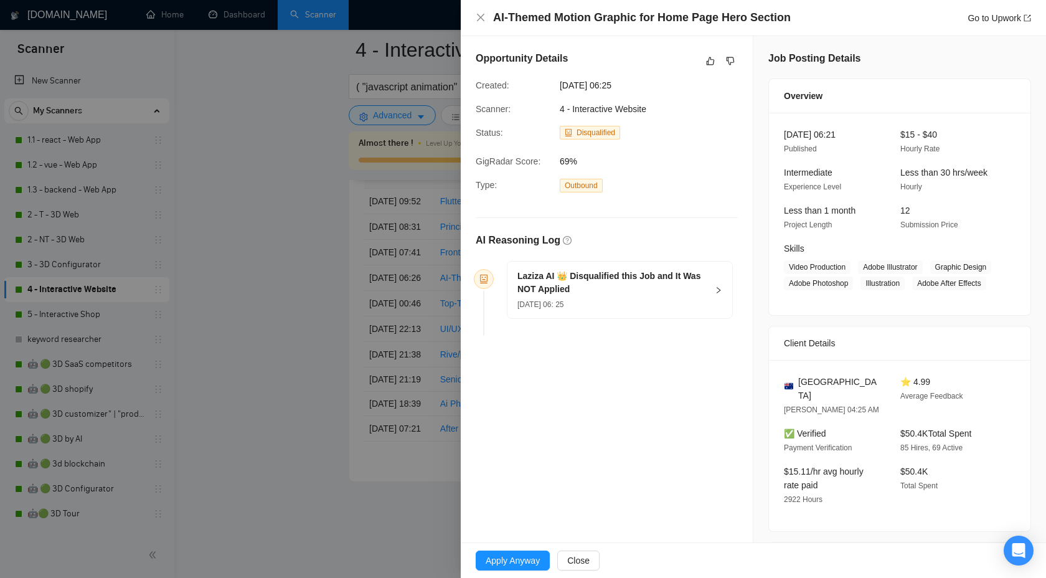
click at [693, 301] on div "[DATE] 06: 25" at bounding box center [612, 304] width 190 height 14
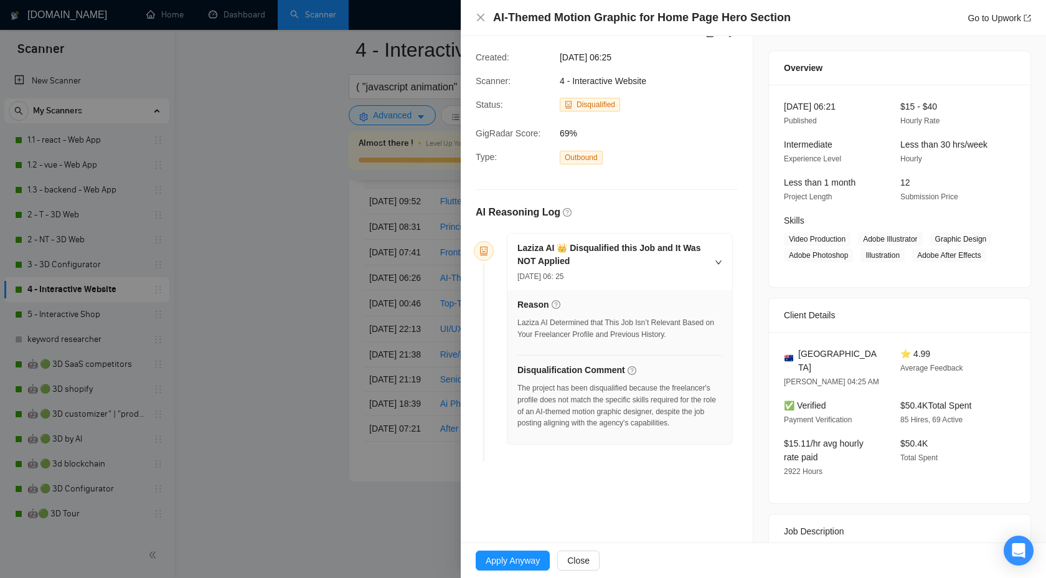
scroll to position [34, 0]
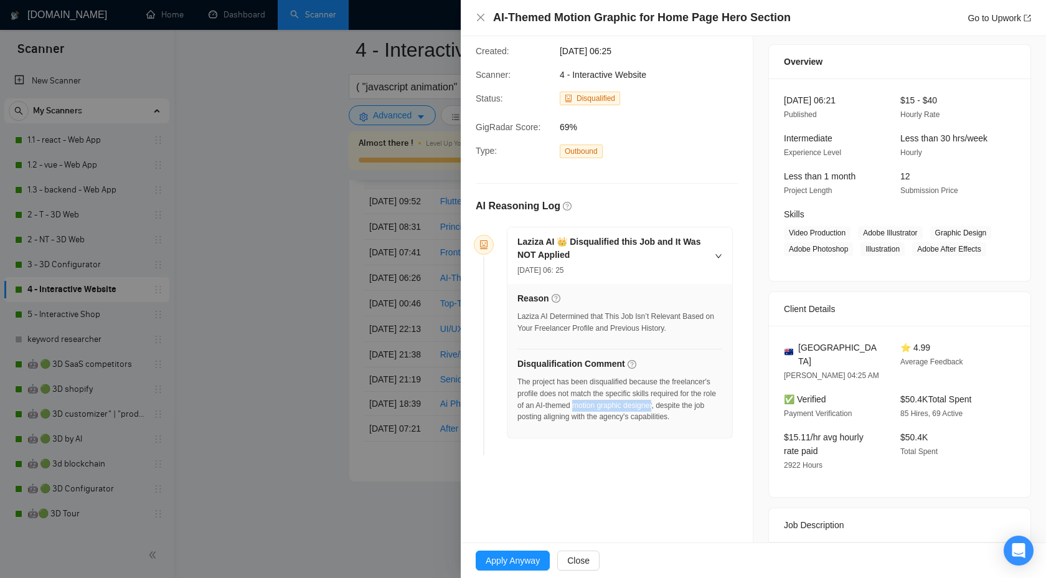
drag, startPoint x: 651, startPoint y: 405, endPoint x: 547, endPoint y: 417, distance: 104.6
click at [547, 417] on div "The project has been disqualified because the freelancer's profile does not mat…" at bounding box center [619, 399] width 205 height 47
copy div "motion graphic designer"
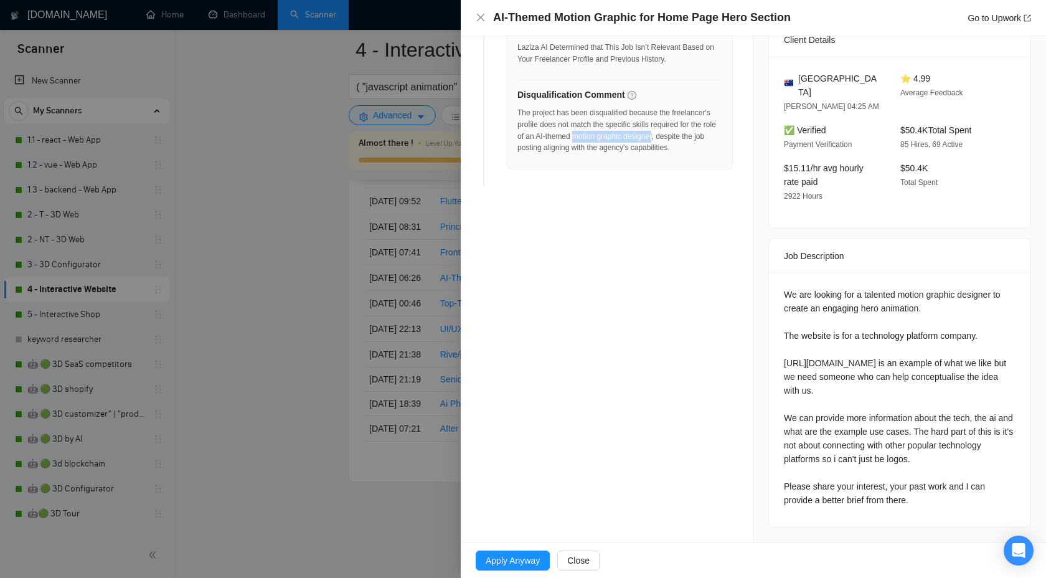
scroll to position [0, 0]
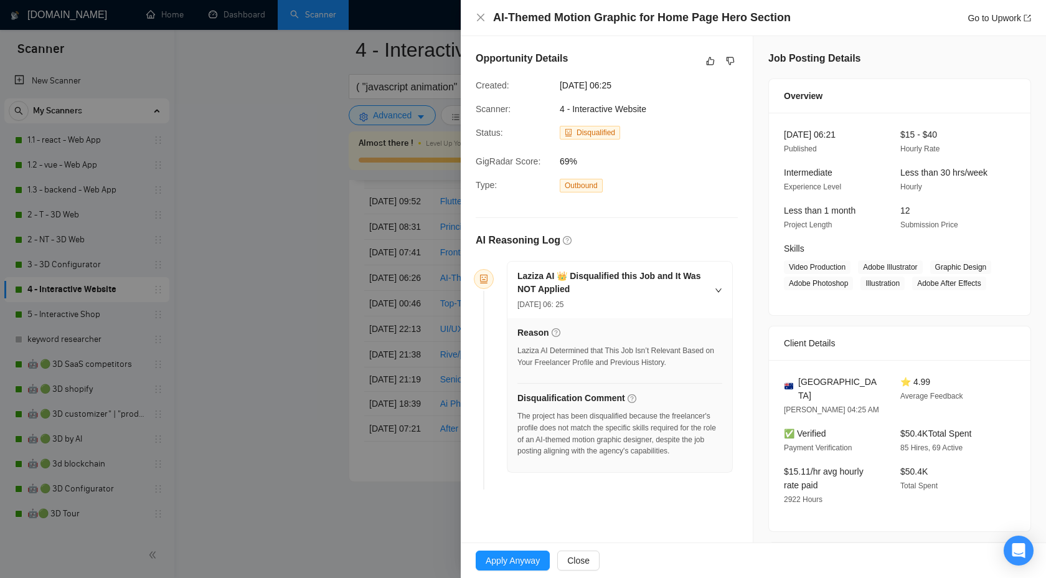
click at [739, 64] on div "Opportunity Details Created: [DATE] 06:25 Scanner: 4 - Interactive Website Stat…" at bounding box center [607, 272] width 292 height 473
click at [727, 60] on icon "dislike" at bounding box center [730, 61] width 9 height 10
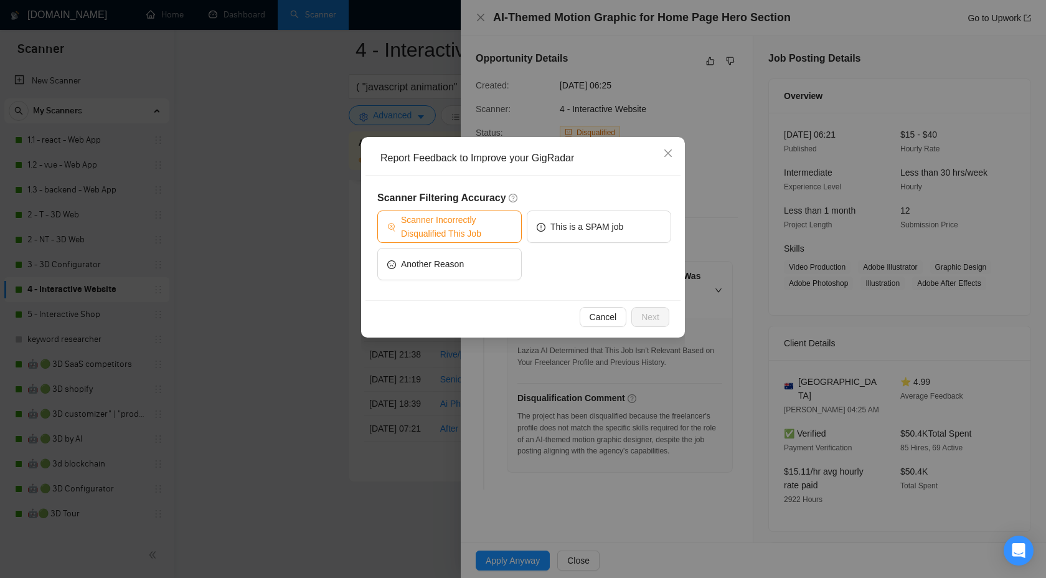
click at [465, 226] on span "Scanner Incorrectly Disqualified This Job" at bounding box center [456, 226] width 111 height 27
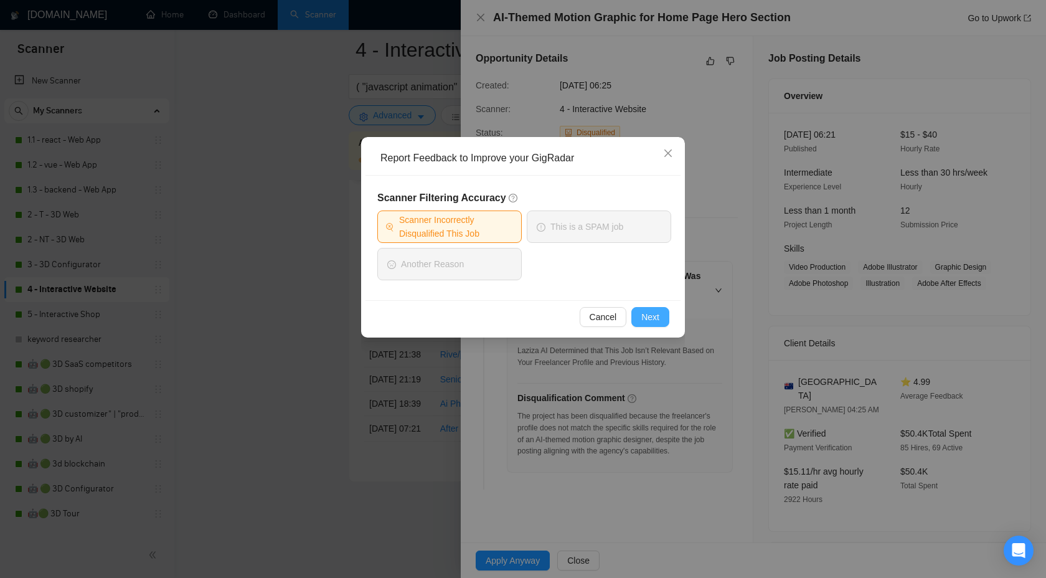
click at [639, 319] on button "Next" at bounding box center [650, 317] width 38 height 20
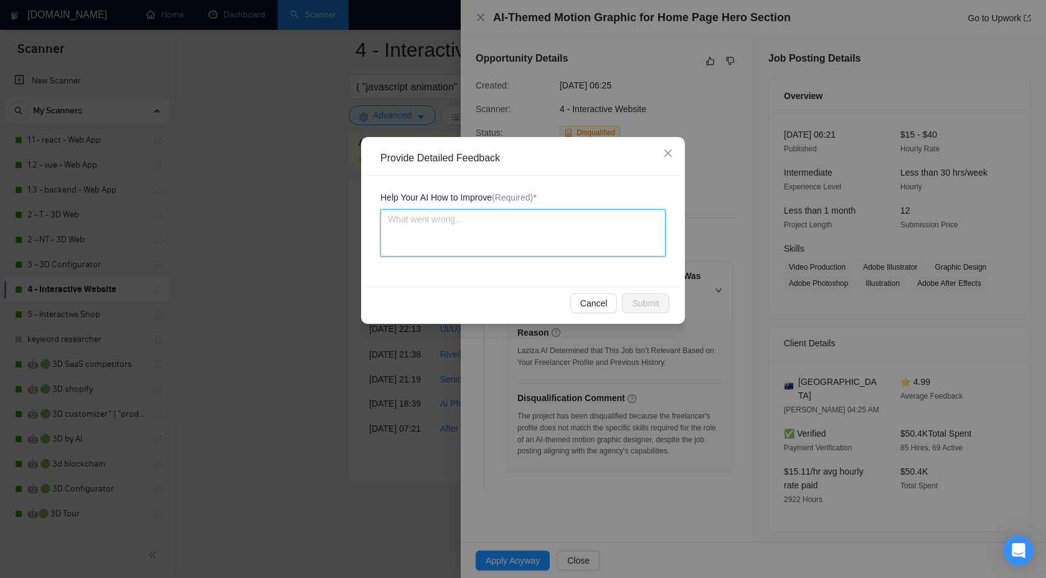
click at [418, 222] on textarea at bounding box center [522, 232] width 285 height 47
type textarea "w"
type textarea "we"
type textarea "we c"
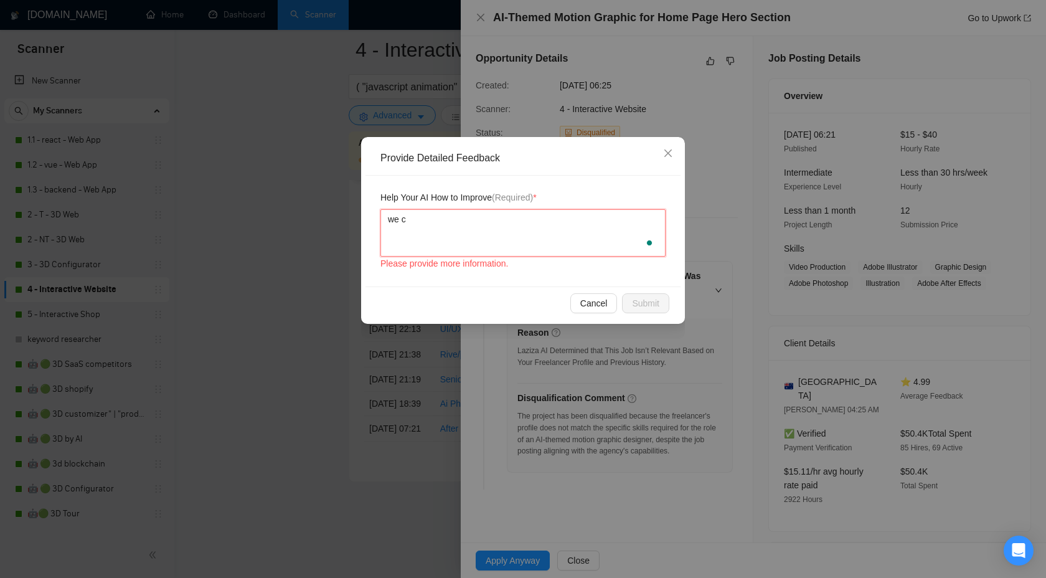
type textarea "we ca"
type textarea "we can"
type textarea "we can d"
type textarea "we can"
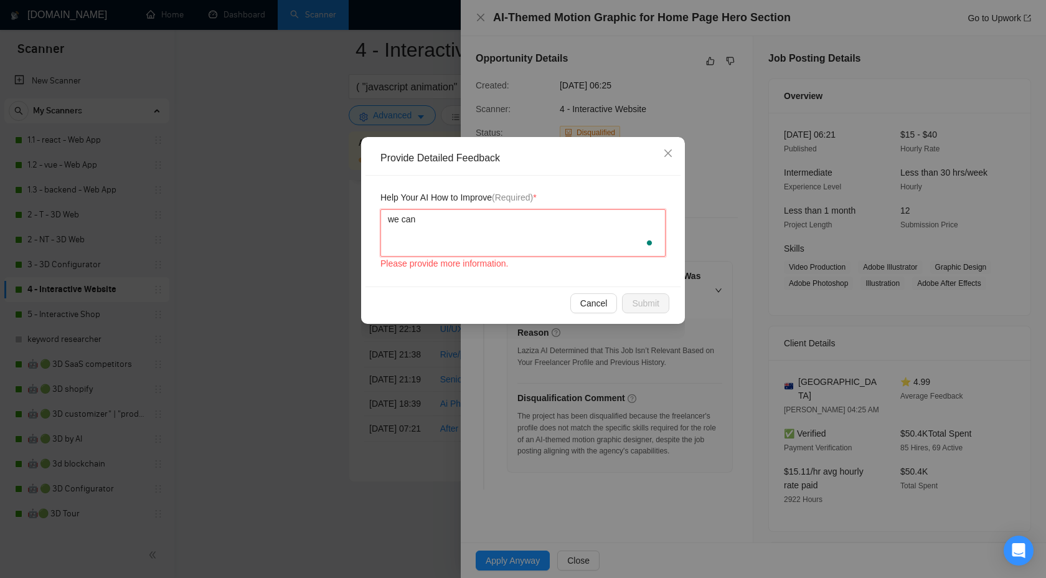
type textarea "we ca"
type textarea "we c"
type textarea "we"
type textarea "we d"
type textarea "we do"
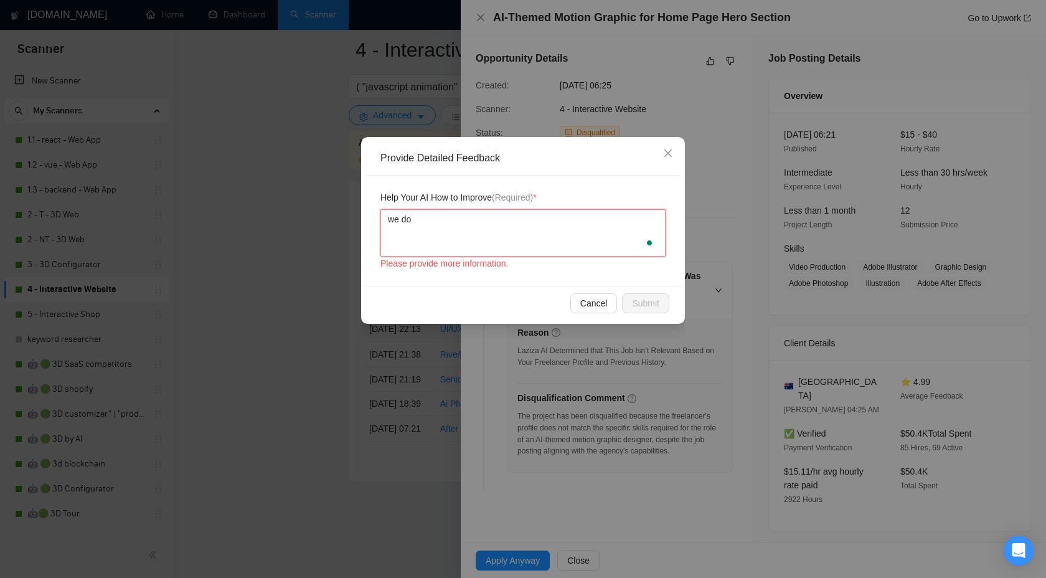
type textarea "we do"
paste textarea "motion graphic designer"
type textarea "we do motion graphic designer"
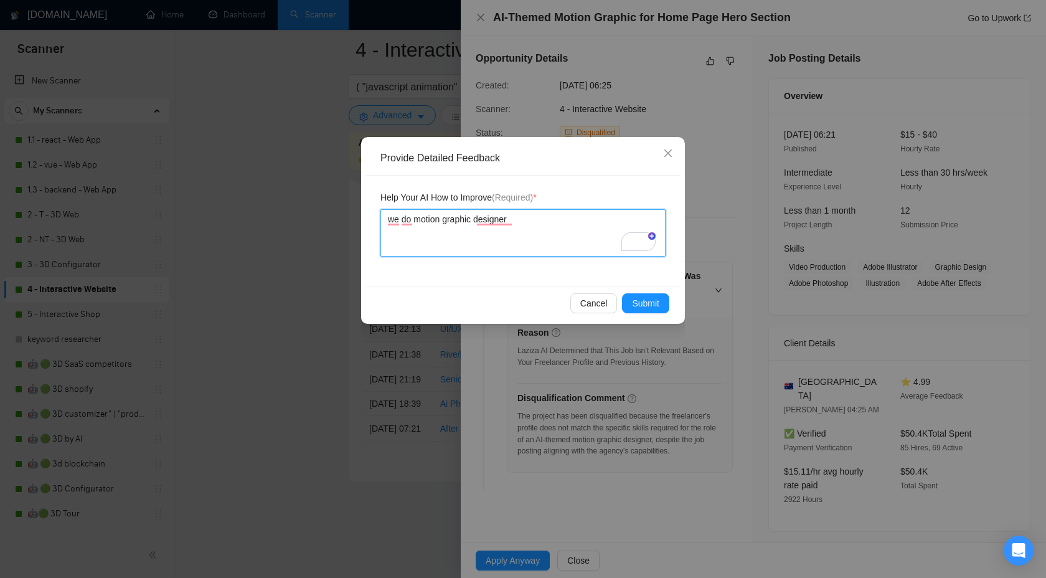
type textarea "we do motion graphic designe"
type textarea "we do motion graphic design"
type textarea "We do motion graphic design"
click at [638, 306] on span "Submit" at bounding box center [645, 303] width 27 height 14
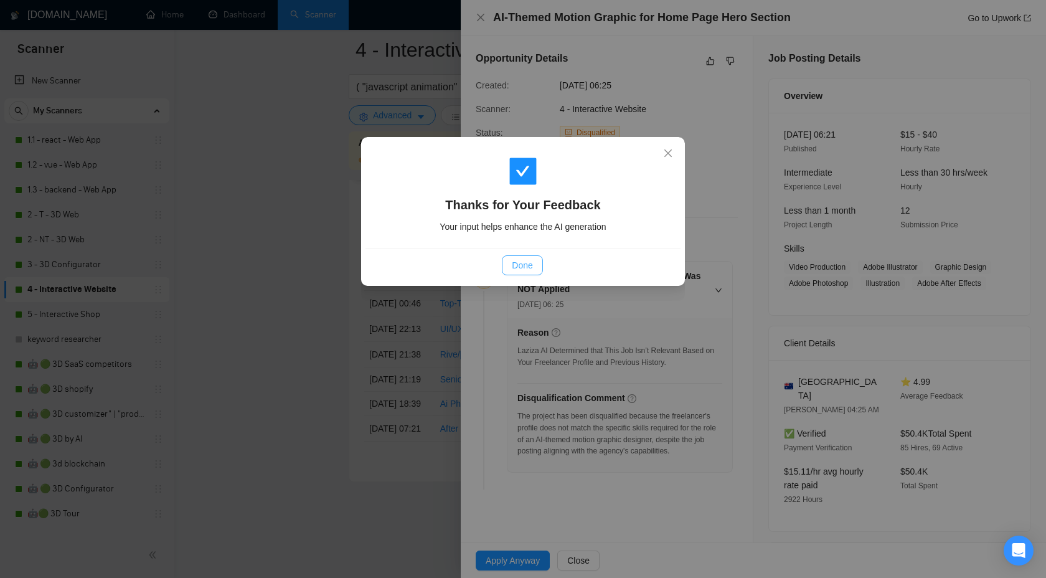
click at [525, 263] on span "Done" at bounding box center [522, 265] width 21 height 14
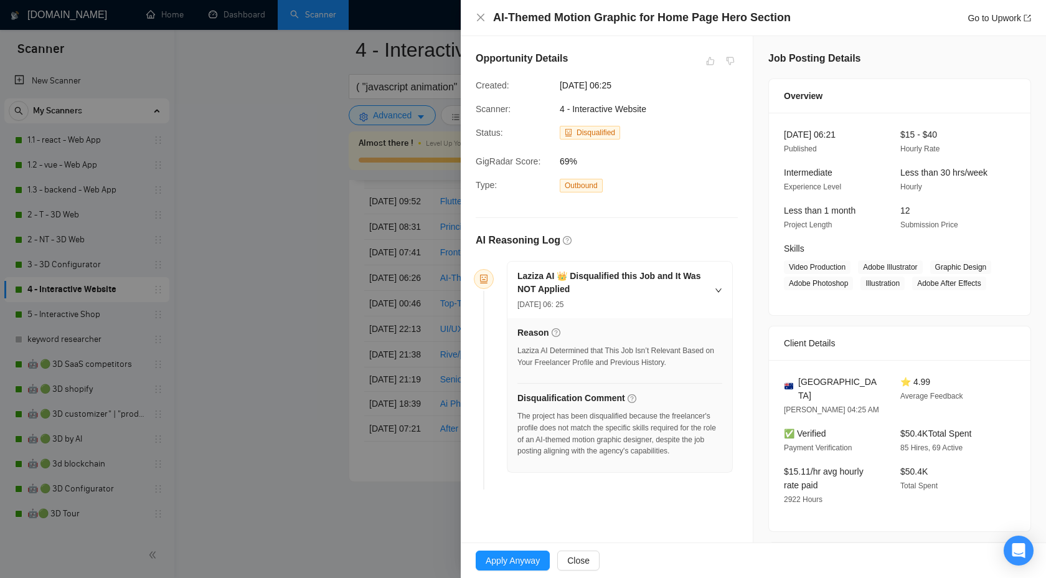
click at [419, 414] on div at bounding box center [523, 289] width 1046 height 578
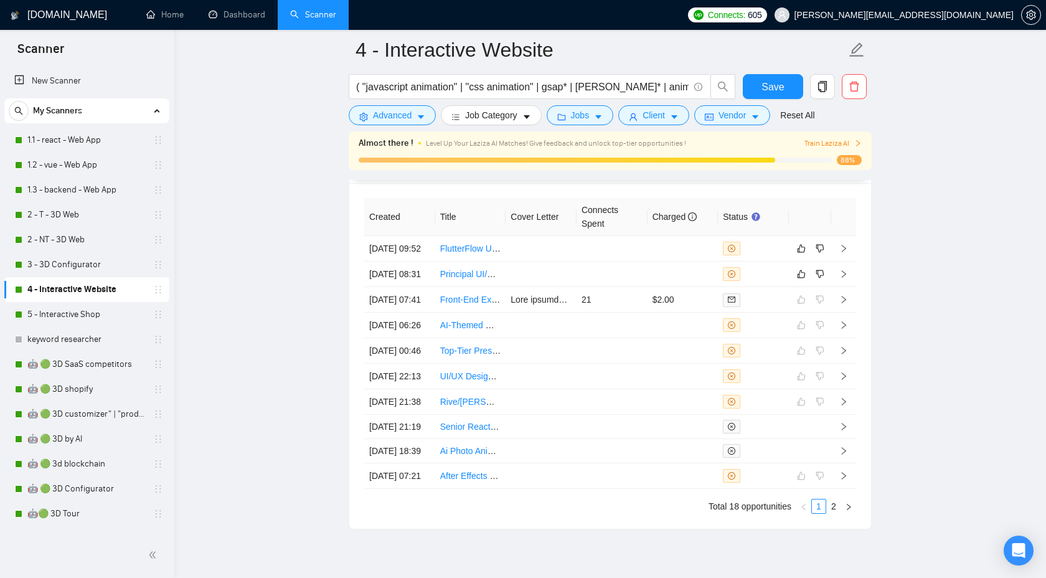
scroll to position [3384, 0]
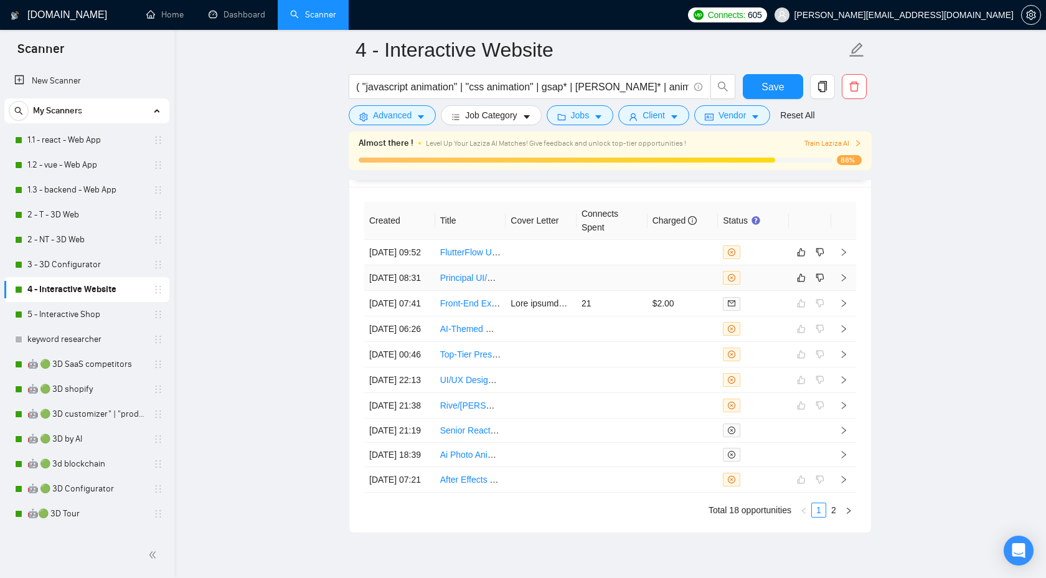
click at [841, 269] on td at bounding box center [843, 278] width 25 height 26
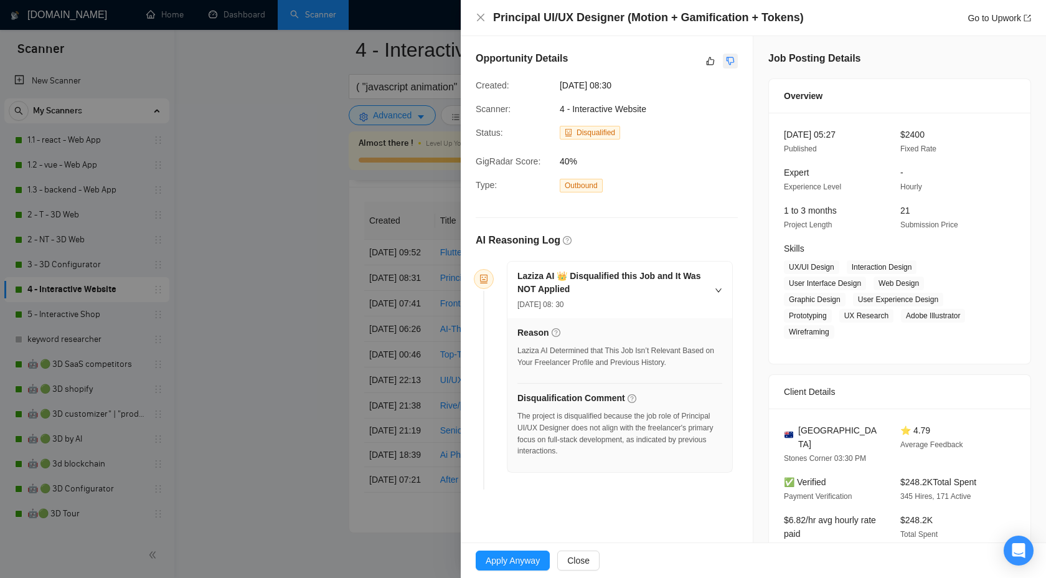
click at [732, 60] on icon "dislike" at bounding box center [730, 61] width 9 height 10
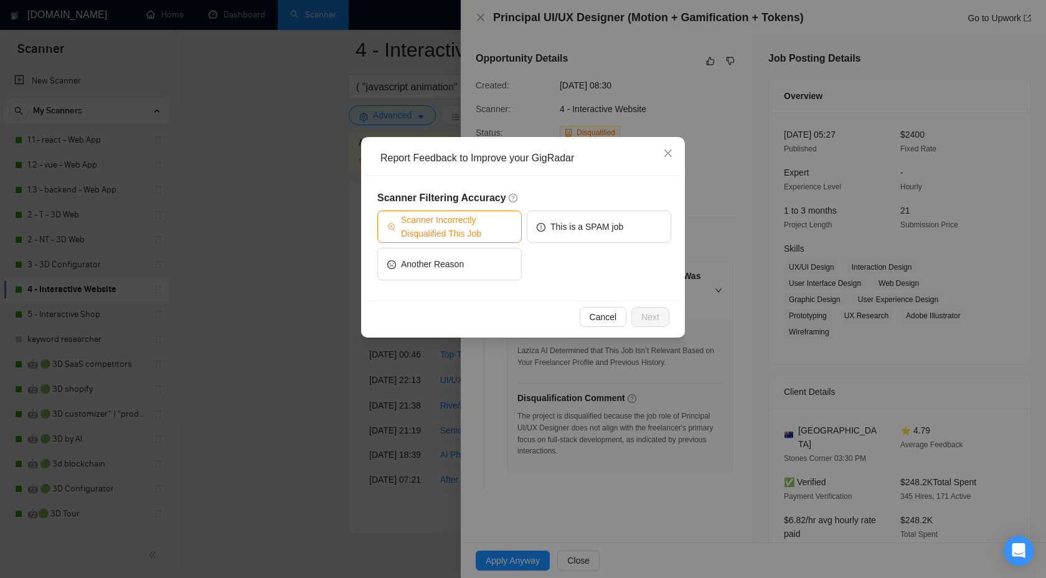
click at [440, 224] on span "Scanner Incorrectly Disqualified This Job" at bounding box center [456, 226] width 111 height 27
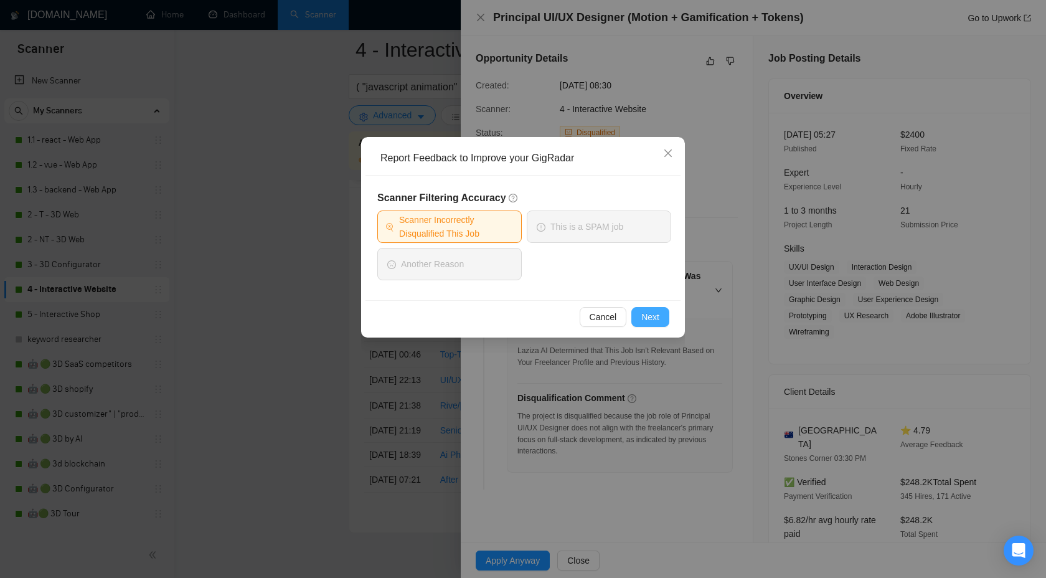
click at [652, 316] on span "Next" at bounding box center [650, 317] width 18 height 14
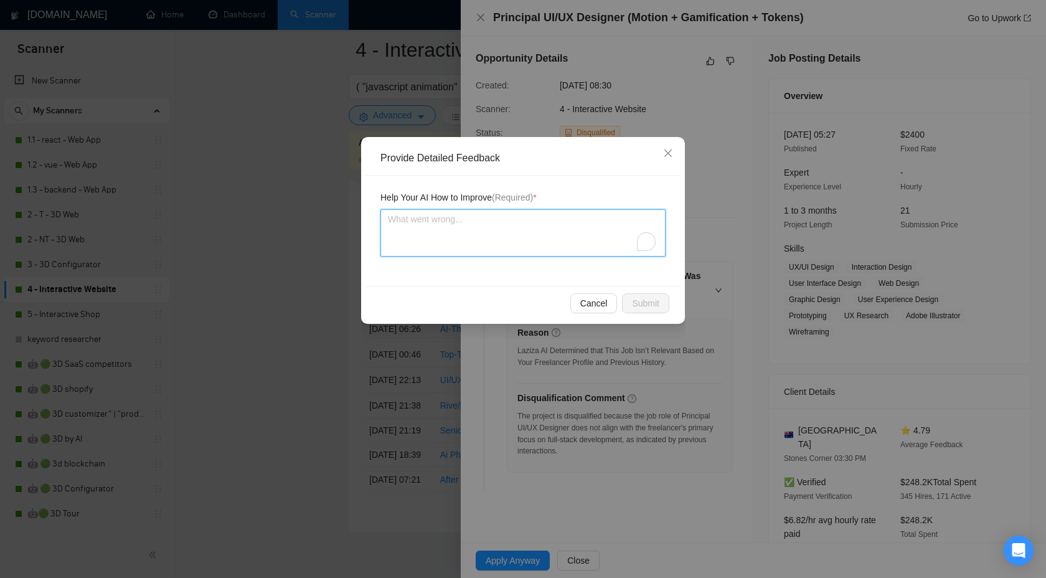
click at [478, 242] on textarea "To enrich screen reader interactions, please activate Accessibility in Grammarl…" at bounding box center [522, 232] width 285 height 47
type textarea "W"
type textarea "We"
type textarea "We c"
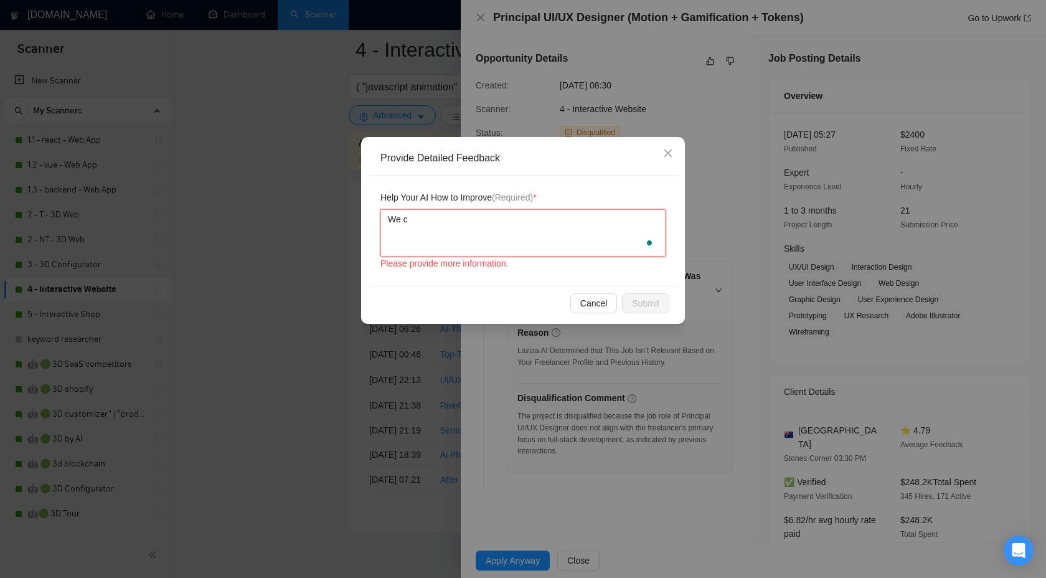
type textarea "We ca"
type textarea "We can"
type textarea "We can c"
type textarea "We can co"
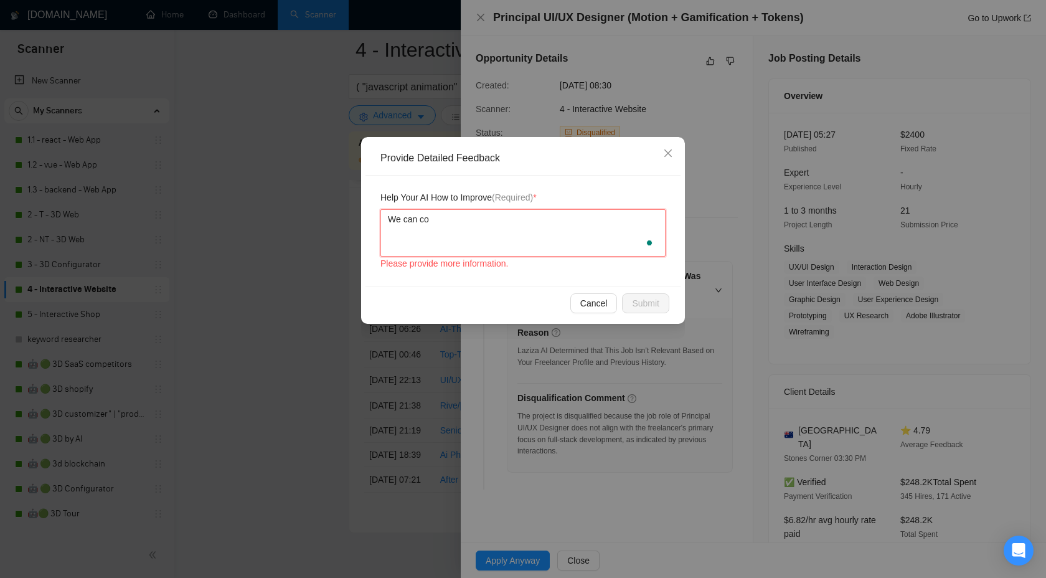
type textarea "We can cov"
type textarea "We can cove"
type textarea "We can covet"
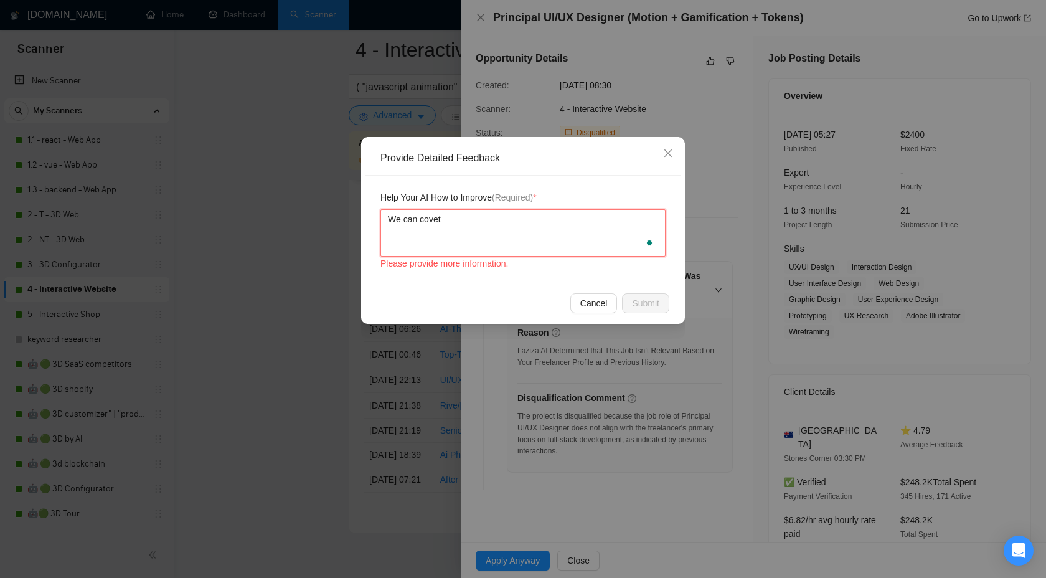
type textarea "We can cove"
type textarea "We can cover"
type textarea "We can cover i"
type textarea "We can cover it"
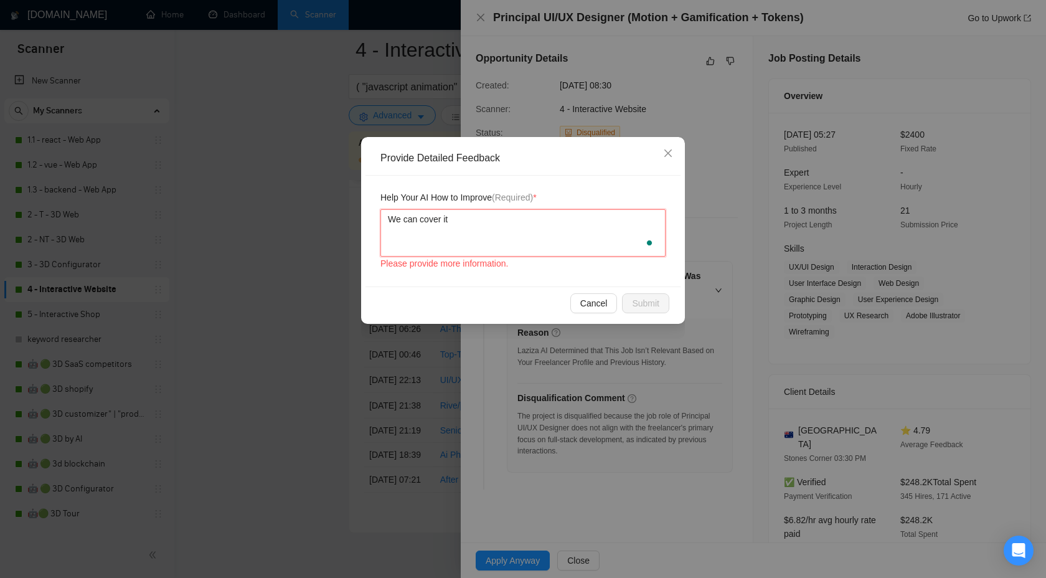
type textarea "We can cover it"
type textarea "We can cover i"
type textarea "We can cover"
type textarea "We can cover t"
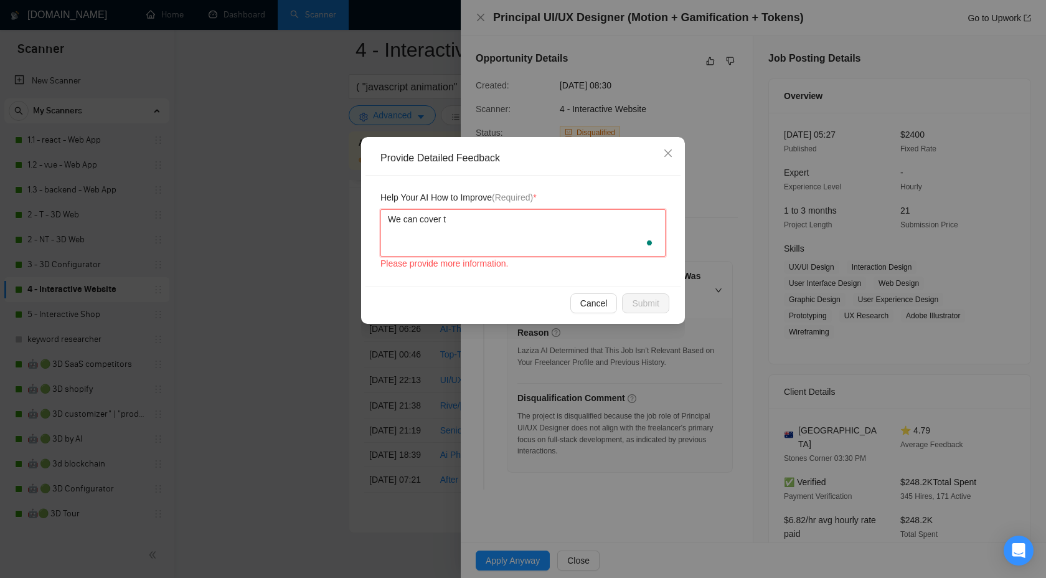
type textarea "We can cover th"
type textarea "We can cover thi"
type textarea "We can cover this"
click at [652, 295] on button "Submit" at bounding box center [645, 303] width 47 height 20
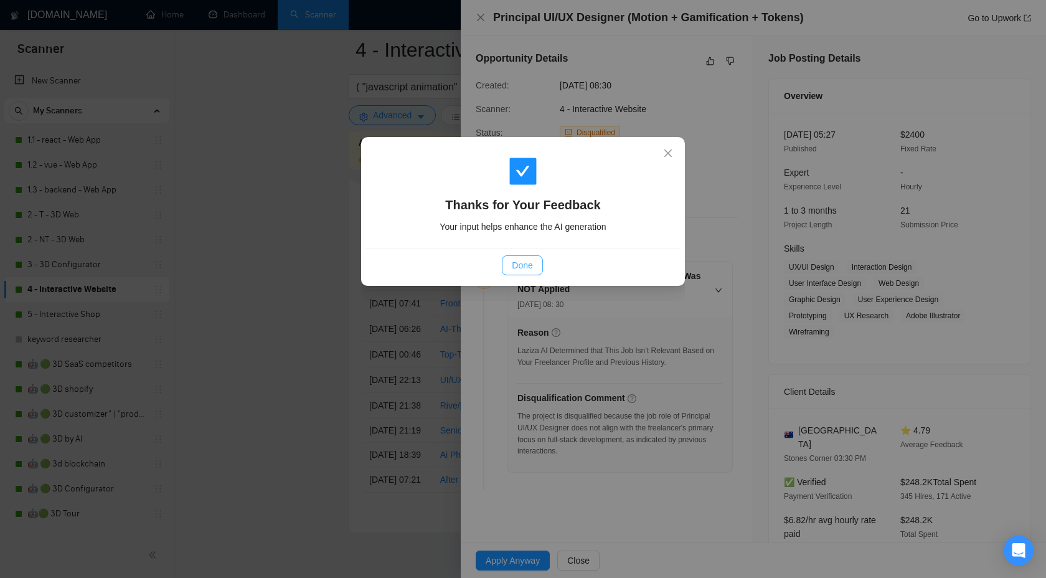
click at [528, 257] on button "Done" at bounding box center [522, 265] width 40 height 20
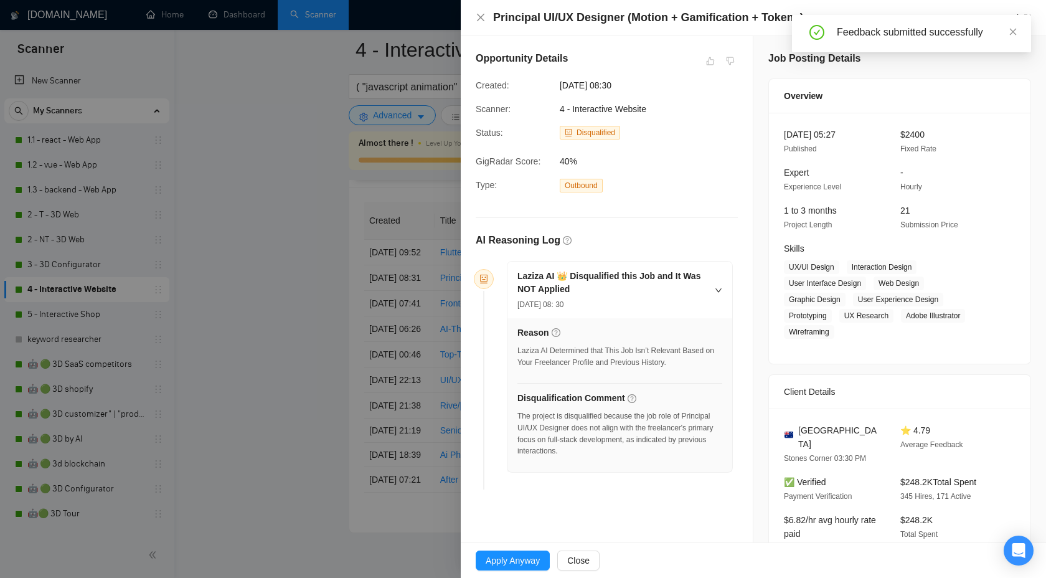
click at [425, 57] on div at bounding box center [523, 289] width 1046 height 578
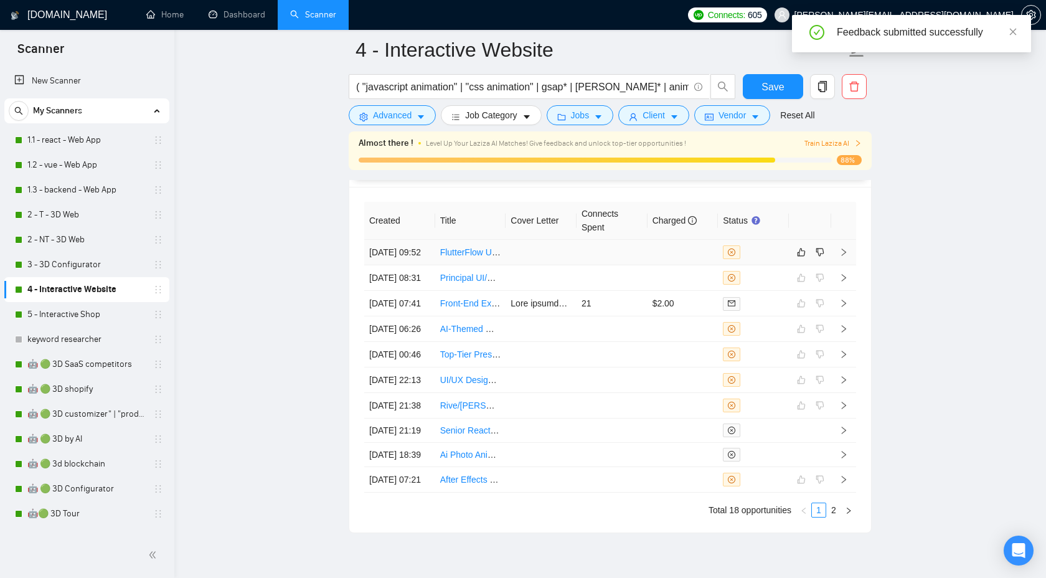
click at [842, 248] on icon "right" at bounding box center [843, 252] width 9 height 9
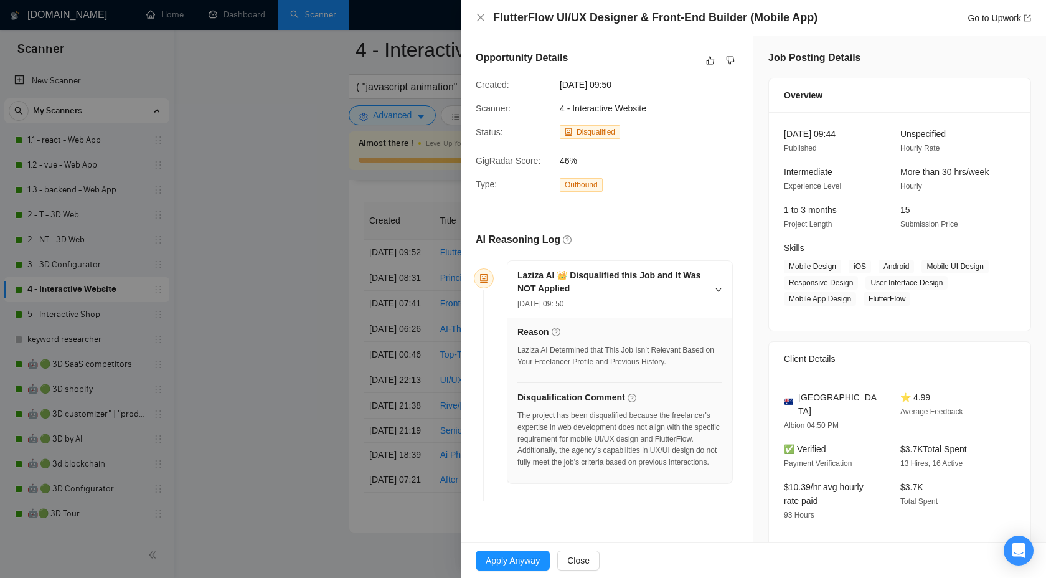
scroll to position [2, 0]
drag, startPoint x: 661, startPoint y: 439, endPoint x: 705, endPoint y: 440, distance: 44.2
click at [705, 440] on div "The project has been disqualified because the freelancer's expertise in web dev…" at bounding box center [619, 437] width 205 height 59
copy div "UI/UX design"
click at [349, 202] on div at bounding box center [523, 289] width 1046 height 578
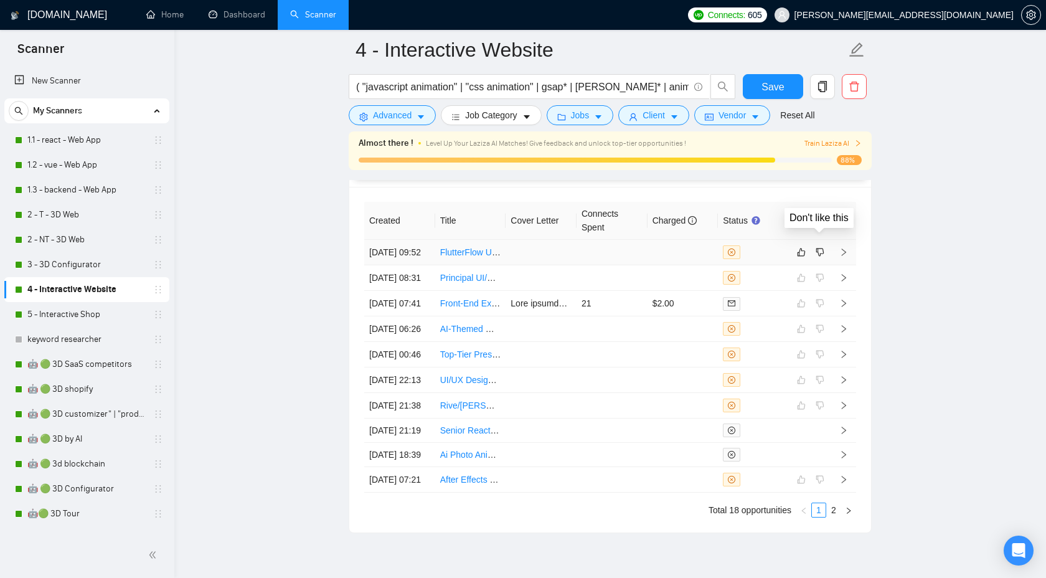
click at [796, 240] on td at bounding box center [810, 253] width 42 height 26
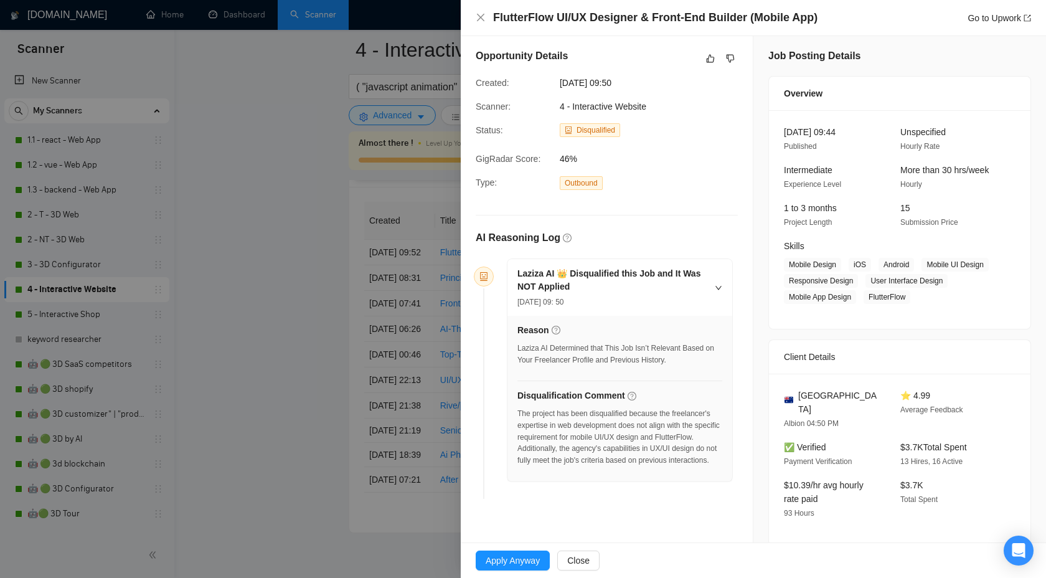
click at [700, 57] on div "Opportunity Details" at bounding box center [607, 59] width 262 height 20
click at [710, 60] on icon "like" at bounding box center [710, 59] width 9 height 10
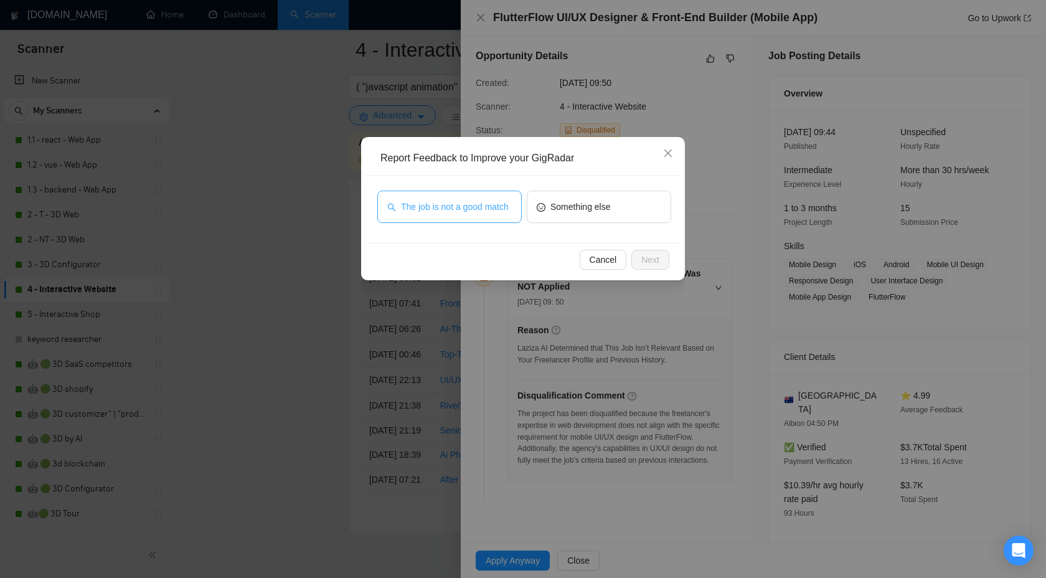
click at [446, 200] on span "The job is not a good match" at bounding box center [455, 207] width 108 height 14
click at [656, 266] on button "Next" at bounding box center [650, 260] width 38 height 20
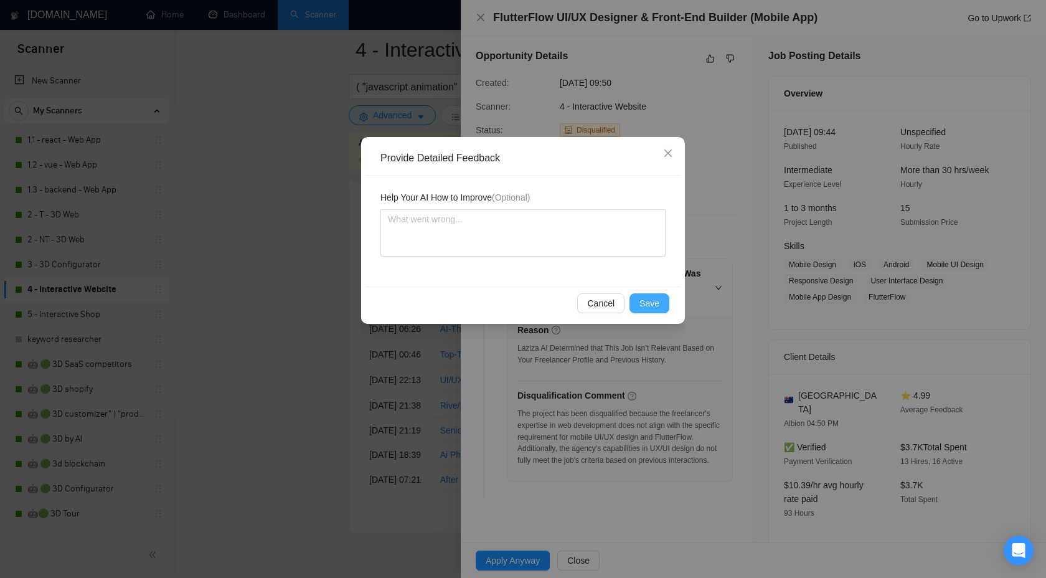
click at [651, 303] on span "Save" at bounding box center [649, 303] width 20 height 14
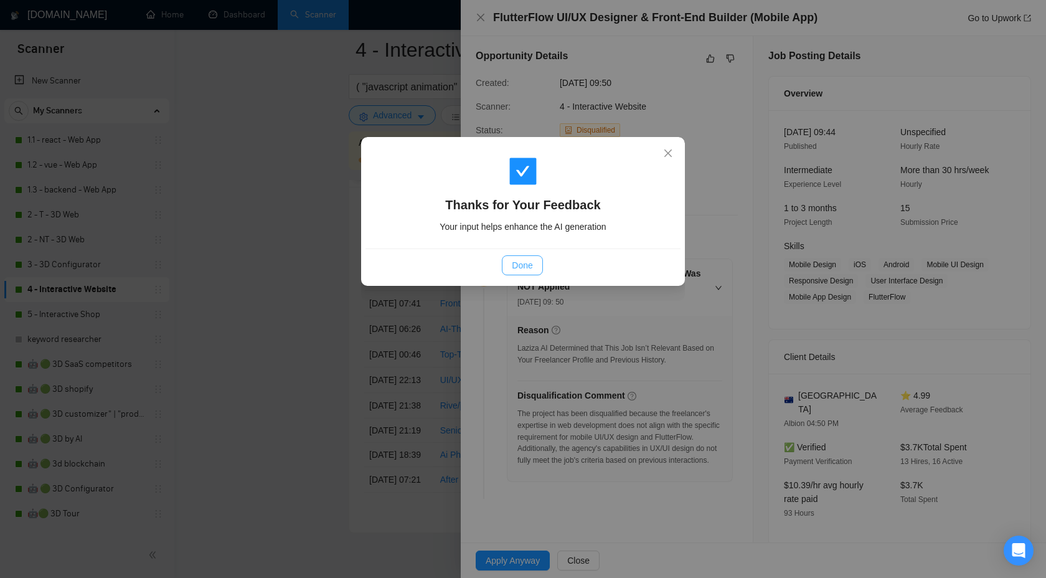
click at [502, 266] on button "Done" at bounding box center [522, 265] width 40 height 20
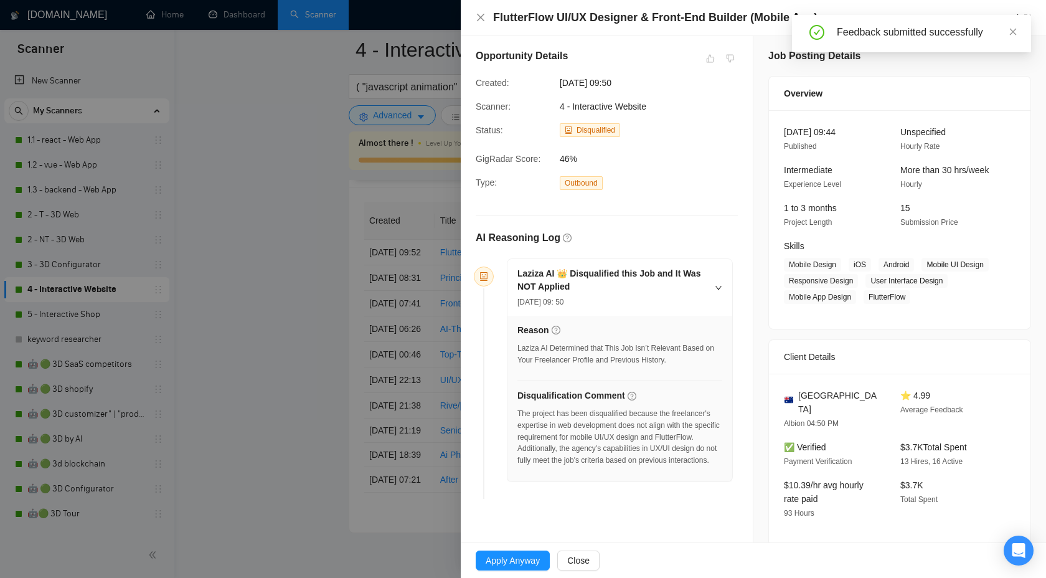
click at [281, 166] on div at bounding box center [523, 289] width 1046 height 578
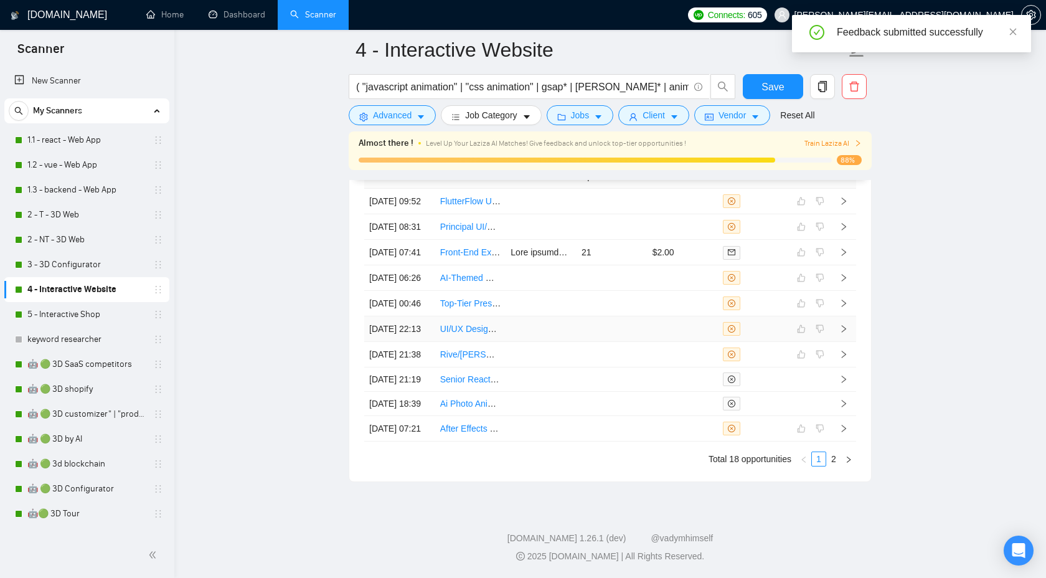
scroll to position [3541, 0]
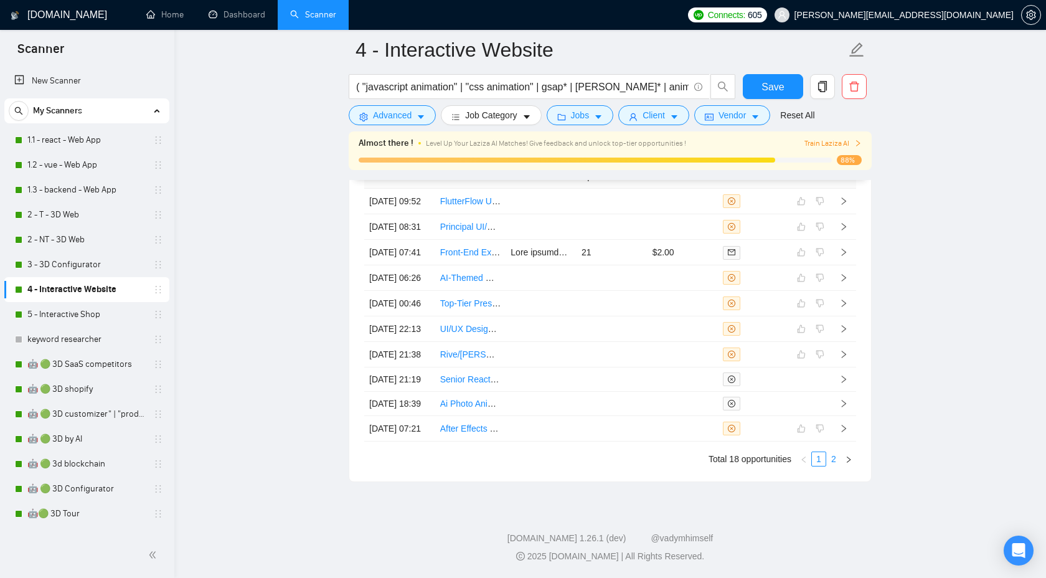
click at [834, 457] on link "2" at bounding box center [834, 459] width 14 height 14
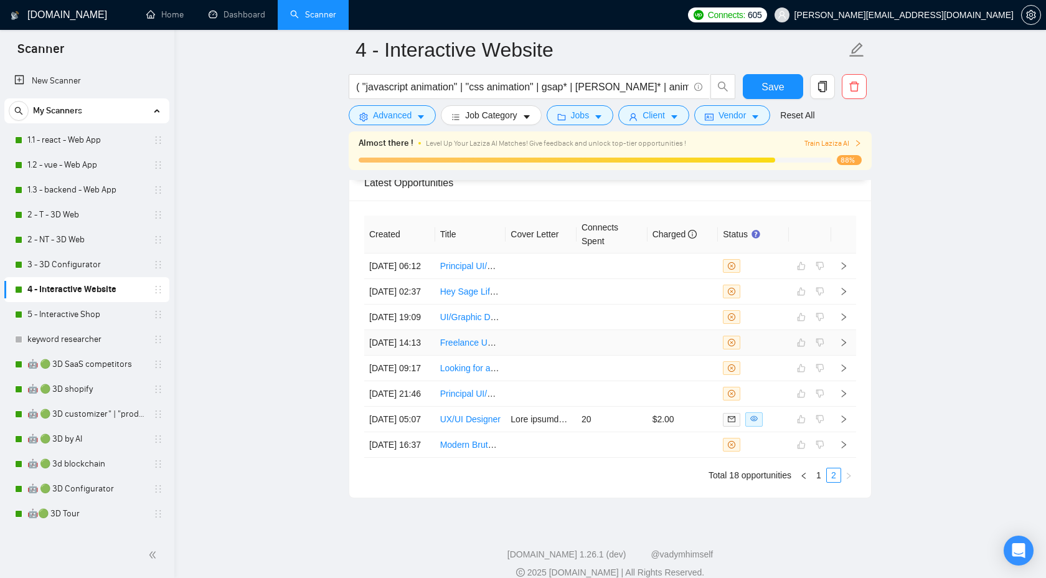
scroll to position [3291, 0]
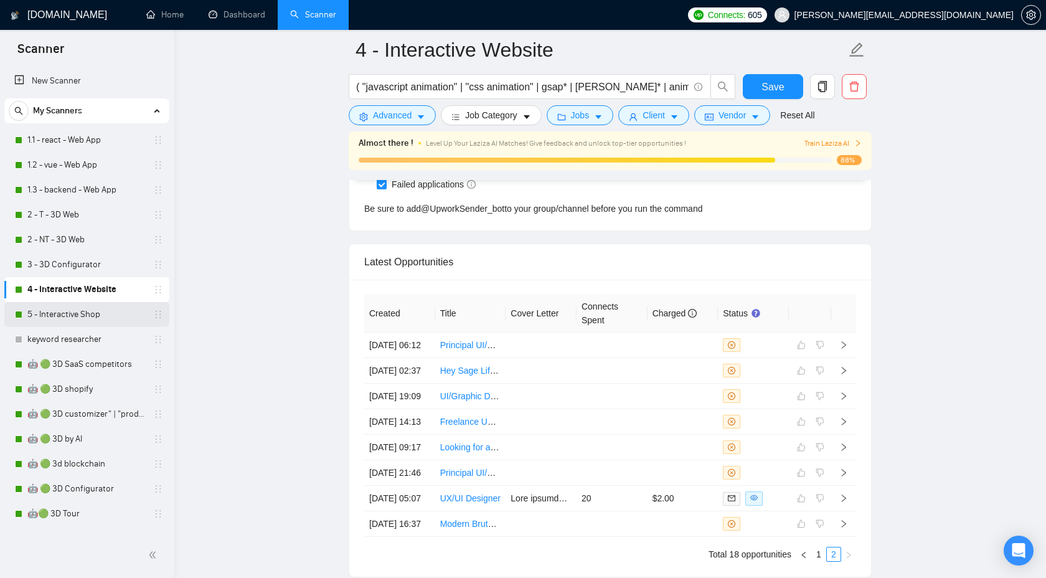
click at [65, 313] on link "5 - Interactive Shop" at bounding box center [86, 314] width 118 height 25
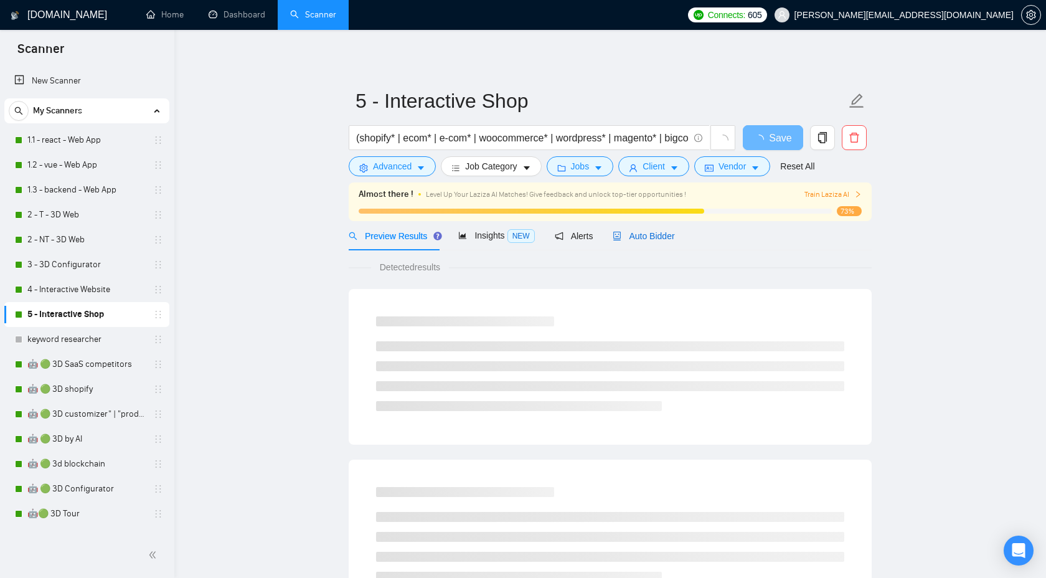
click at [631, 239] on span "Auto Bidder" at bounding box center [644, 236] width 62 height 10
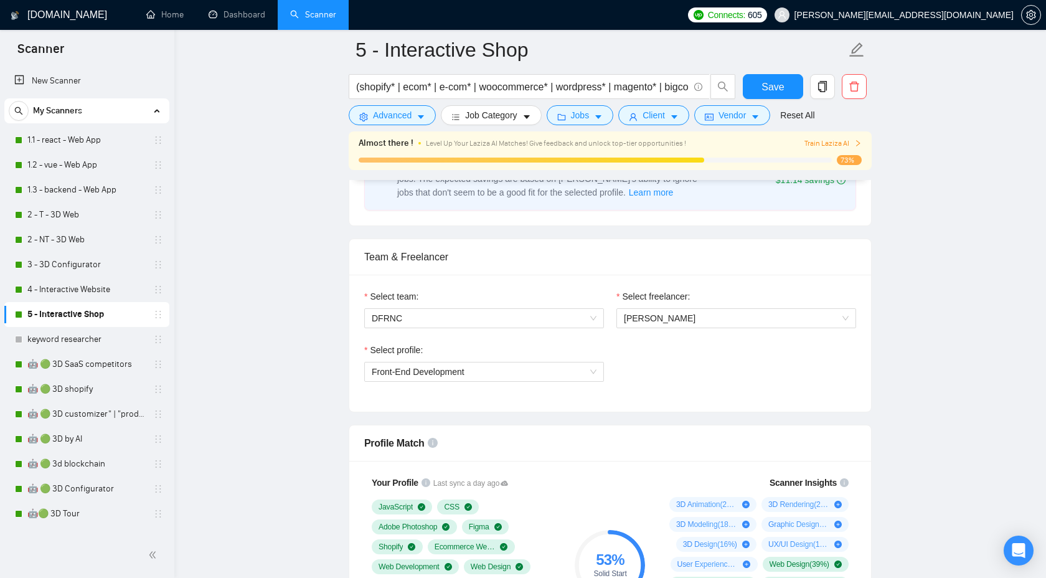
scroll to position [587, 0]
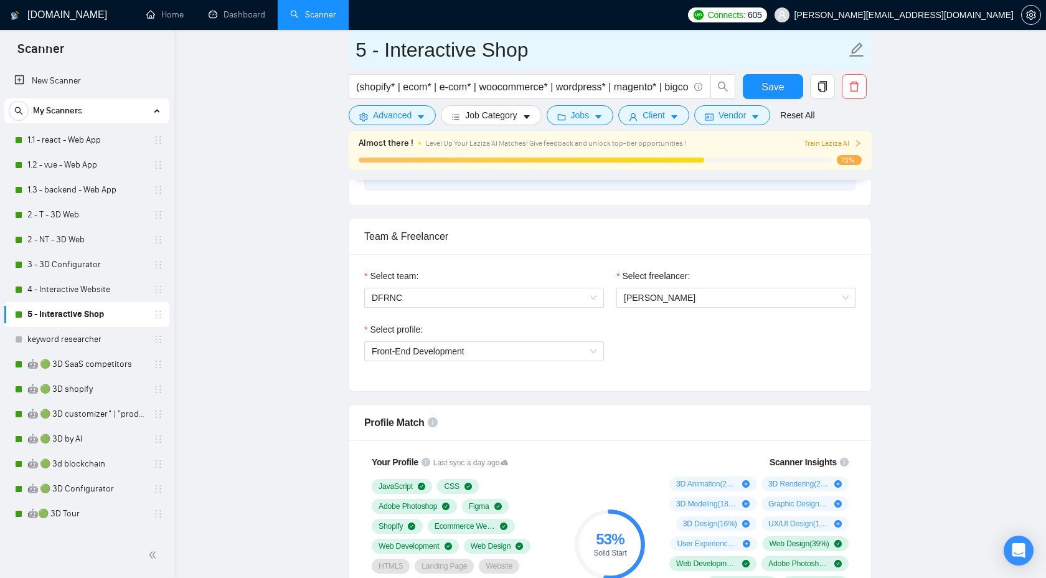
click at [431, 42] on input "5 - Interactive Shop" at bounding box center [601, 49] width 491 height 31
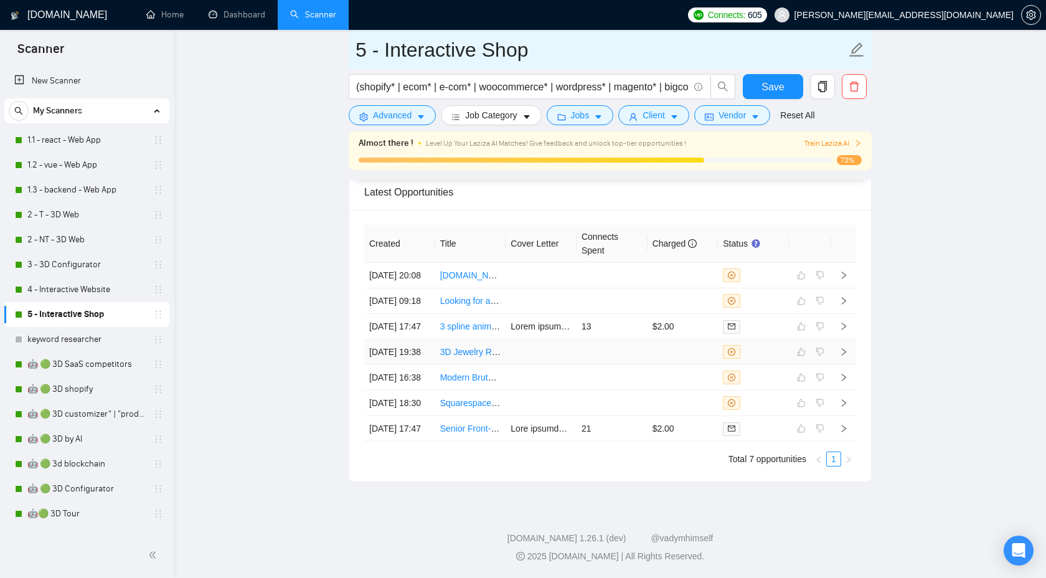
scroll to position [3407, 0]
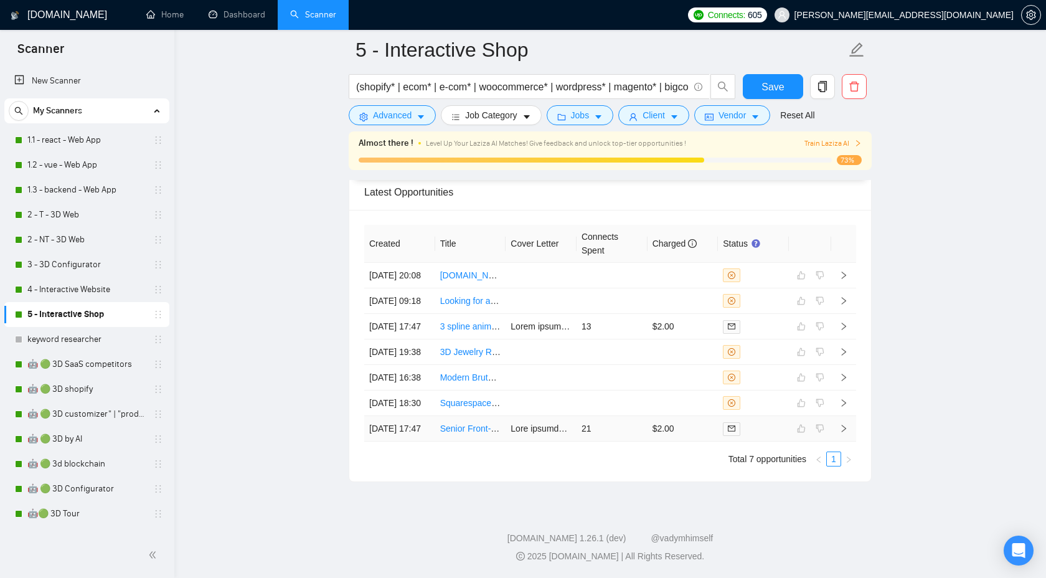
click at [842, 424] on icon "right" at bounding box center [843, 428] width 9 height 9
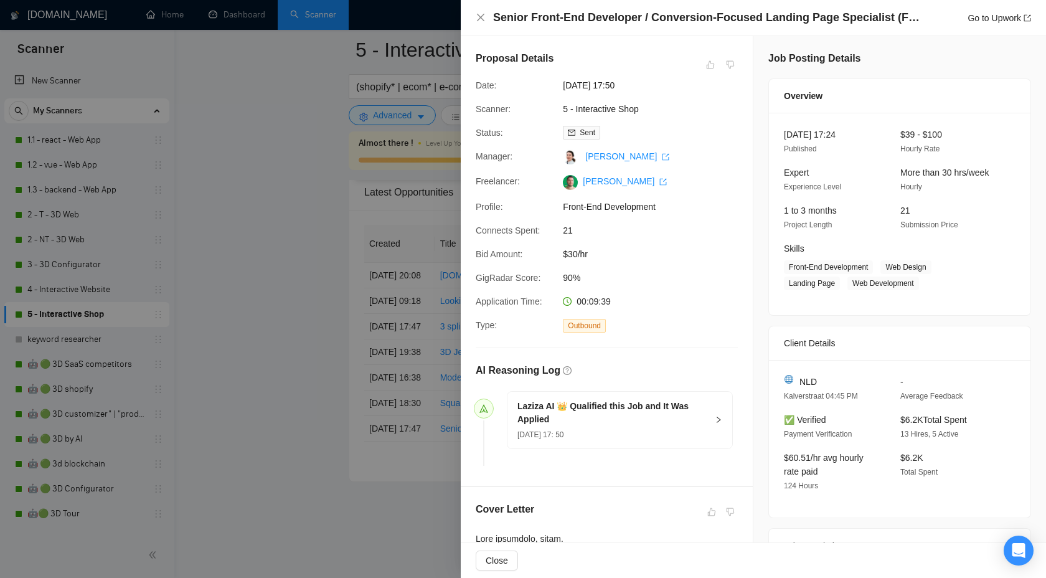
click at [667, 450] on li "Laziza AI 👑 Qualified this Job and It Was Applied [DATE] 17: 50" at bounding box center [607, 430] width 252 height 70
click at [705, 428] on div "[DATE] 17: 50" at bounding box center [612, 434] width 190 height 14
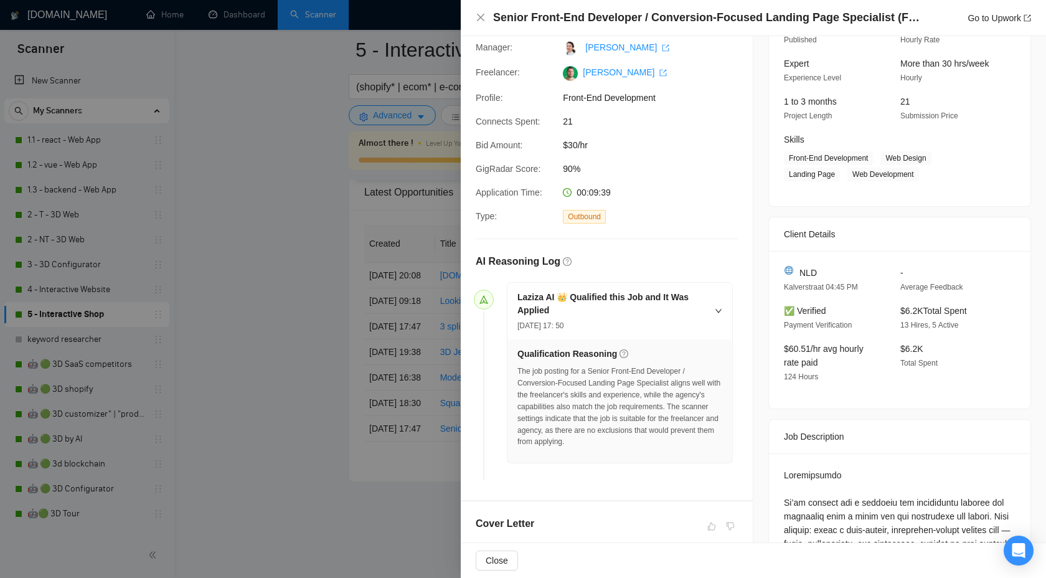
scroll to position [111, 0]
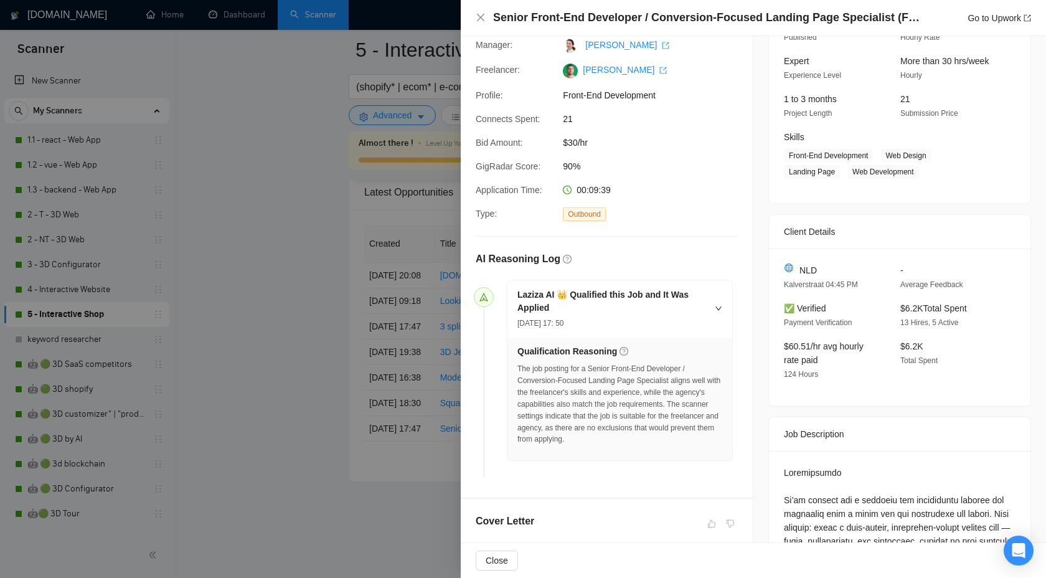
click at [455, 422] on div at bounding box center [523, 289] width 1046 height 578
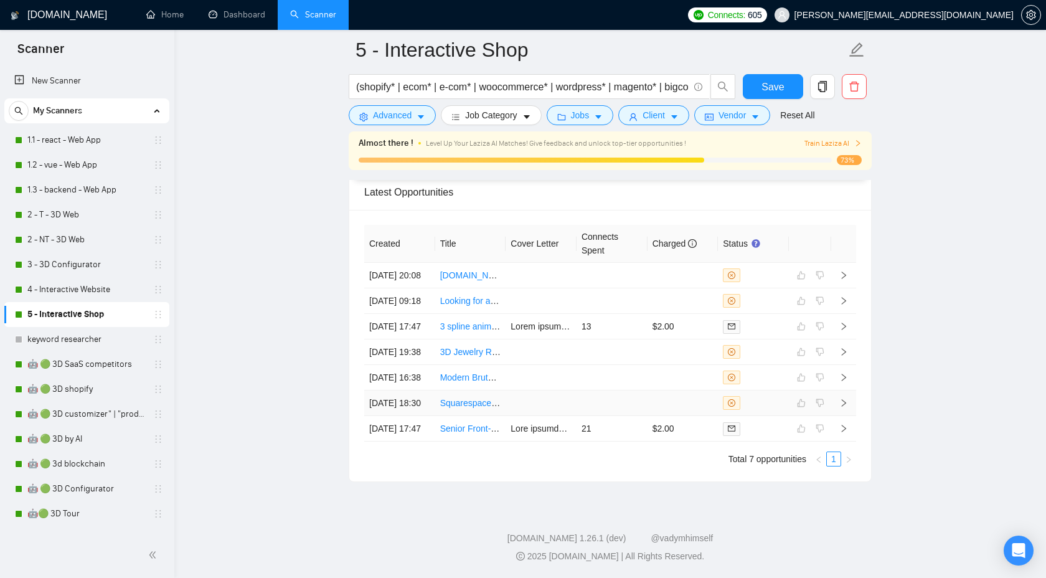
click at [844, 398] on icon "right" at bounding box center [843, 402] width 9 height 9
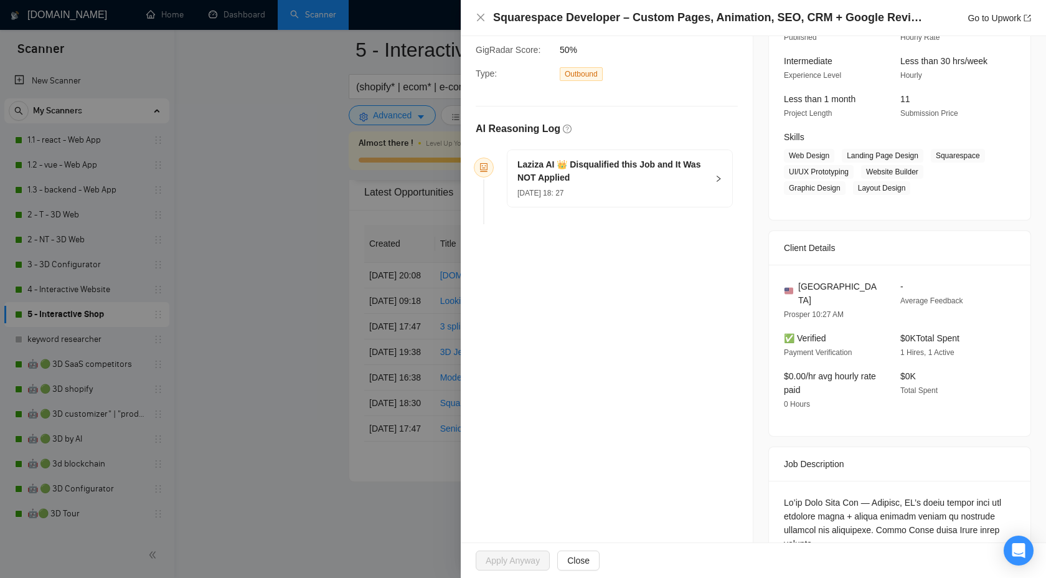
click at [718, 156] on div "Laziza AI 👑 Disqualified this Job and It Was NOT Applied [DATE] 18: 27" at bounding box center [619, 178] width 225 height 57
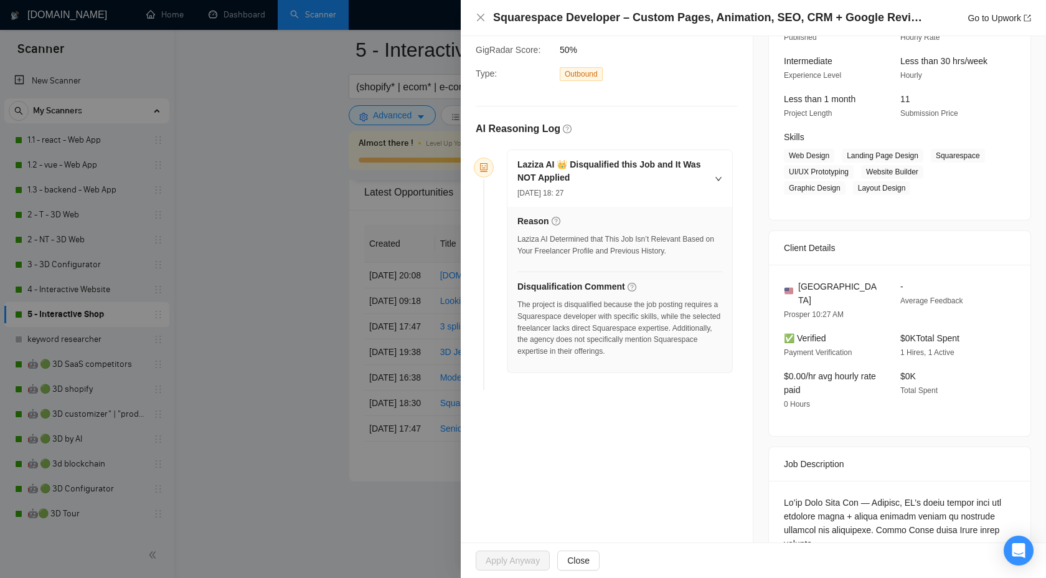
click at [468, 337] on div "Opportunity Details Created: [DATE] 18:27 Scanner: 5 - Interactive Shop Status:…" at bounding box center [607, 167] width 292 height 485
click at [428, 402] on div at bounding box center [523, 289] width 1046 height 578
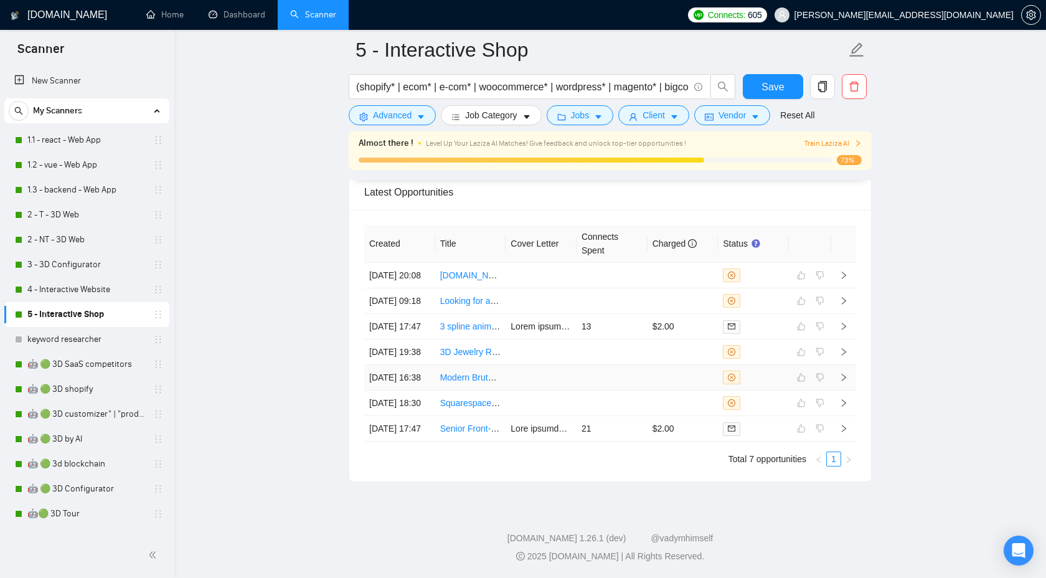
click at [846, 373] on icon "right" at bounding box center [843, 377] width 9 height 9
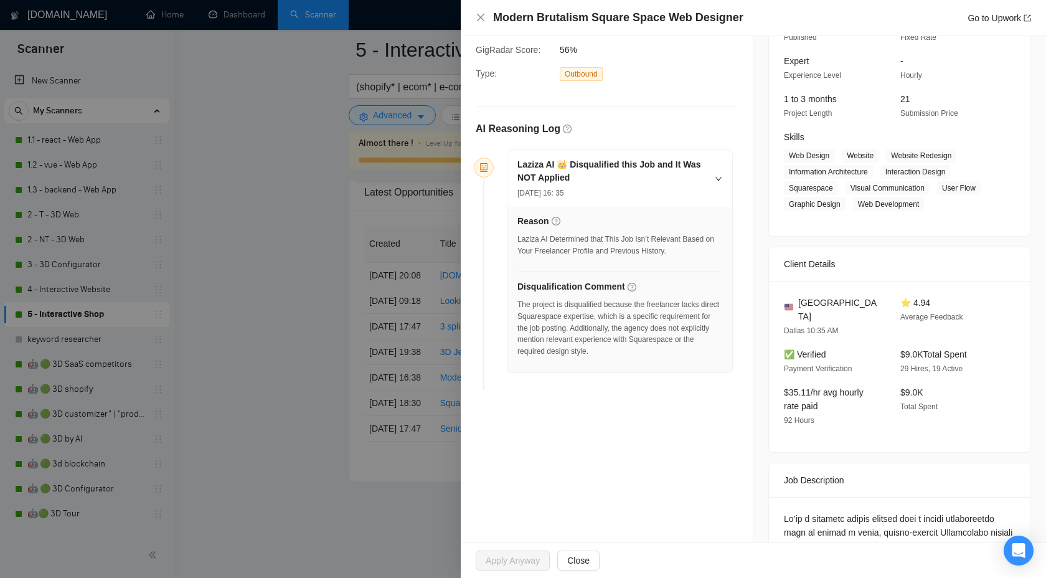
click at [400, 389] on div at bounding box center [523, 289] width 1046 height 578
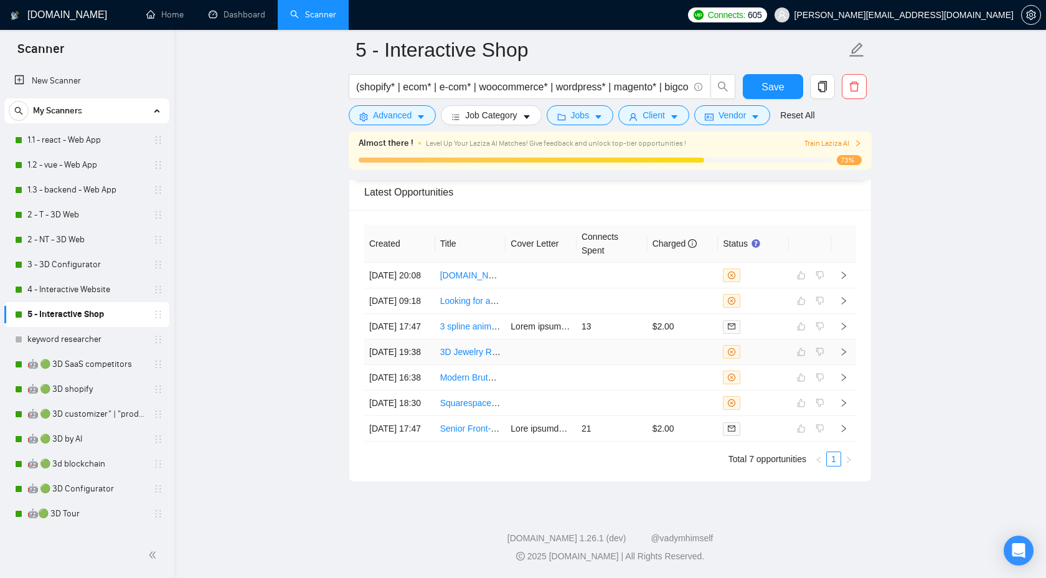
click at [842, 347] on icon "right" at bounding box center [843, 351] width 9 height 9
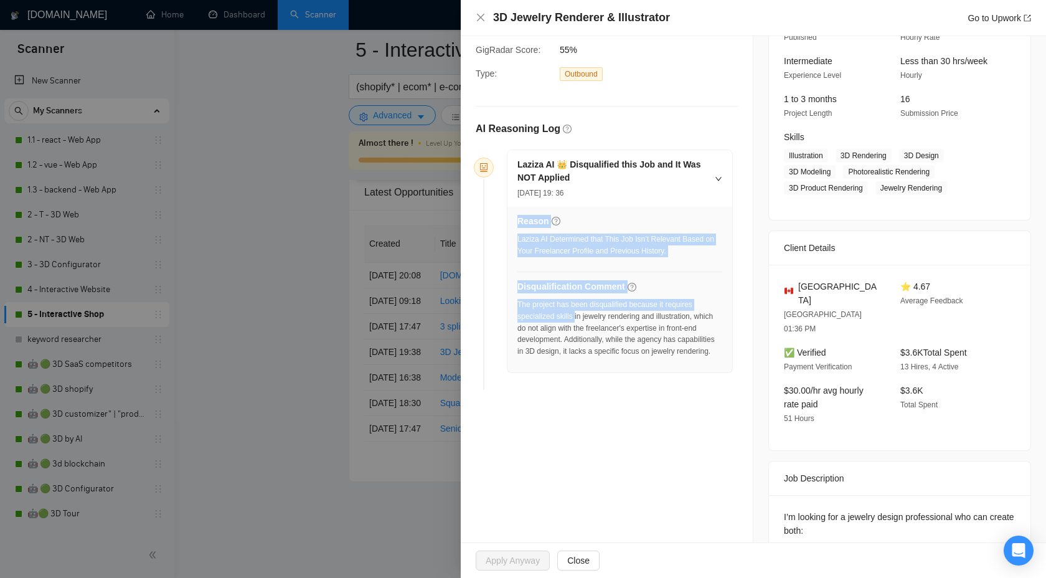
drag, startPoint x: 515, startPoint y: 318, endPoint x: 579, endPoint y: 316, distance: 64.1
click at [579, 316] on div "Reason Laziza AI Determined that This Job Isn’t Relevant Based on Your Freelanc…" at bounding box center [619, 290] width 225 height 166
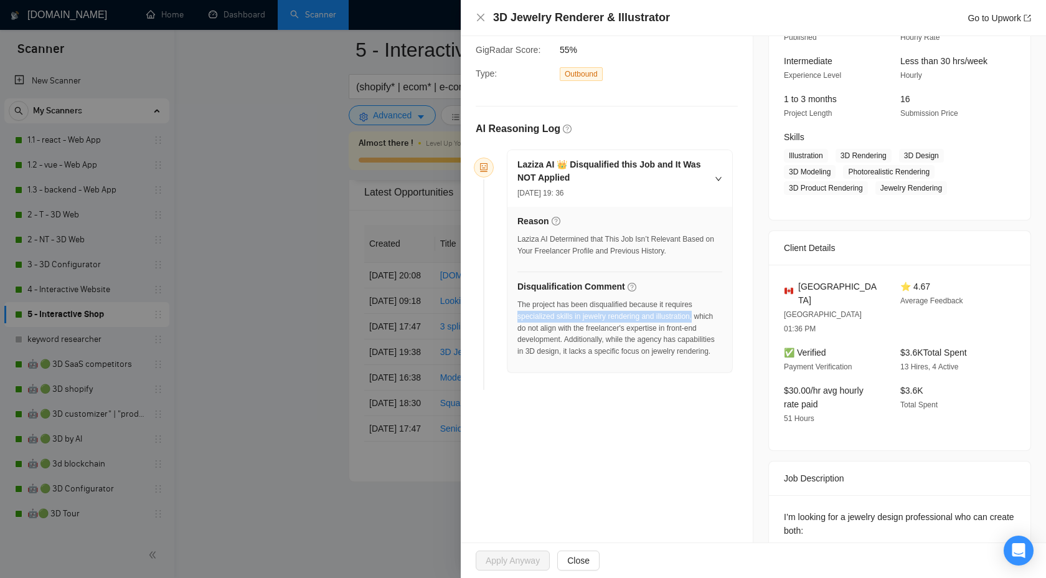
drag, startPoint x: 710, startPoint y: 313, endPoint x: 519, endPoint y: 315, distance: 191.8
click at [519, 315] on div "The project has been disqualified because it requires specialized skills in jew…" at bounding box center [619, 328] width 205 height 59
copy div "specialized skills in jewelry rendering and illustration,"
click at [302, 194] on div at bounding box center [523, 289] width 1046 height 578
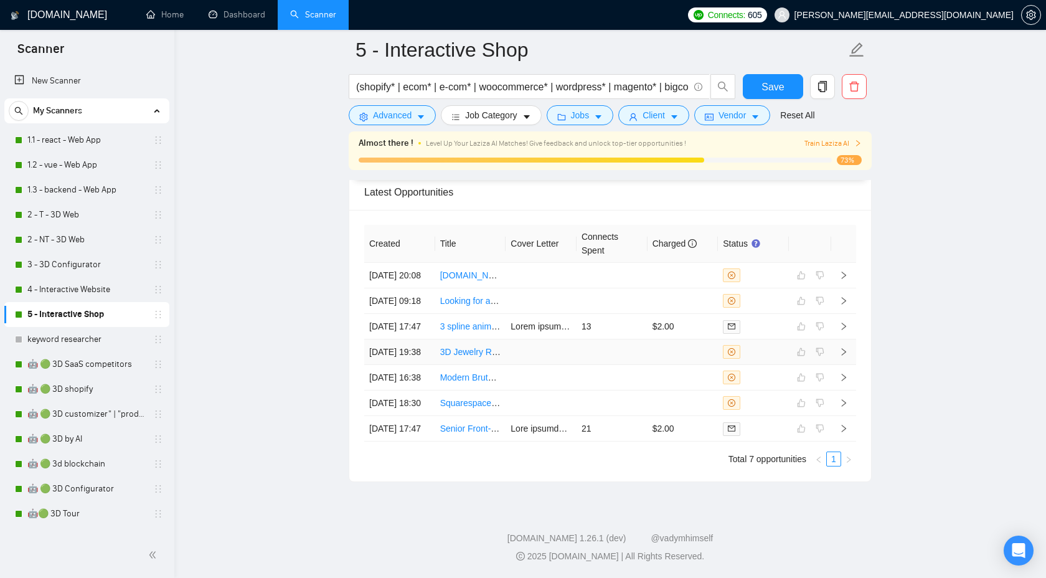
scroll to position [3369, 0]
click at [843, 314] on td at bounding box center [843, 327] width 25 height 26
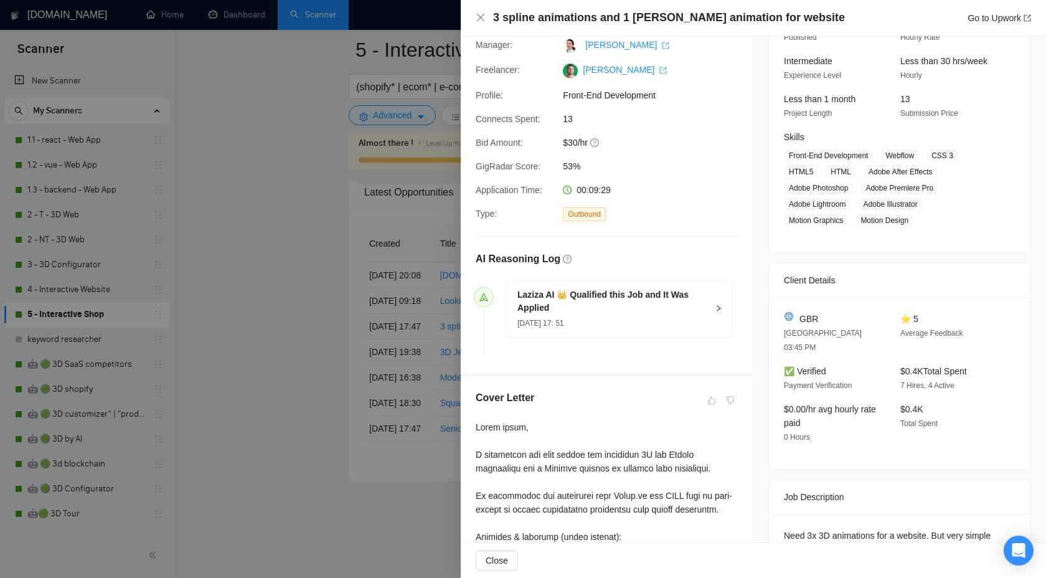
click at [613, 307] on h5 "Laziza AI 👑 Qualified this Job and It Was Applied" at bounding box center [612, 301] width 190 height 26
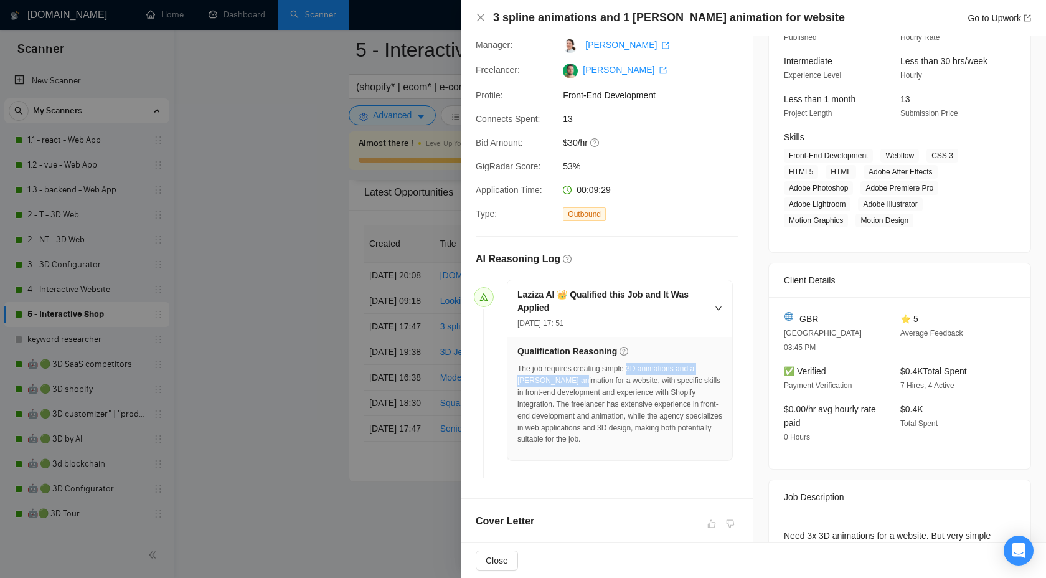
drag, startPoint x: 633, startPoint y: 370, endPoint x: 571, endPoint y: 382, distance: 63.4
click at [571, 382] on div "The job requires creating simple 3D animations and a [PERSON_NAME] animation fo…" at bounding box center [619, 404] width 205 height 82
click at [640, 370] on div "The job requires creating simple 3D animations and a [PERSON_NAME] animation fo…" at bounding box center [619, 404] width 205 height 82
drag, startPoint x: 633, startPoint y: 370, endPoint x: 616, endPoint y: 377, distance: 18.4
click at [616, 377] on div "The job requires creating simple 3D animations and a [PERSON_NAME] animation fo…" at bounding box center [619, 404] width 205 height 82
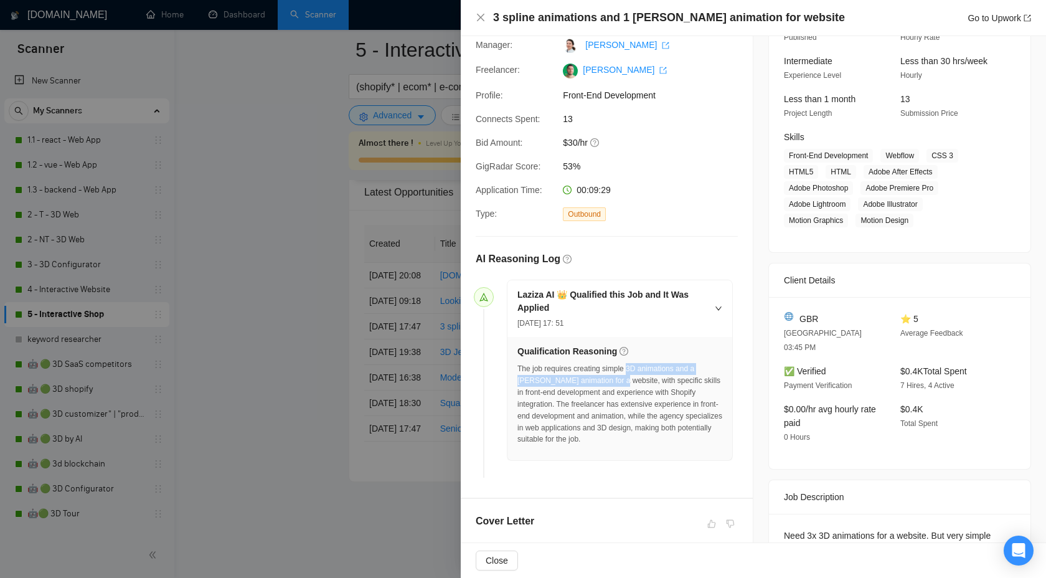
click at [664, 390] on div "The job requires creating simple 3D animations and a [PERSON_NAME] animation fo…" at bounding box center [619, 404] width 205 height 82
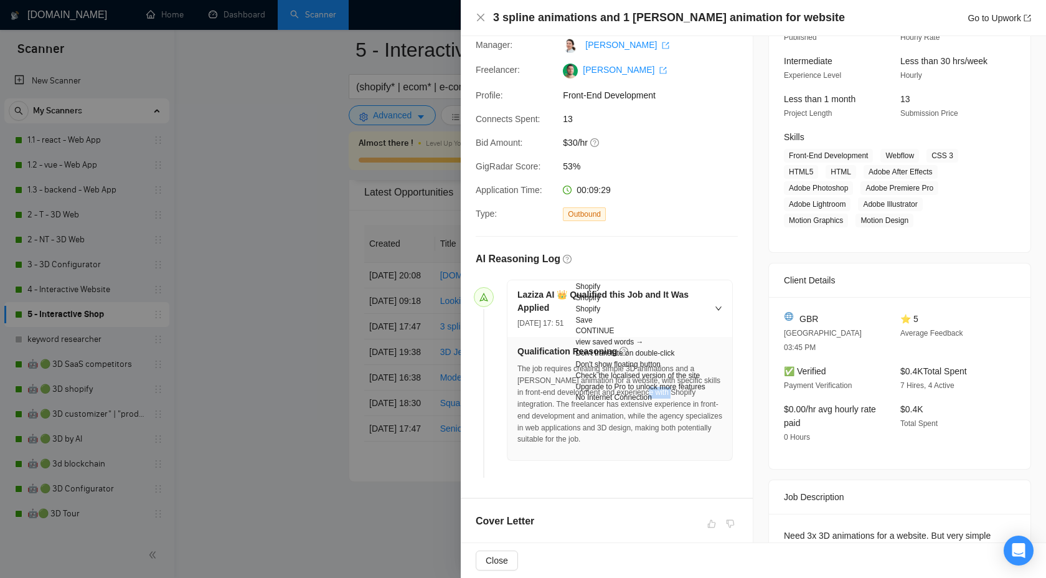
click at [340, 307] on div at bounding box center [523, 289] width 1046 height 578
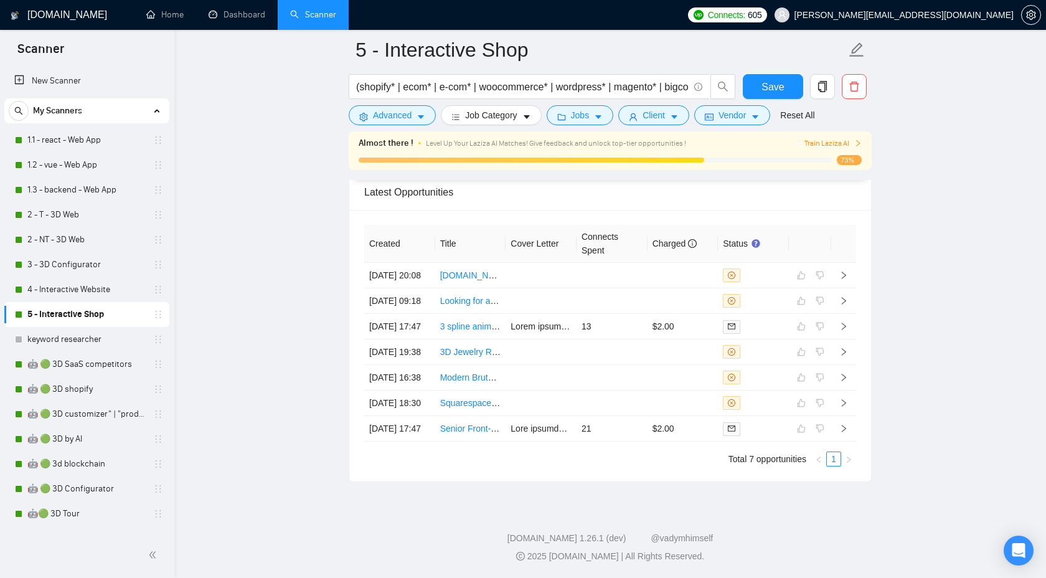
scroll to position [3338, 0]
click at [844, 301] on icon "right" at bounding box center [843, 300] width 9 height 9
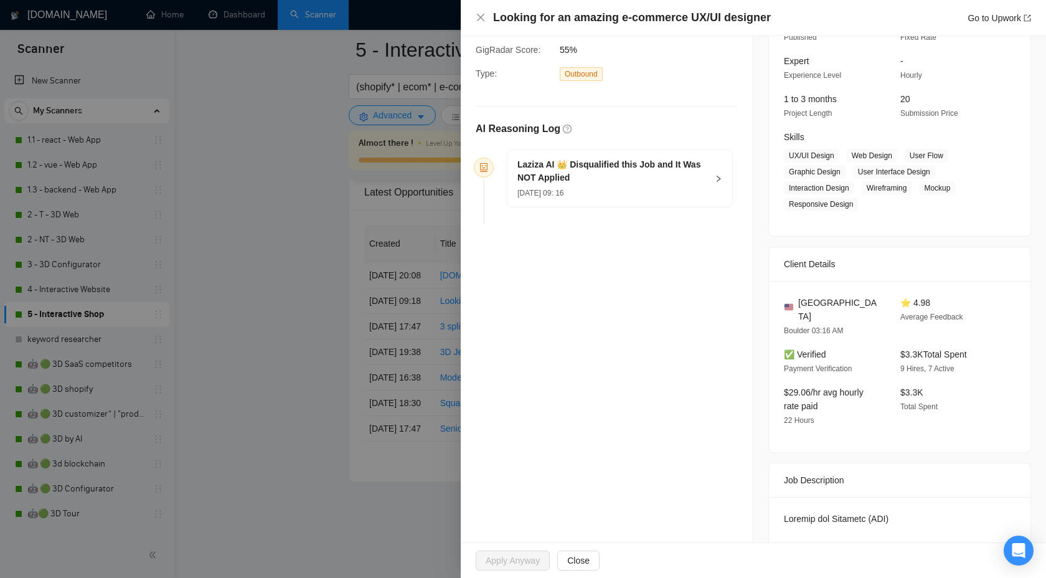
click at [711, 182] on div "Laziza AI 👑 Disqualified this Job and It Was NOT Applied [DATE] 09: 16" at bounding box center [619, 178] width 225 height 57
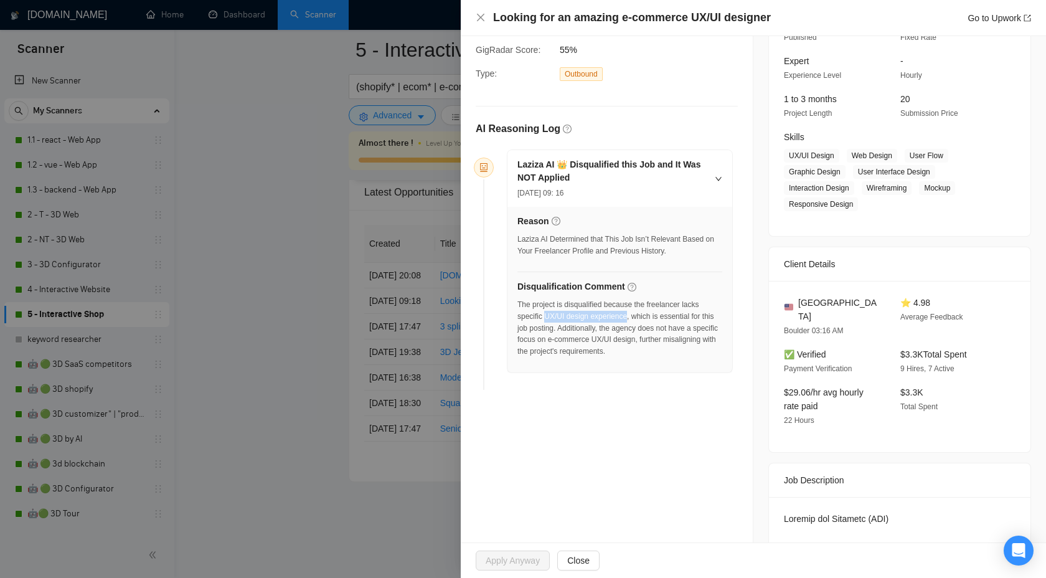
drag, startPoint x: 547, startPoint y: 317, endPoint x: 631, endPoint y: 318, distance: 84.7
click at [631, 318] on div "The project is disqualified because the freelancer lacks specific UX/UI design …" at bounding box center [619, 328] width 205 height 59
click at [625, 341] on div "The project is disqualified because the freelancer lacks specific UX/UI design …" at bounding box center [619, 328] width 205 height 59
drag, startPoint x: 579, startPoint y: 341, endPoint x: 672, endPoint y: 337, distance: 92.8
click at [672, 337] on div "The project is disqualified because the freelancer lacks specific UX/UI design …" at bounding box center [619, 328] width 205 height 59
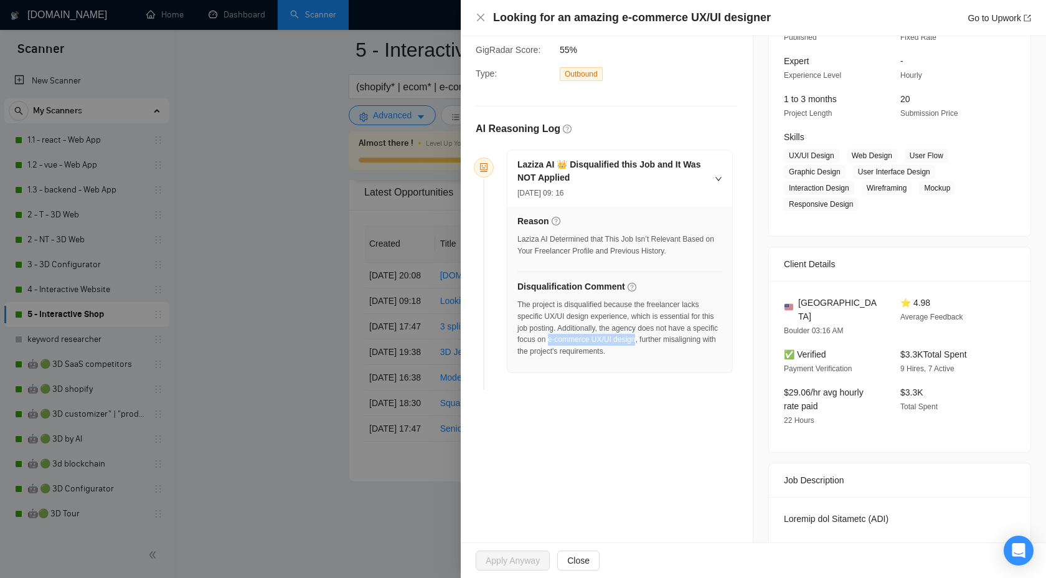
click at [354, 220] on div at bounding box center [523, 289] width 1046 height 578
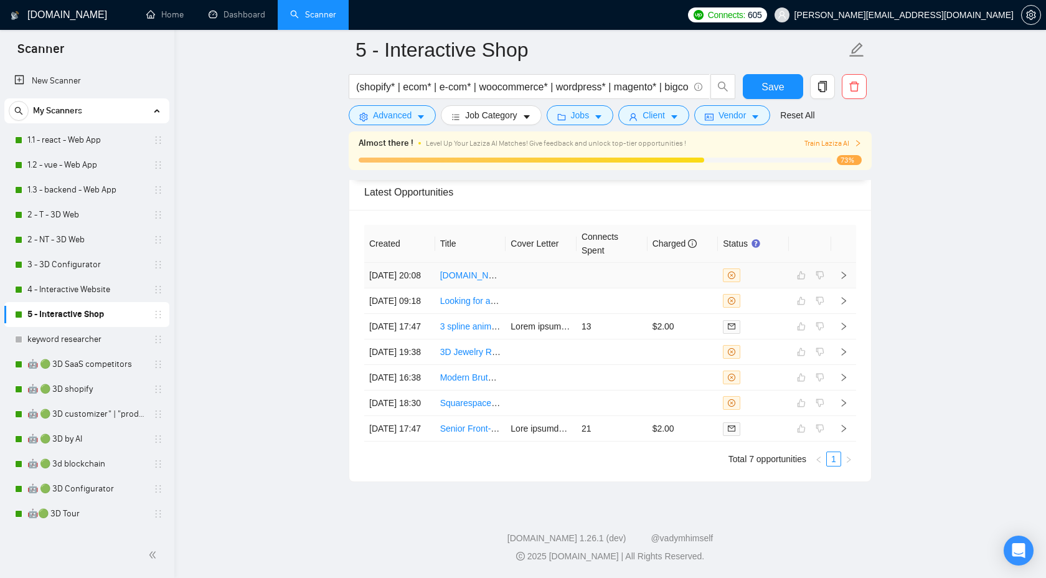
click at [846, 271] on icon "right" at bounding box center [843, 275] width 9 height 9
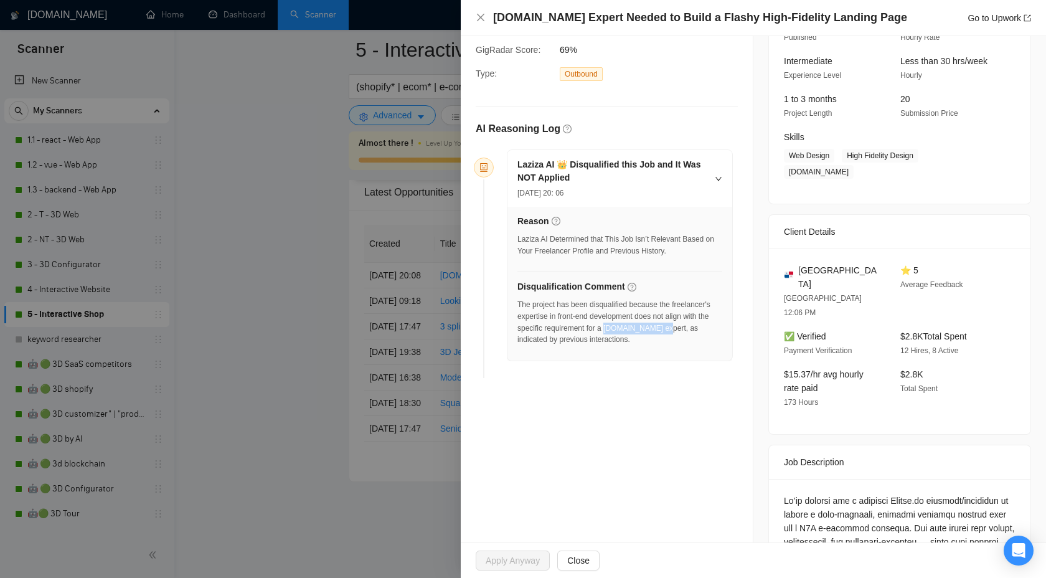
drag, startPoint x: 660, startPoint y: 329, endPoint x: 715, endPoint y: 329, distance: 55.4
click at [716, 329] on div "The project has been disqualified because the freelancer's expertise in front-e…" at bounding box center [619, 322] width 205 height 47
click at [328, 266] on div at bounding box center [523, 289] width 1046 height 578
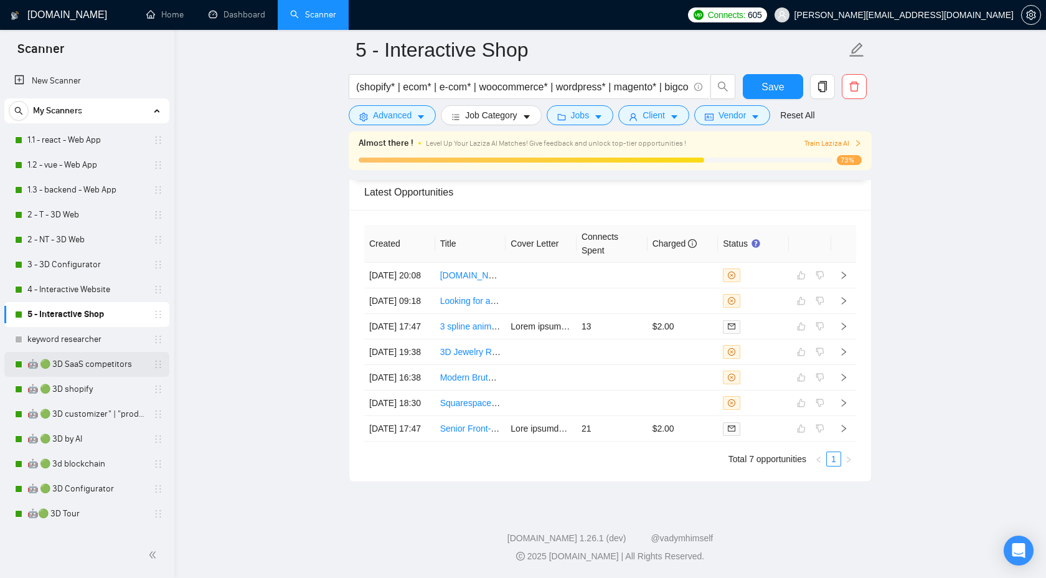
click at [101, 352] on link "🤖 🟢 3D SaaS competitors" at bounding box center [86, 364] width 118 height 25
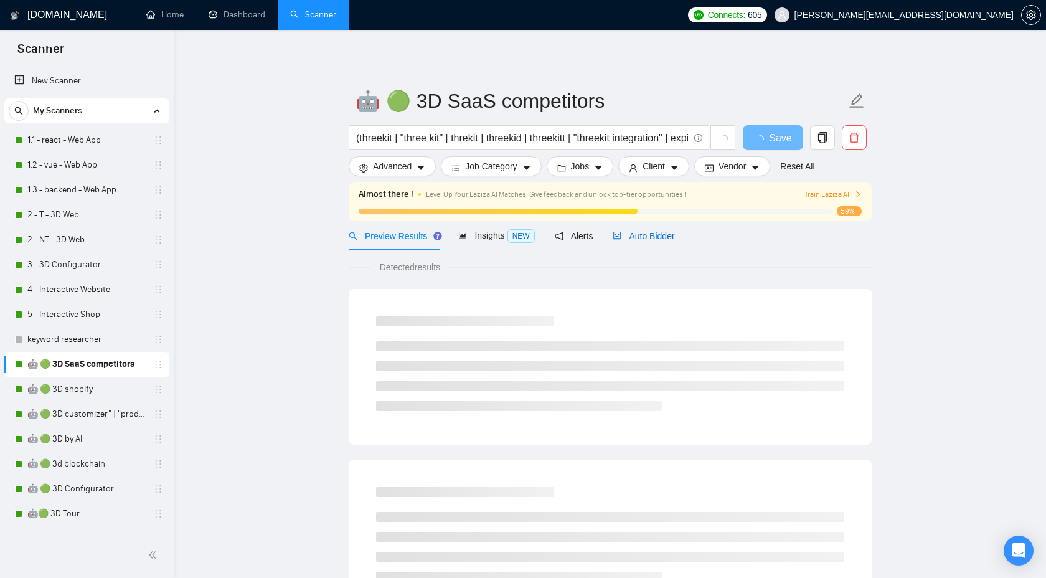
click at [663, 235] on span "Auto Bidder" at bounding box center [644, 236] width 62 height 10
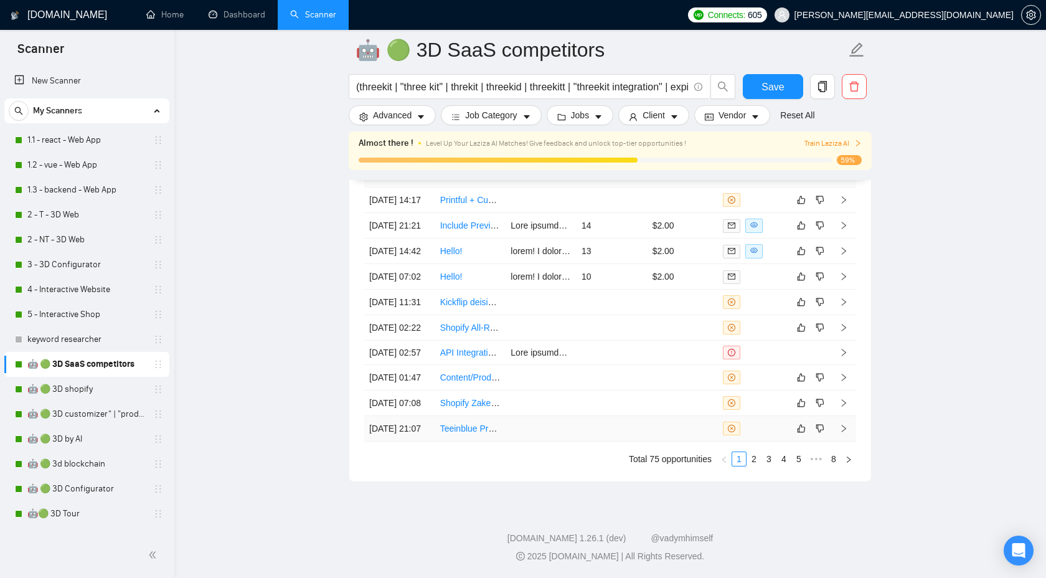
scroll to position [3479, 0]
click at [783, 466] on link "4" at bounding box center [784, 459] width 14 height 14
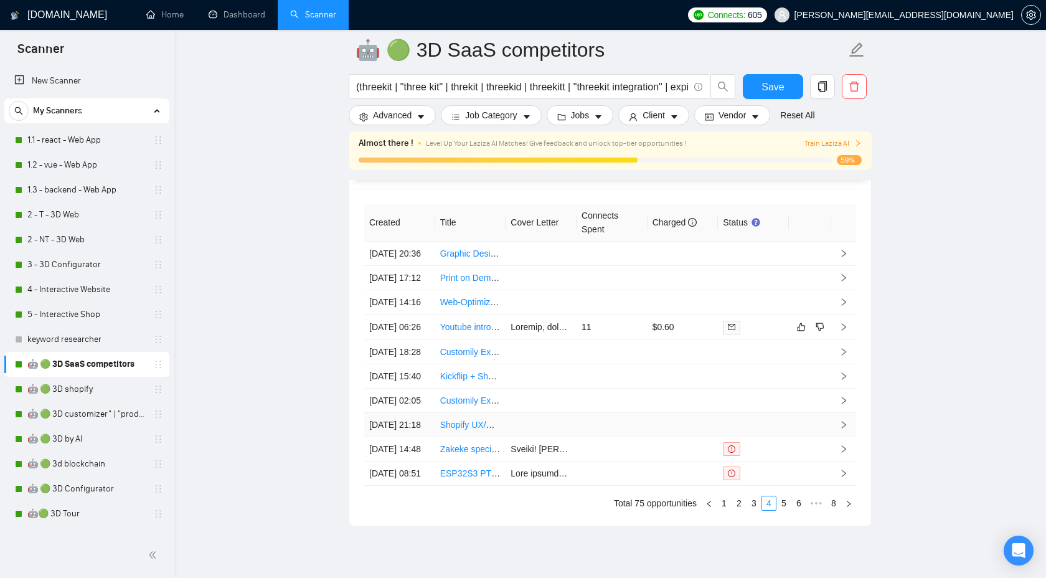
scroll to position [3384, 0]
click at [844, 354] on icon "right" at bounding box center [843, 350] width 9 height 9
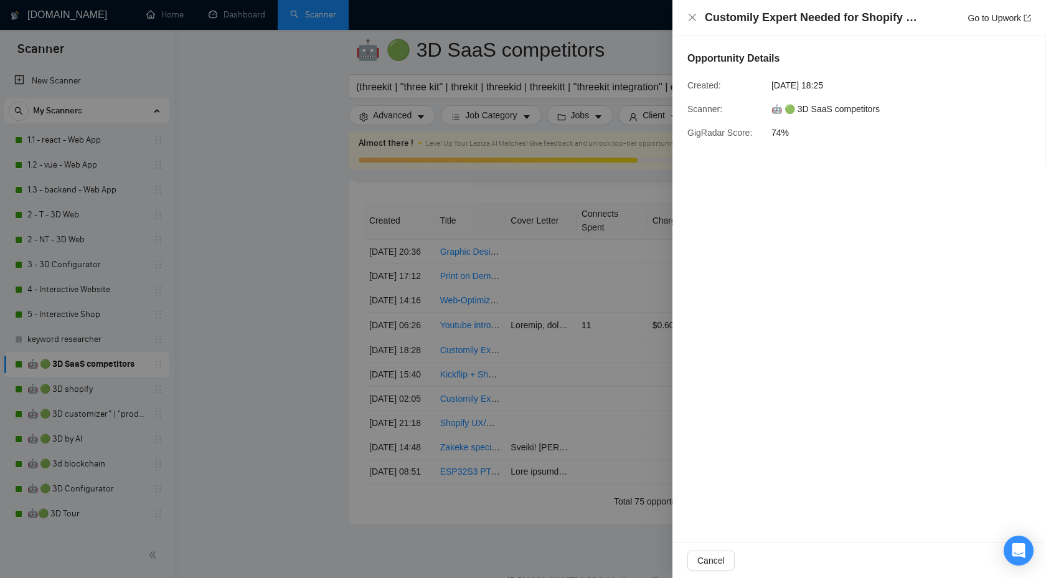
click at [667, 394] on div at bounding box center [523, 289] width 1046 height 578
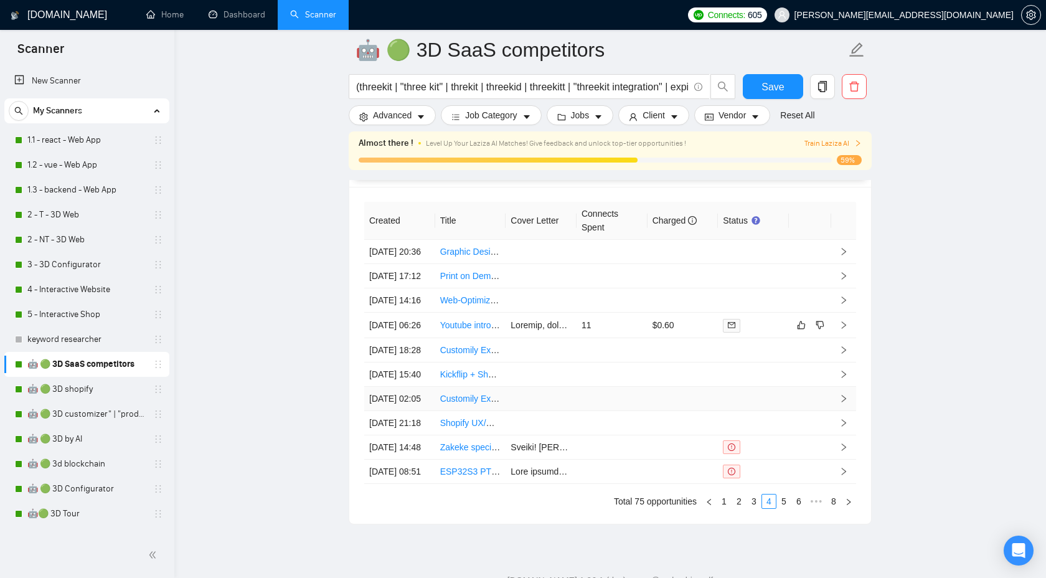
scroll to position [3544, 0]
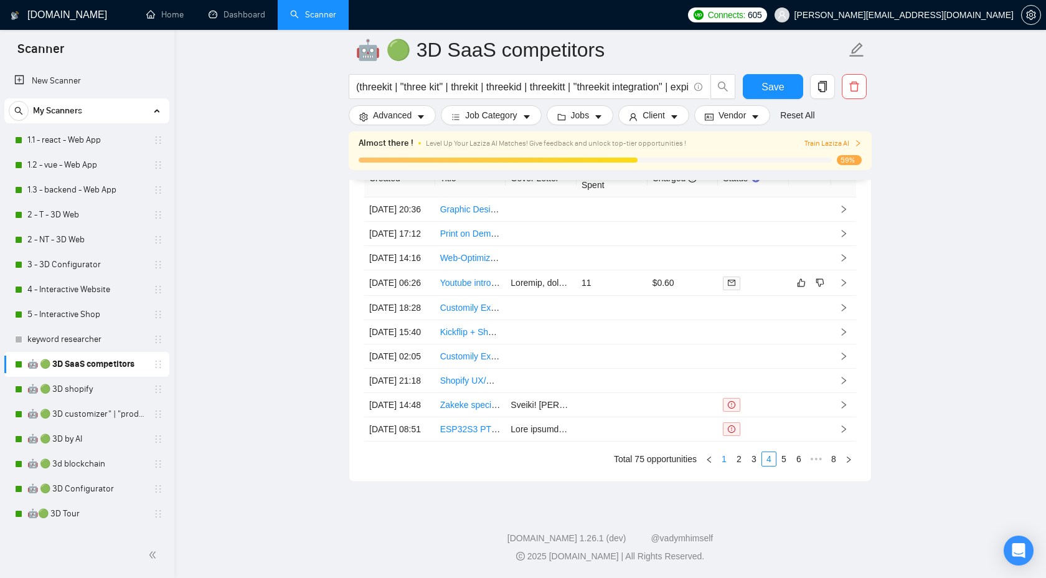
click at [724, 466] on link "1" at bounding box center [724, 459] width 14 height 14
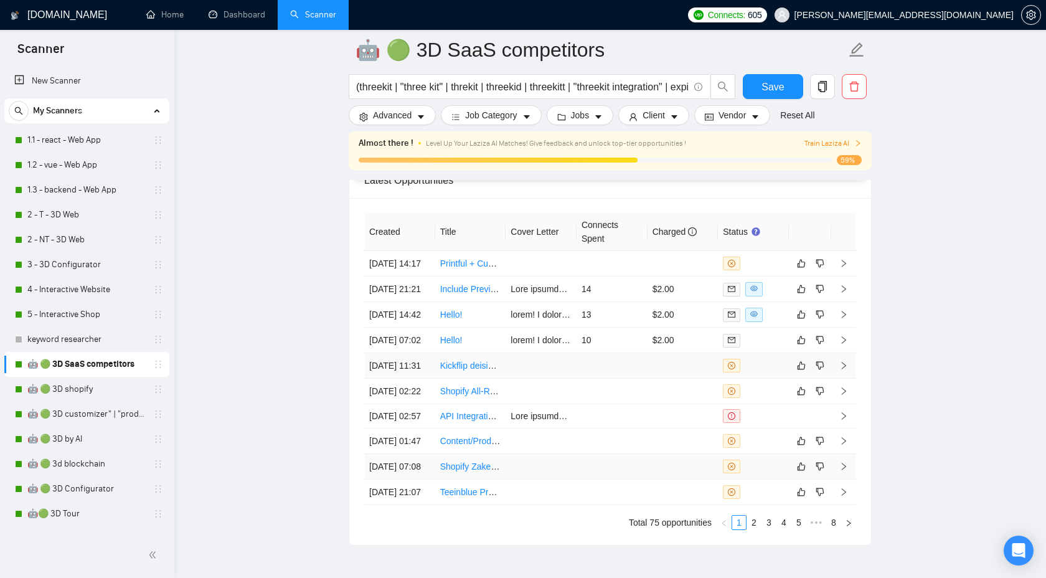
scroll to position [3367, 0]
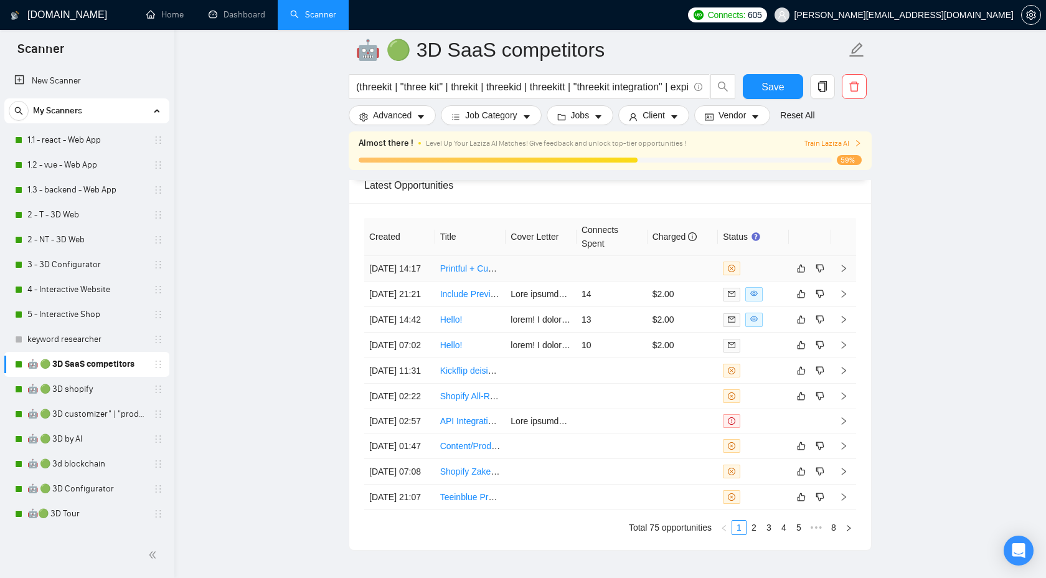
click at [841, 273] on icon "right" at bounding box center [843, 268] width 9 height 9
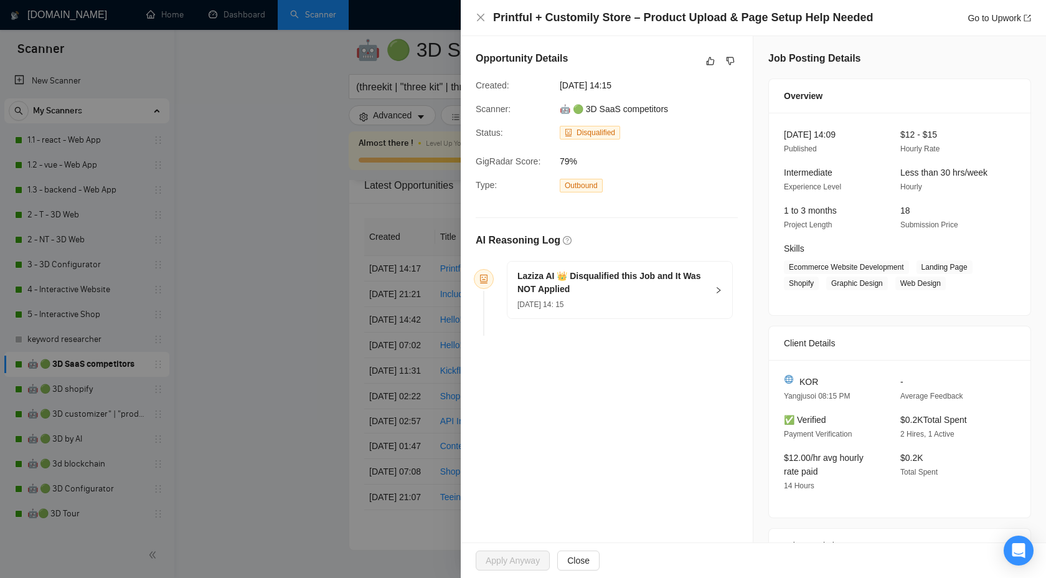
click at [710, 284] on div "Laziza AI 👑 Disqualified this Job and It Was NOT Applied [DATE] 14: 15" at bounding box center [619, 290] width 225 height 57
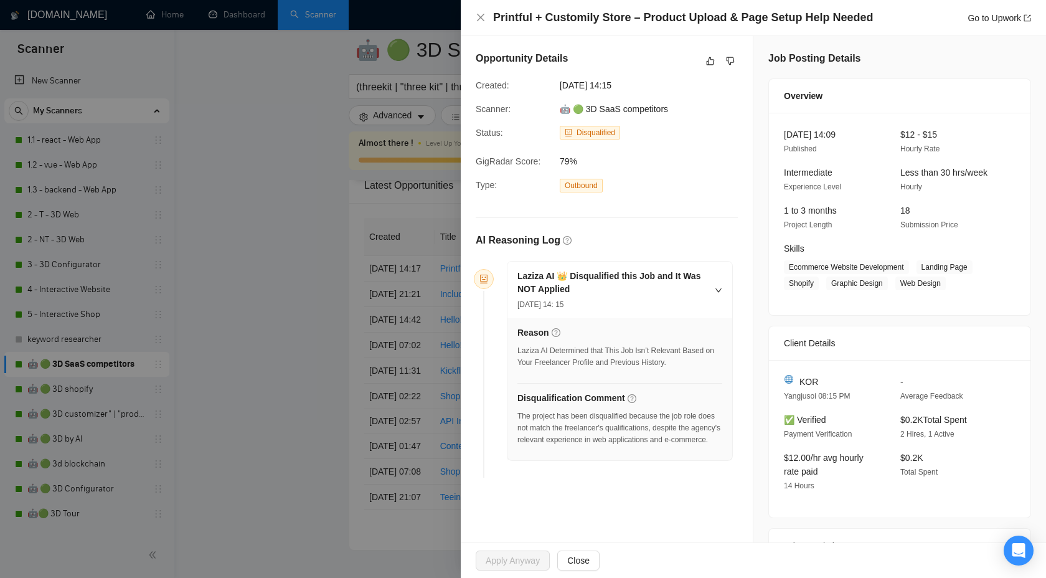
click at [282, 85] on div at bounding box center [523, 289] width 1046 height 578
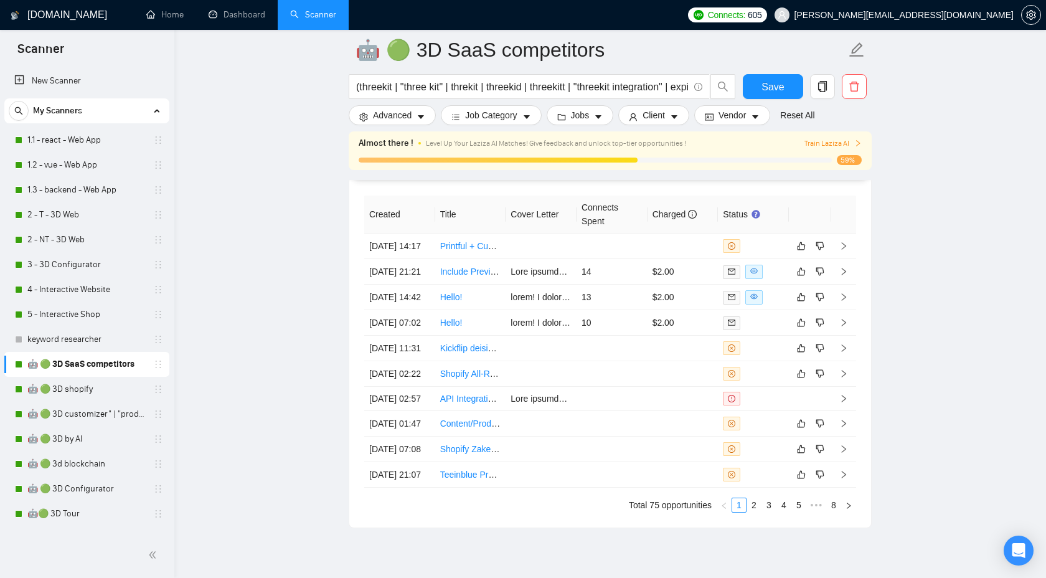
scroll to position [3384, 0]
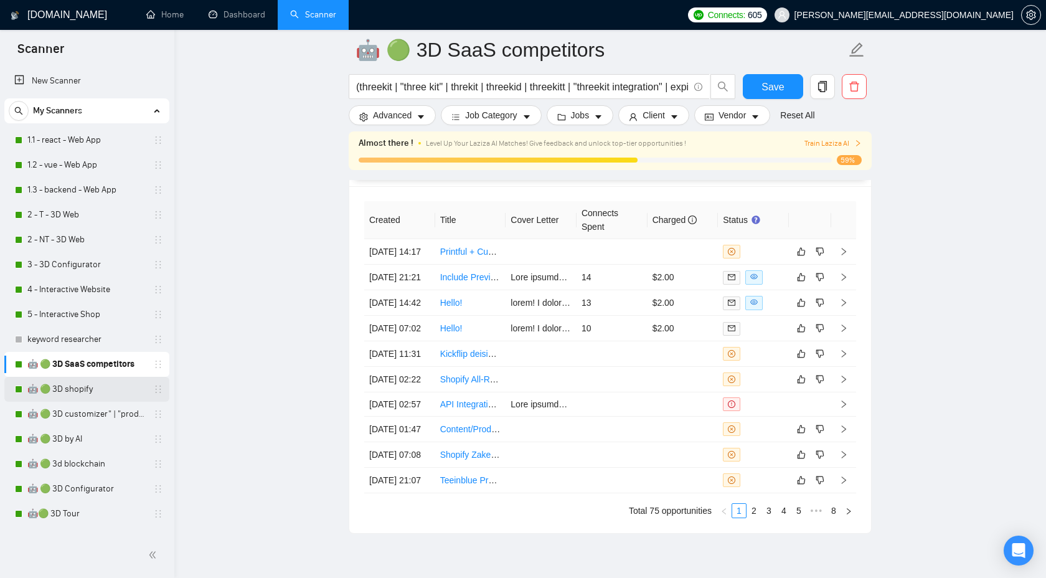
click at [90, 390] on link "🤖 🟢 3D shopify" at bounding box center [86, 389] width 118 height 25
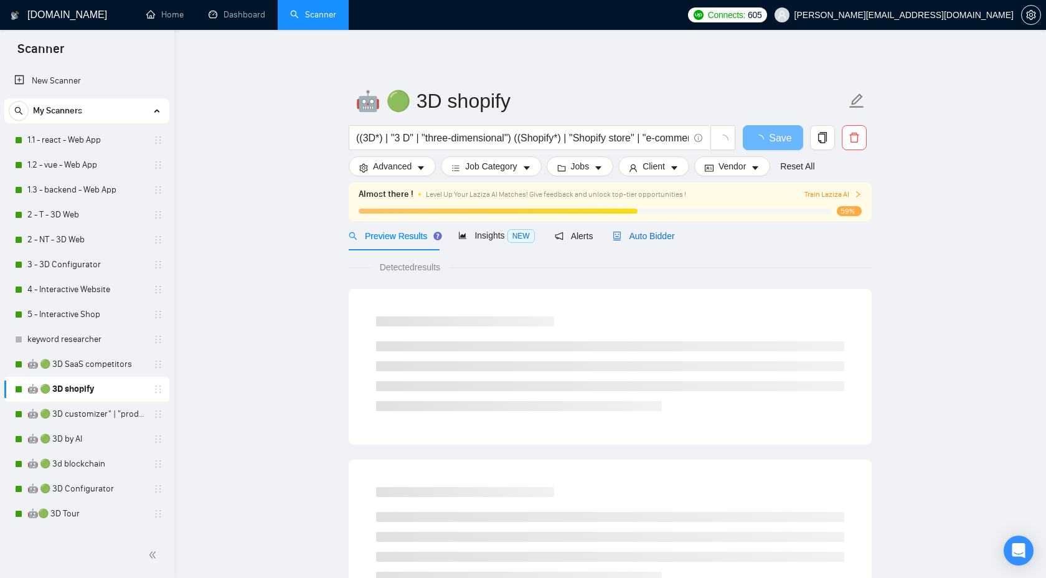
click at [643, 230] on div "Auto Bidder" at bounding box center [644, 236] width 62 height 14
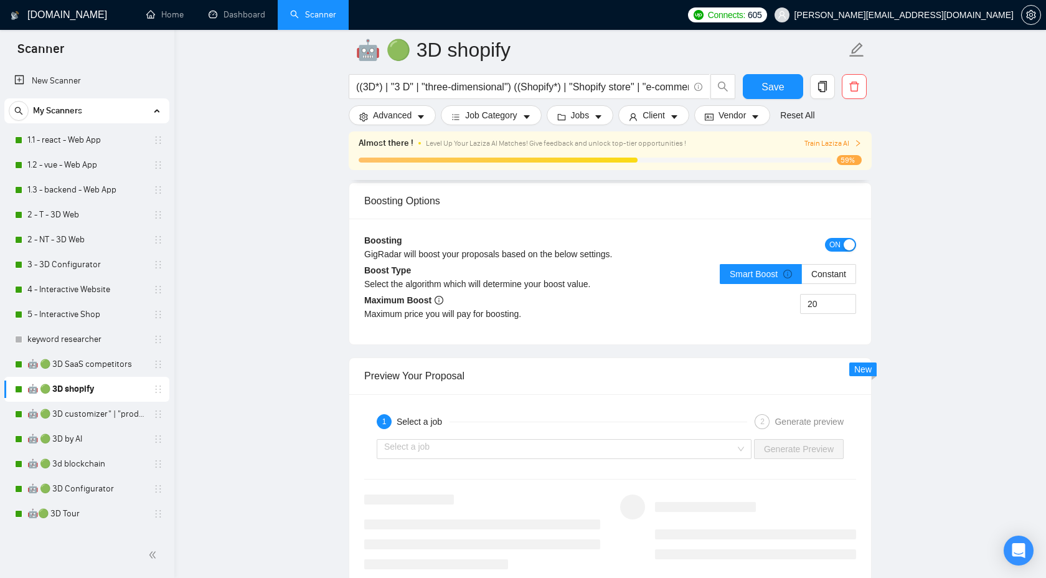
scroll to position [2463, 0]
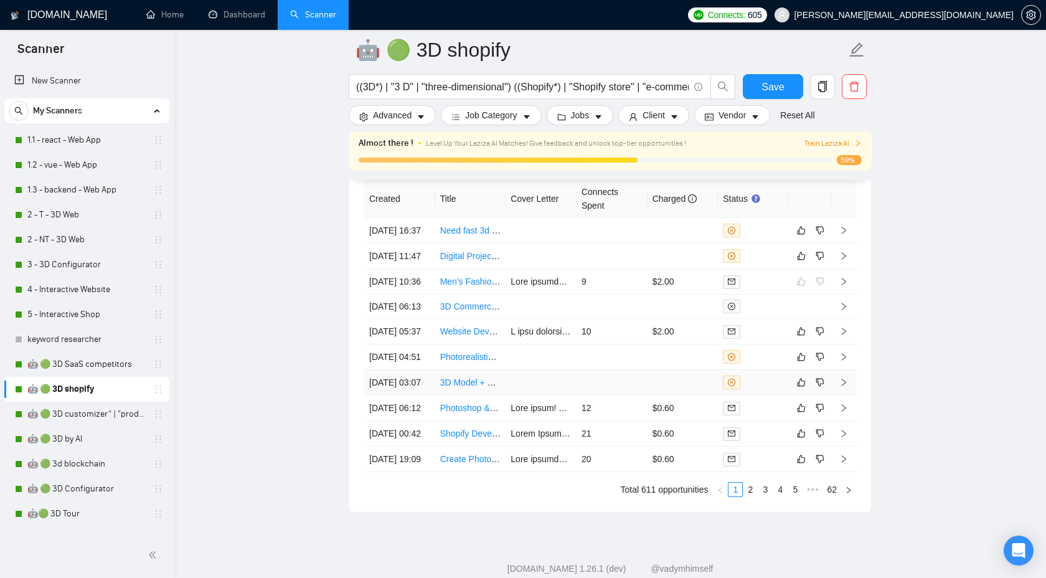
scroll to position [3400, 0]
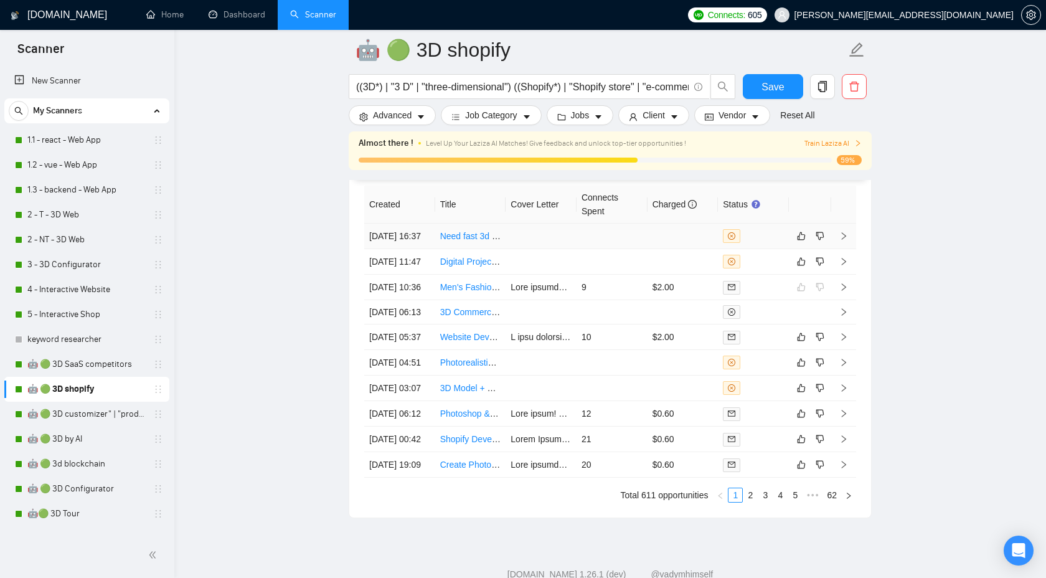
click at [849, 243] on td at bounding box center [843, 237] width 25 height 26
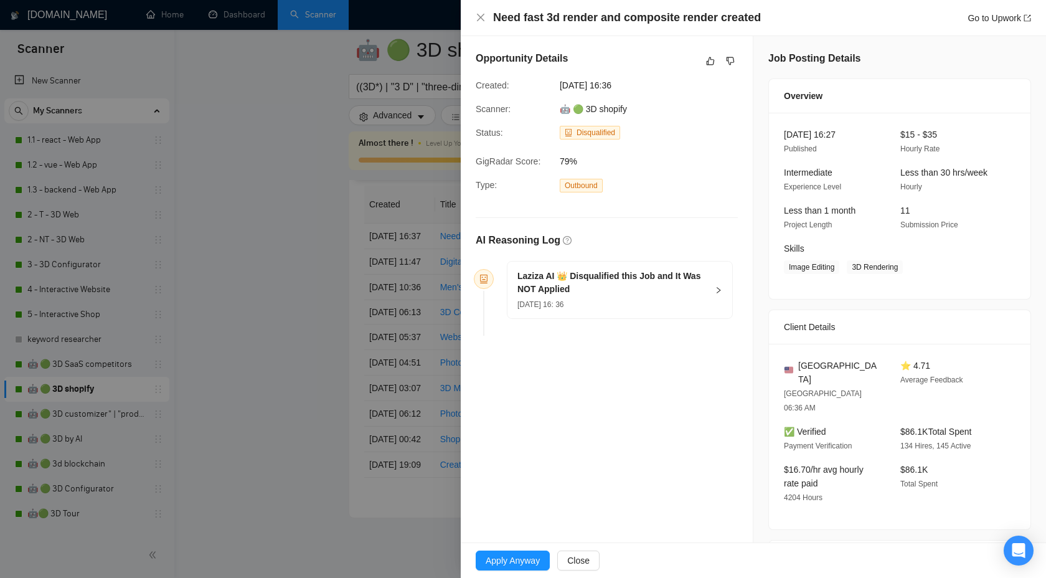
click at [698, 281] on h5 "Laziza AI 👑 Disqualified this Job and It Was NOT Applied" at bounding box center [612, 283] width 190 height 26
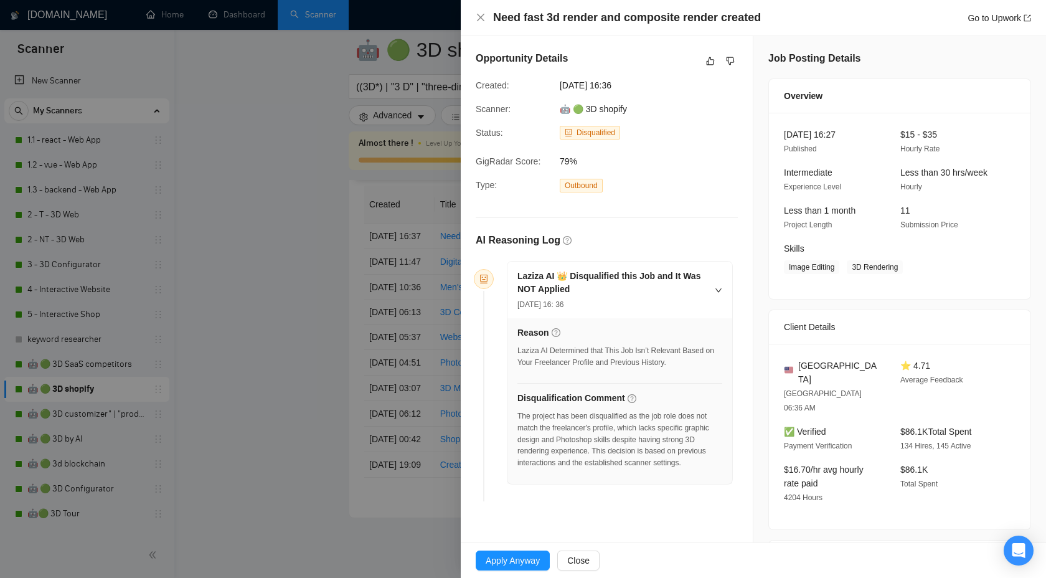
click at [368, 334] on div at bounding box center [523, 289] width 1046 height 578
